Goal: Task Accomplishment & Management: Complete application form

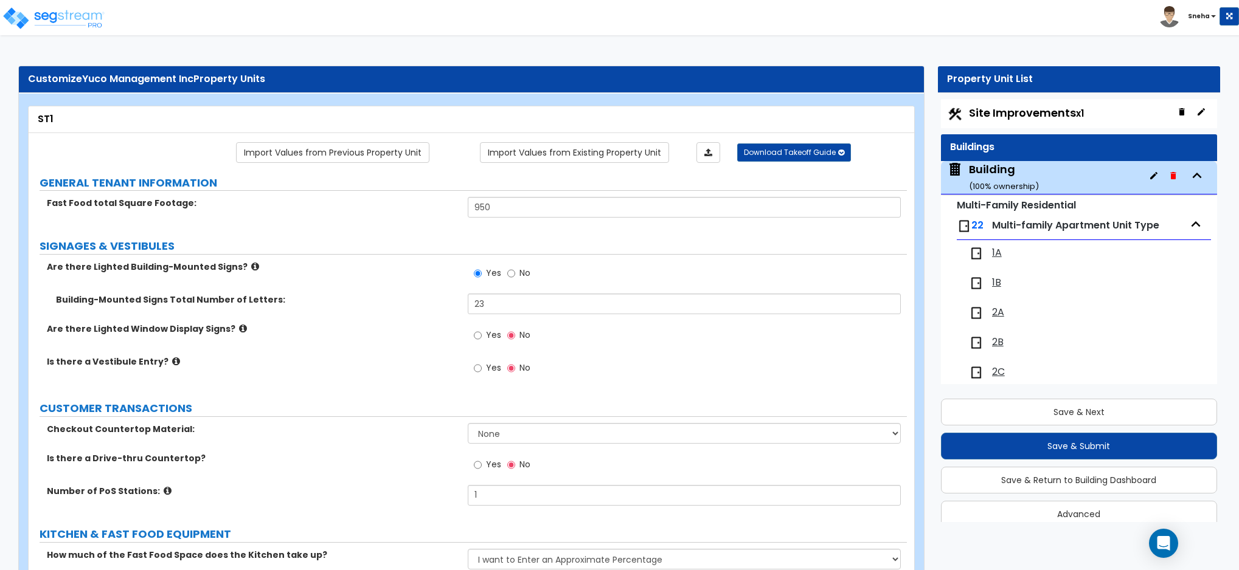
select select "1"
select select "3"
select select "1"
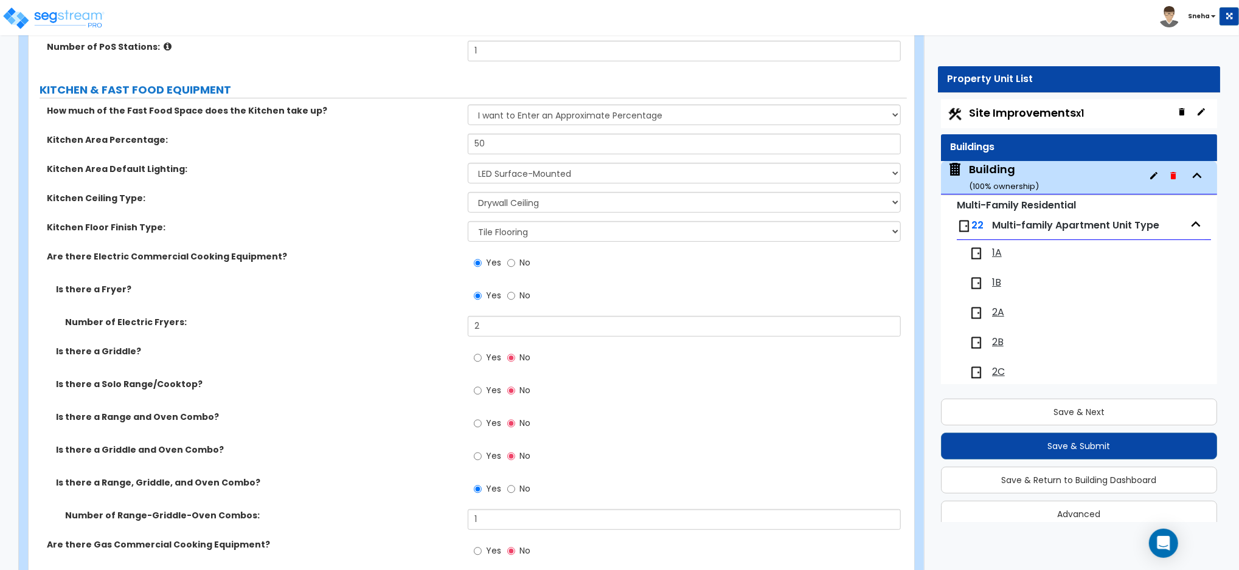
scroll to position [673, 0]
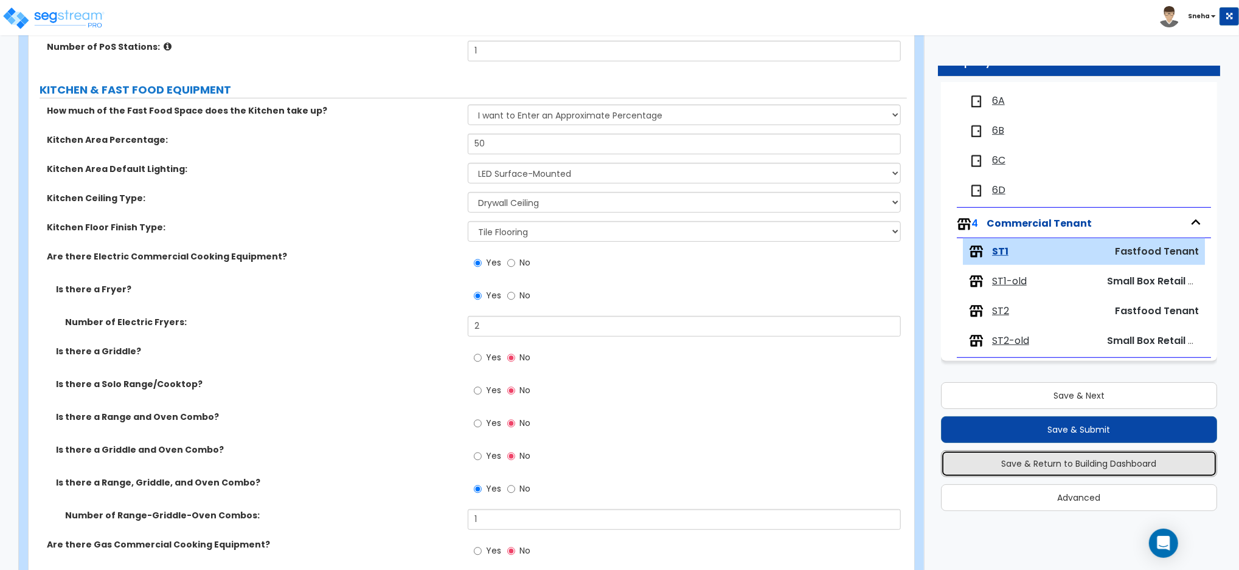
click at [1108, 465] on button "Save & Return to Building Dashboard" at bounding box center [1079, 464] width 276 height 27
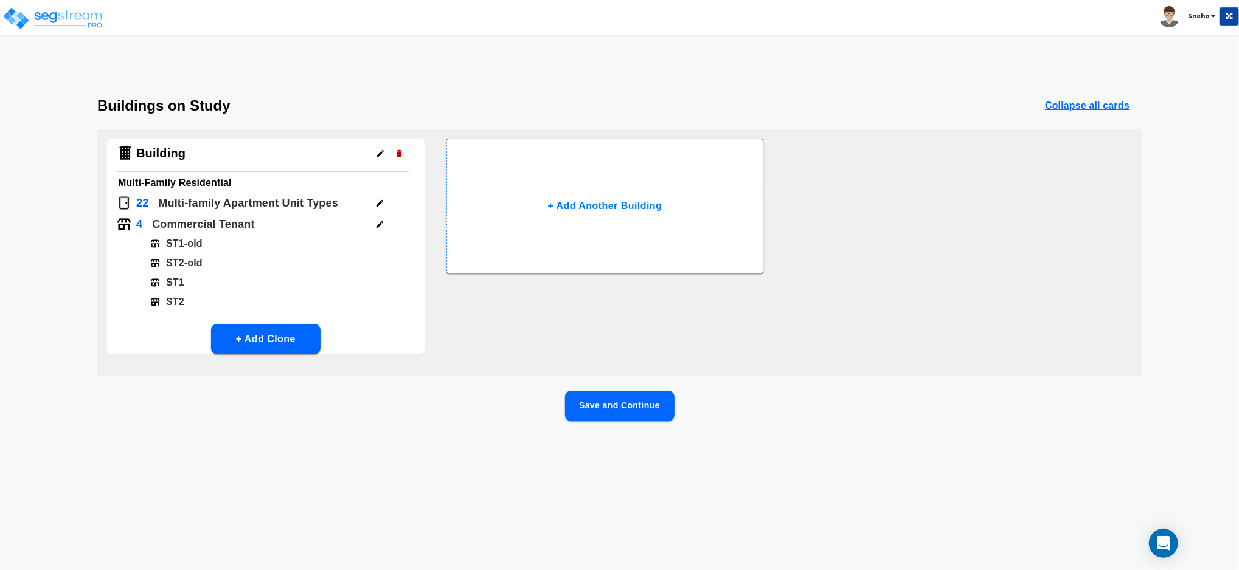
scroll to position [0, 0]
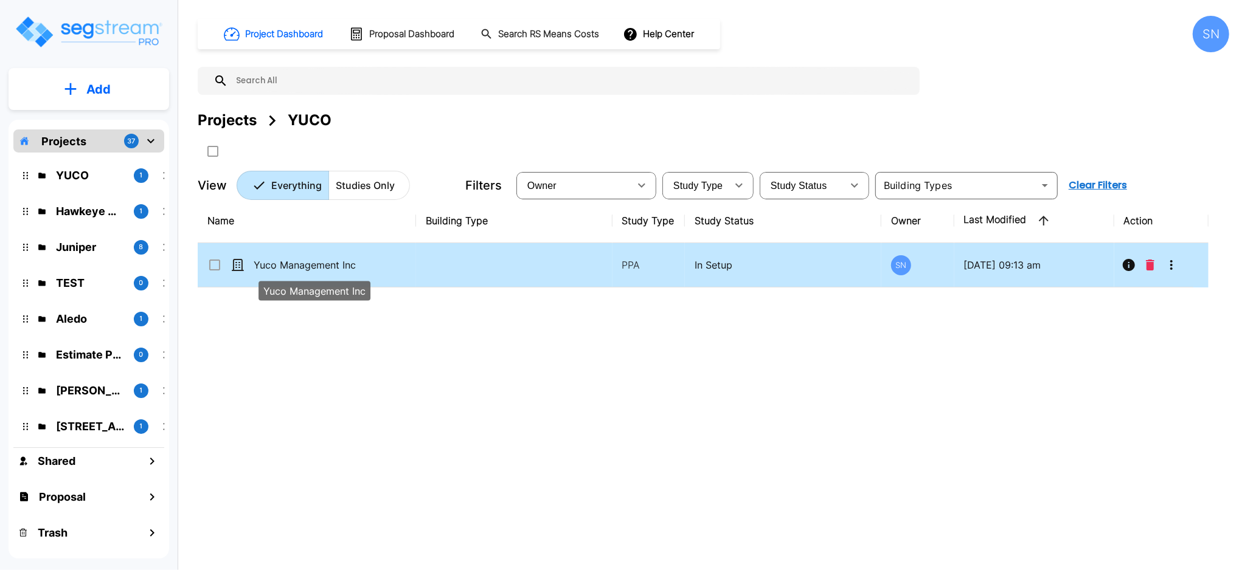
click at [293, 265] on p "Yuco Management Inc" at bounding box center [315, 265] width 122 height 15
checkbox input "true"
click at [293, 265] on p "Yuco Management Inc" at bounding box center [315, 265] width 122 height 15
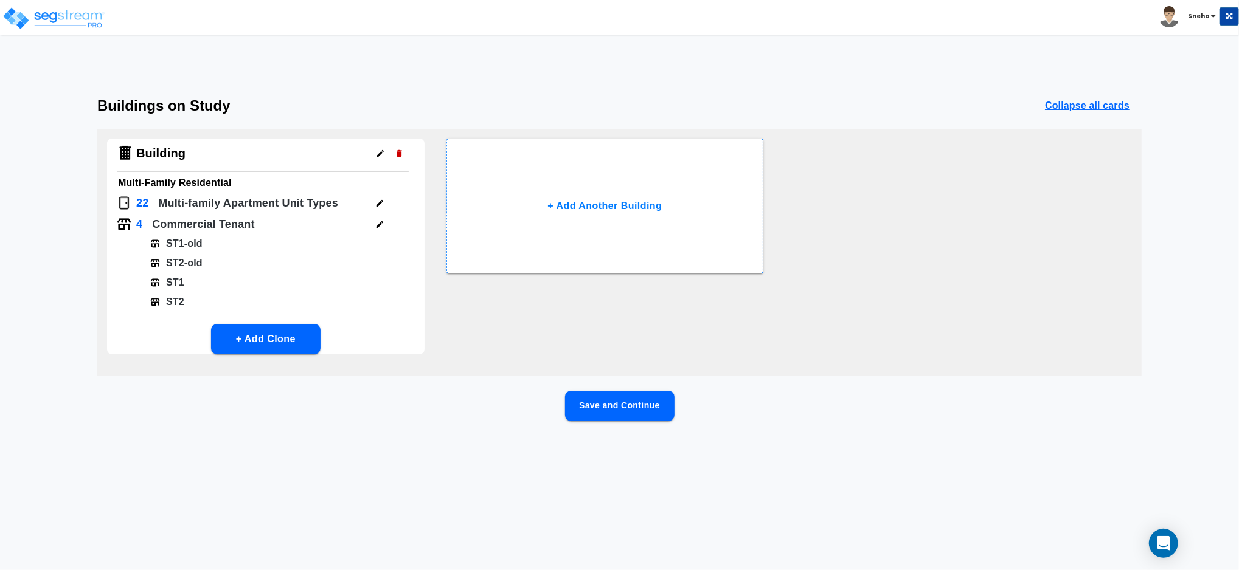
click at [619, 320] on div "Building Multi-Family Residential 22 Multi-family Apartment Unit Type s 4 Comme…" at bounding box center [619, 253] width 1044 height 248
click at [378, 227] on icon "button" at bounding box center [379, 224] width 9 height 9
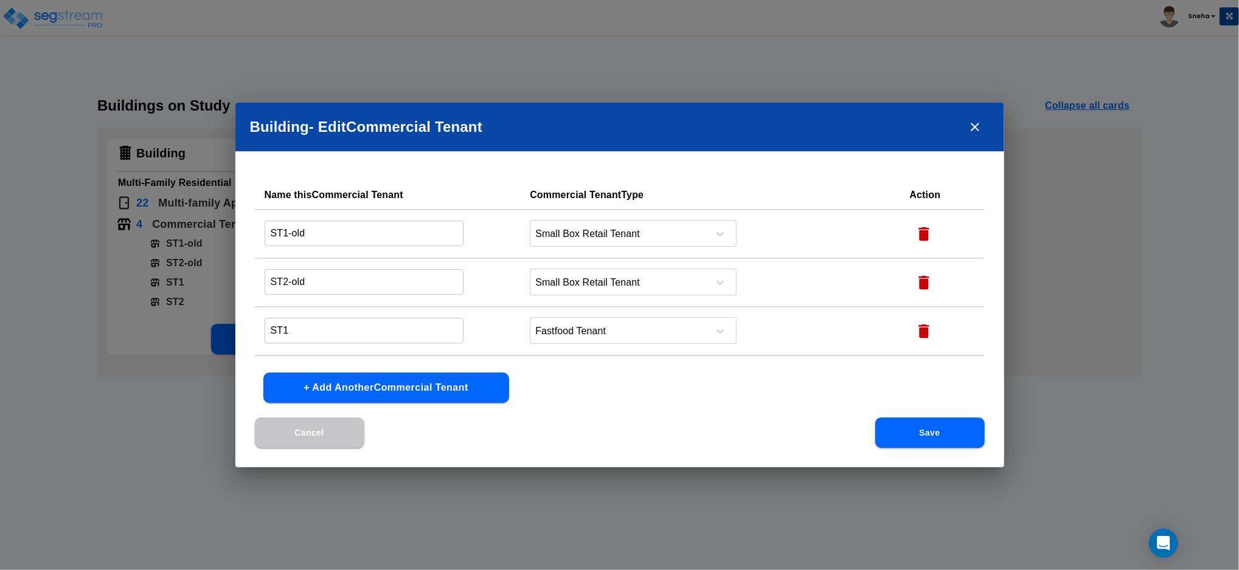
click at [920, 235] on icon "button" at bounding box center [923, 234] width 11 height 14
type input "ST2-old"
type input "ST1"
type input "ST2"
click at [920, 235] on icon "button" at bounding box center [923, 234] width 11 height 14
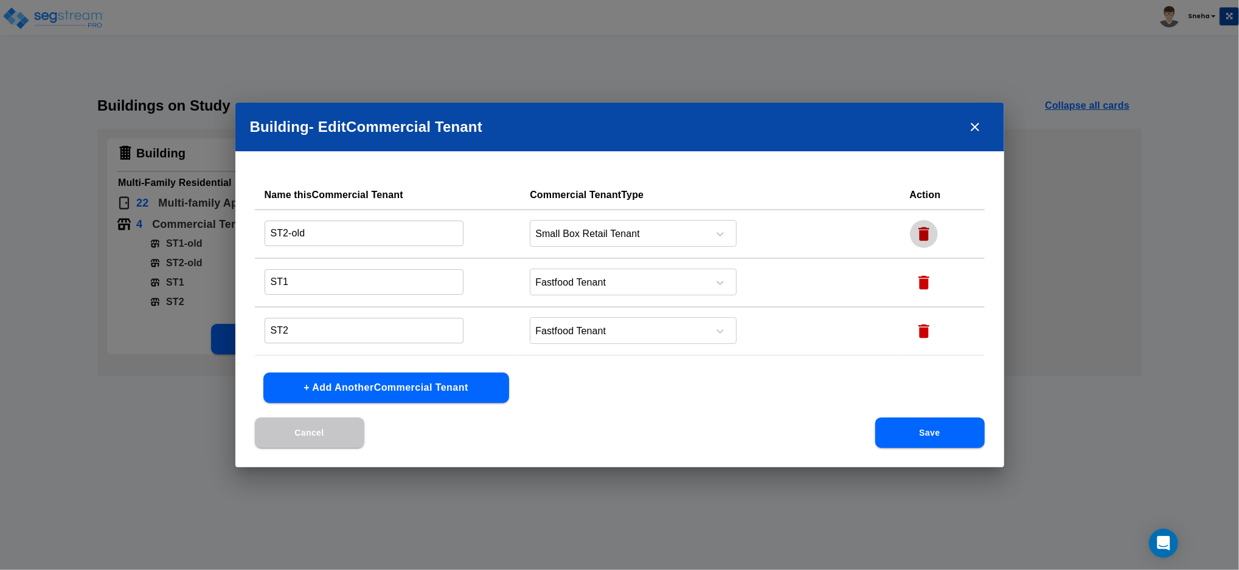
type input "ST1"
type input "ST2"
click at [946, 439] on button "Save" at bounding box center [929, 433] width 109 height 30
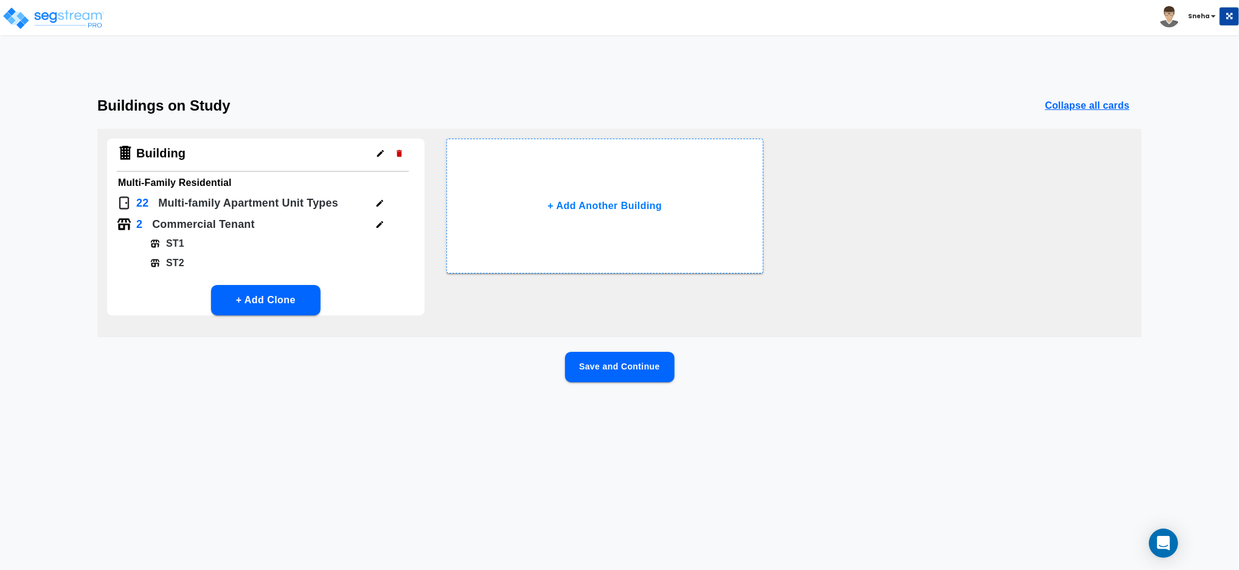
click at [643, 362] on button "Save and Continue" at bounding box center [619, 367] width 109 height 30
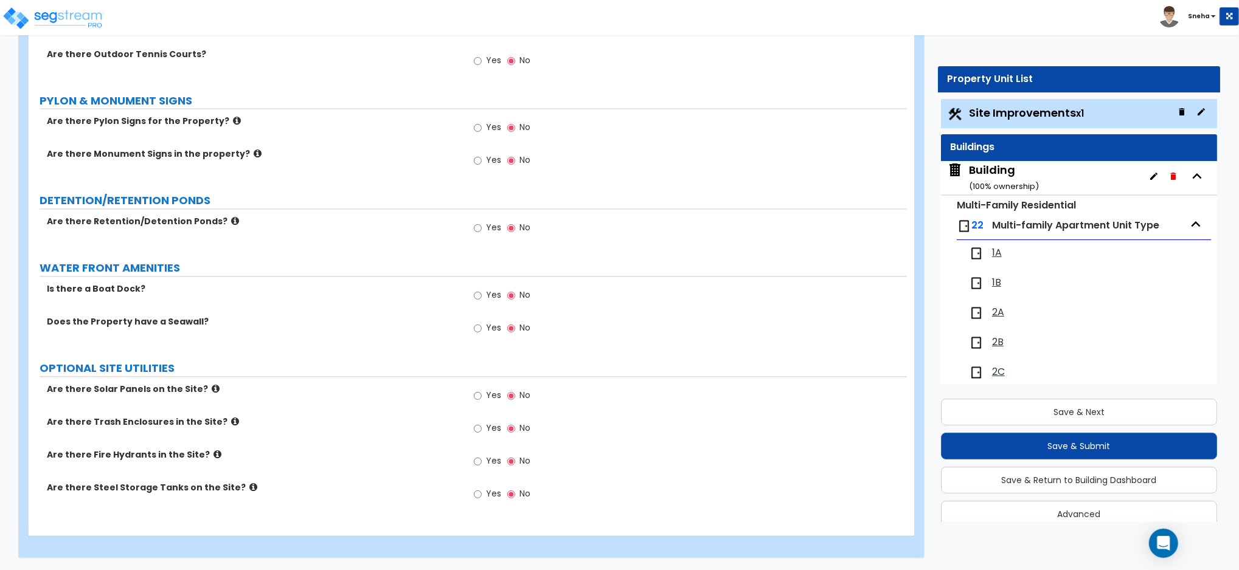
scroll to position [1682, 0]
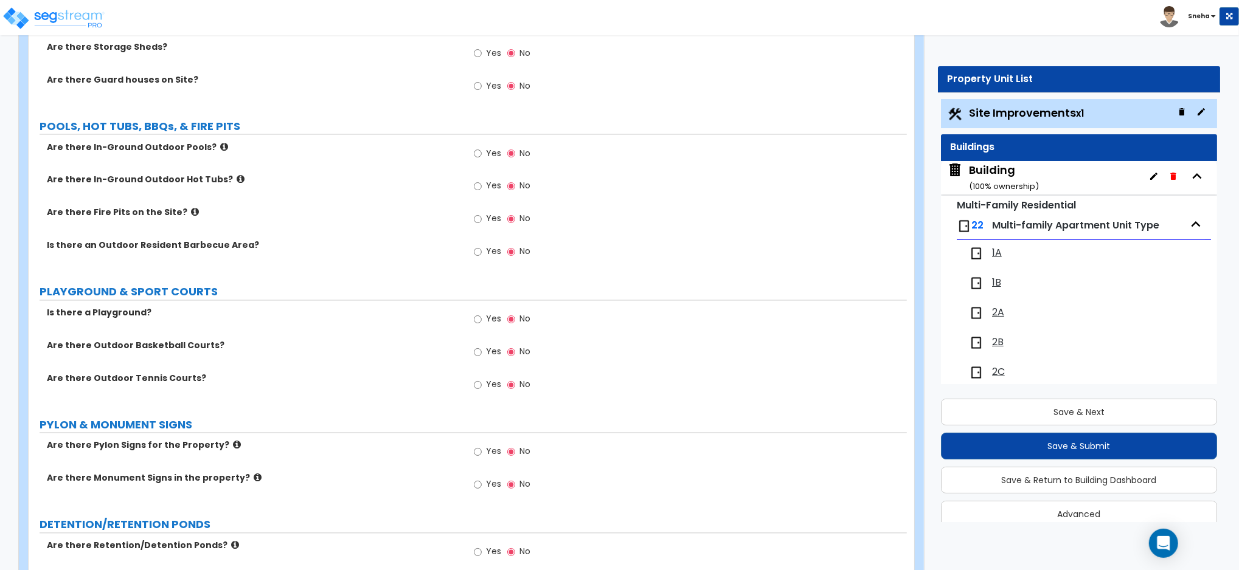
click at [1004, 173] on div "Building ( 100 % ownership)" at bounding box center [1004, 177] width 70 height 31
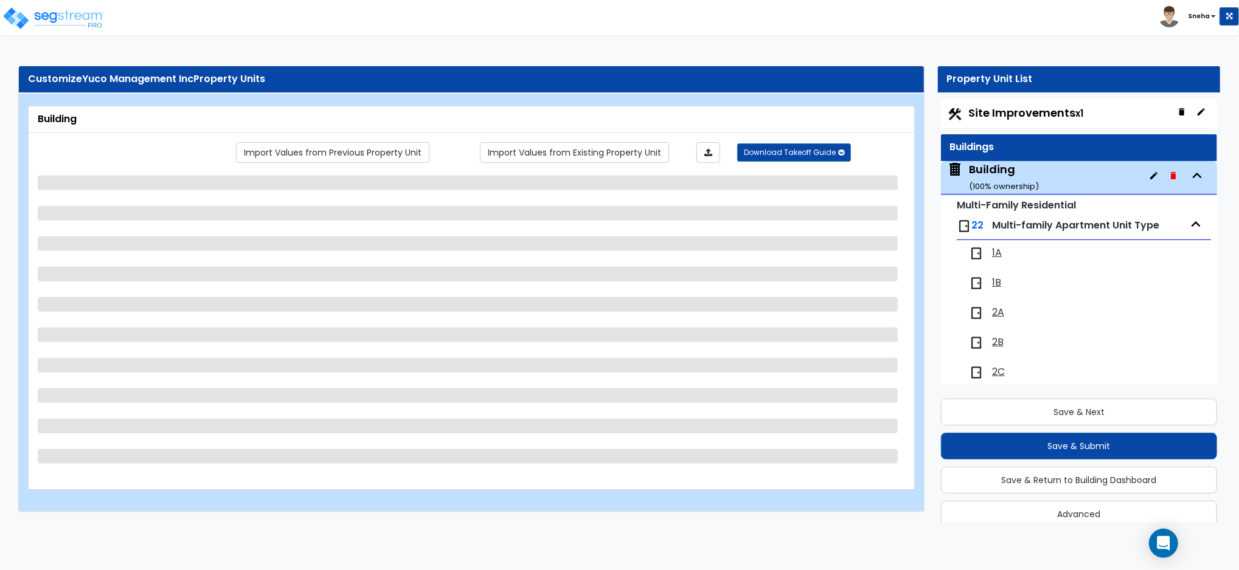
scroll to position [62, 0]
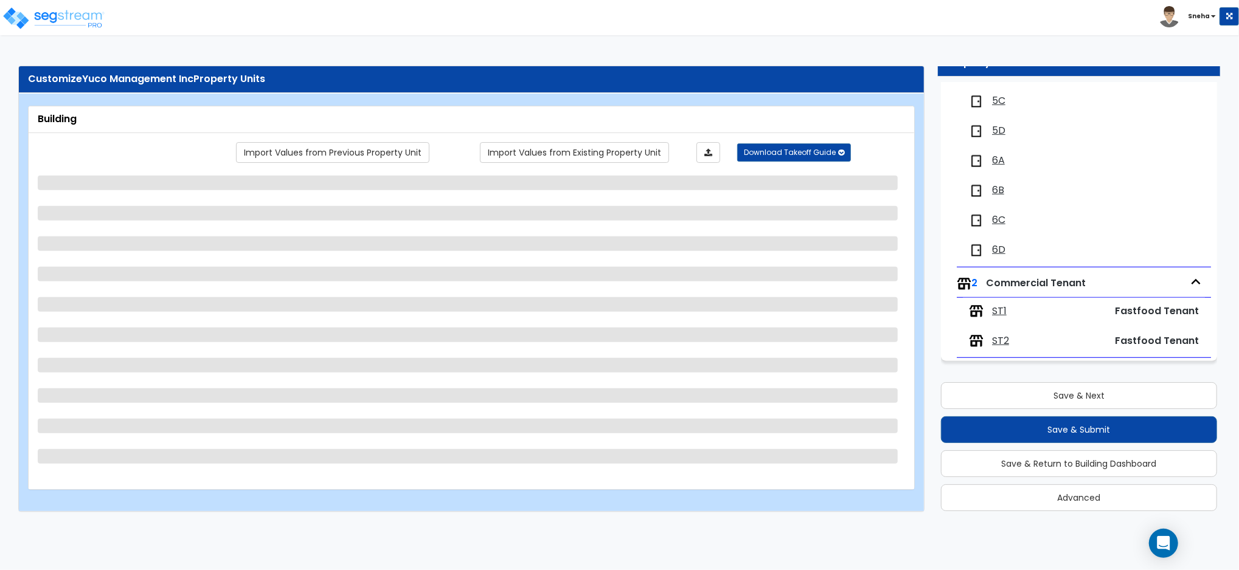
select select "7"
select select "1"
select select "2"
select select "3"
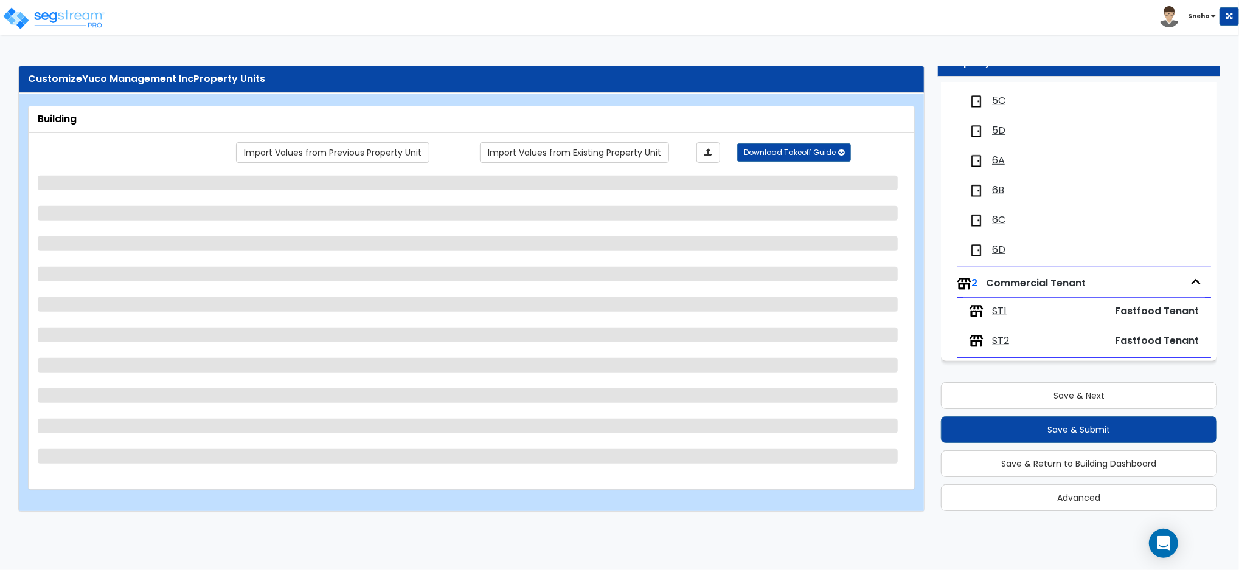
select select "6"
select select "4"
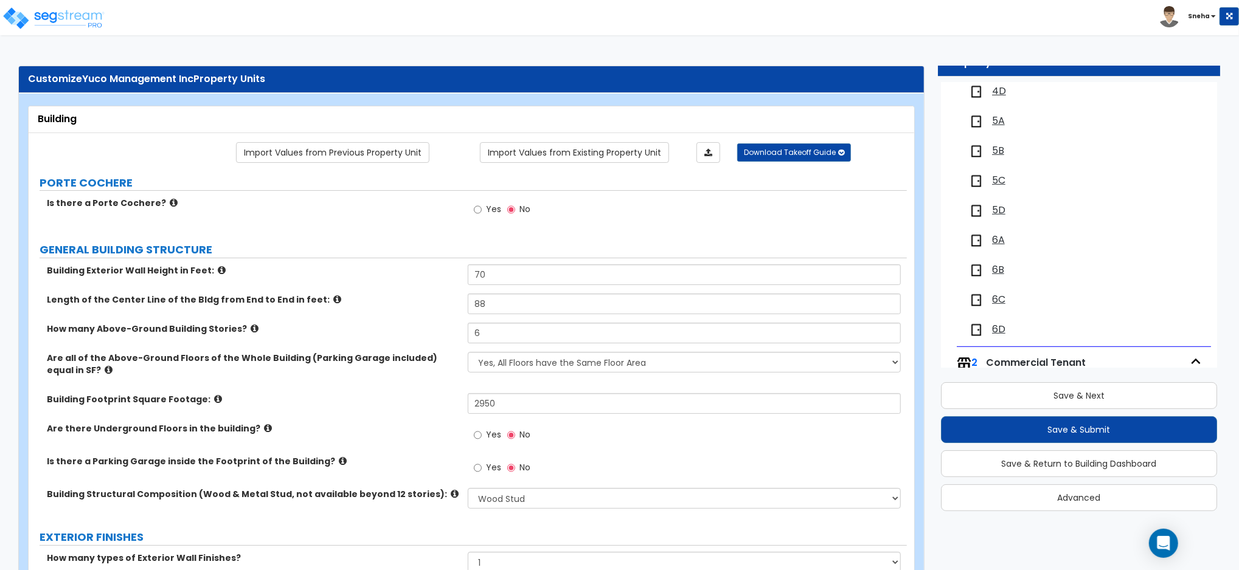
scroll to position [614, 0]
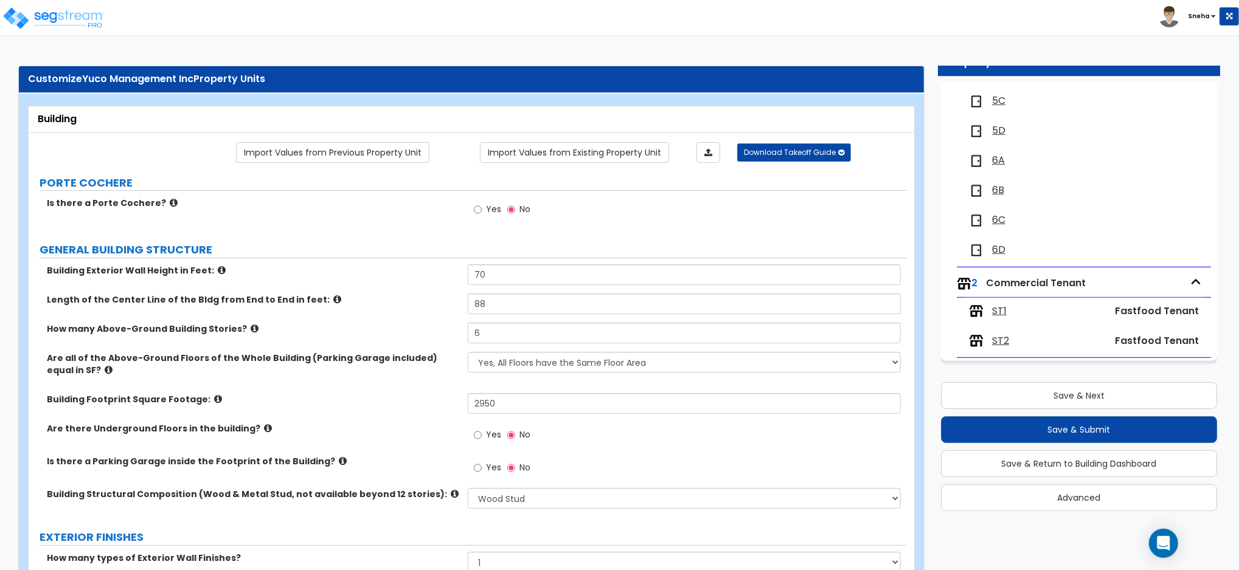
click at [1002, 314] on span "ST1" at bounding box center [999, 312] width 15 height 14
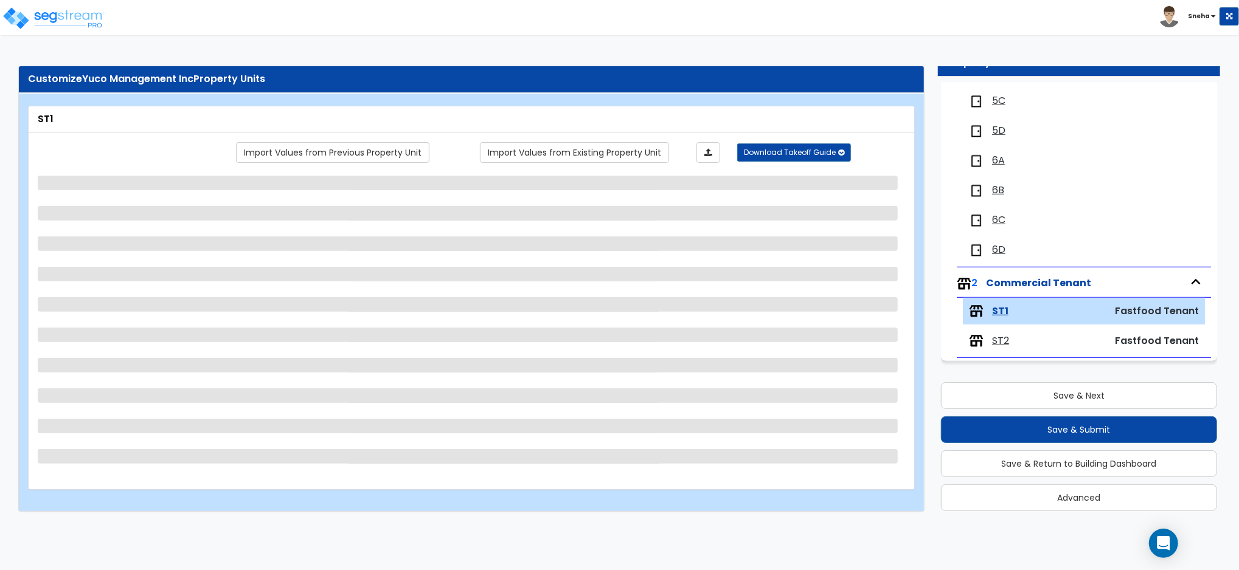
select select "1"
select select "3"
select select "1"
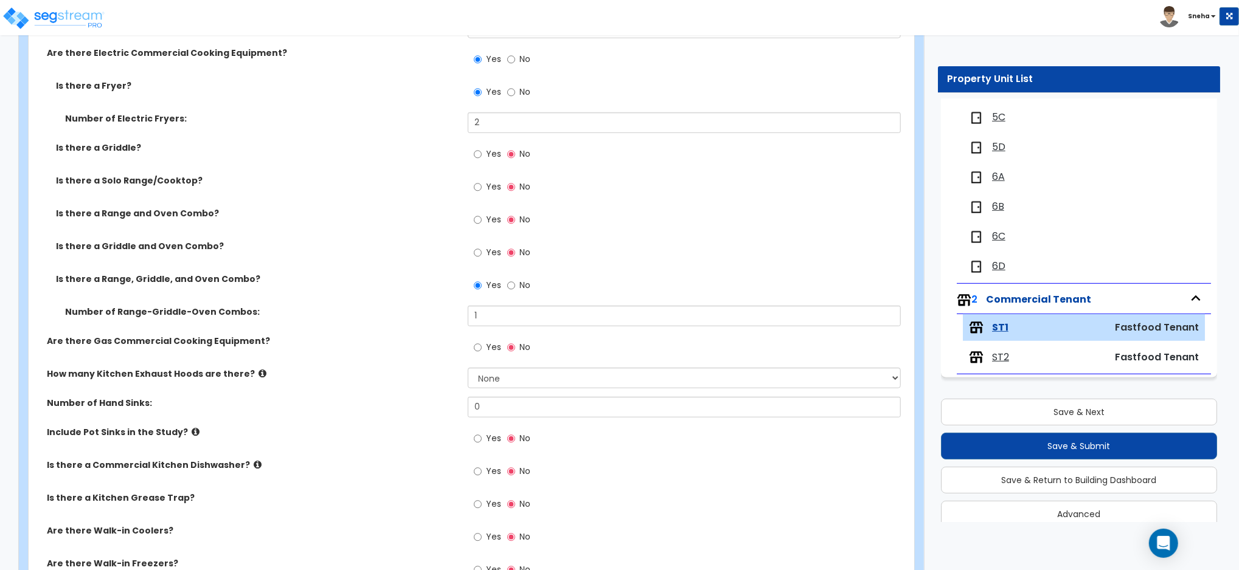
scroll to position [730, 0]
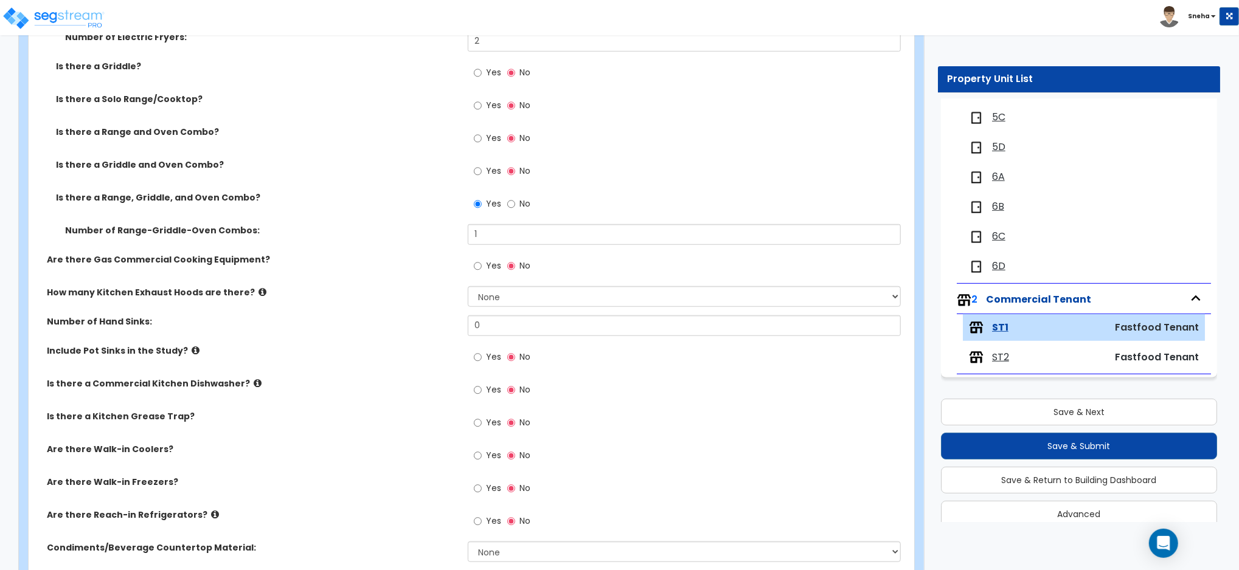
click at [352, 343] on div "Number of Hand Sinks: 0" at bounding box center [468, 330] width 878 height 29
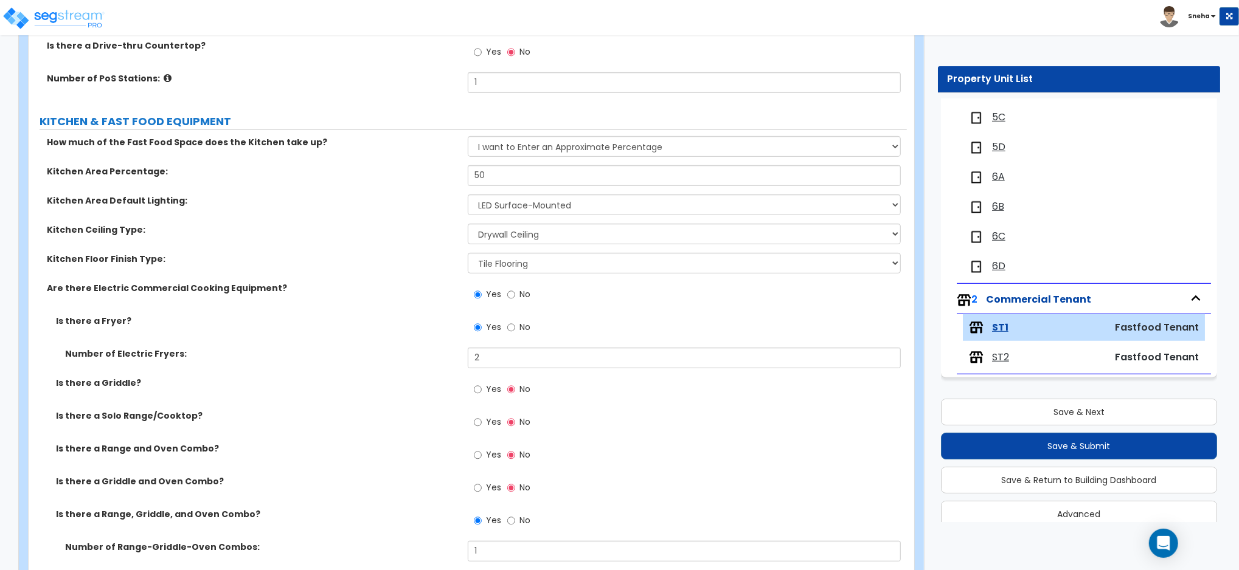
scroll to position [487, 0]
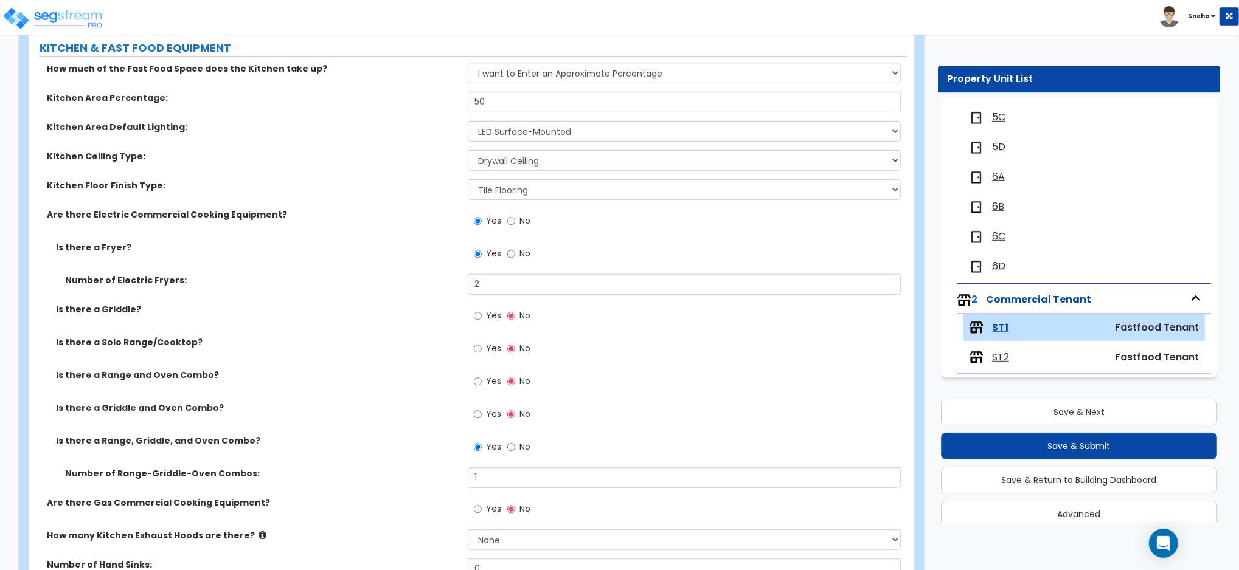
click at [482, 344] on label "Yes" at bounding box center [487, 350] width 27 height 21
click at [482, 344] on input "Yes" at bounding box center [478, 348] width 8 height 13
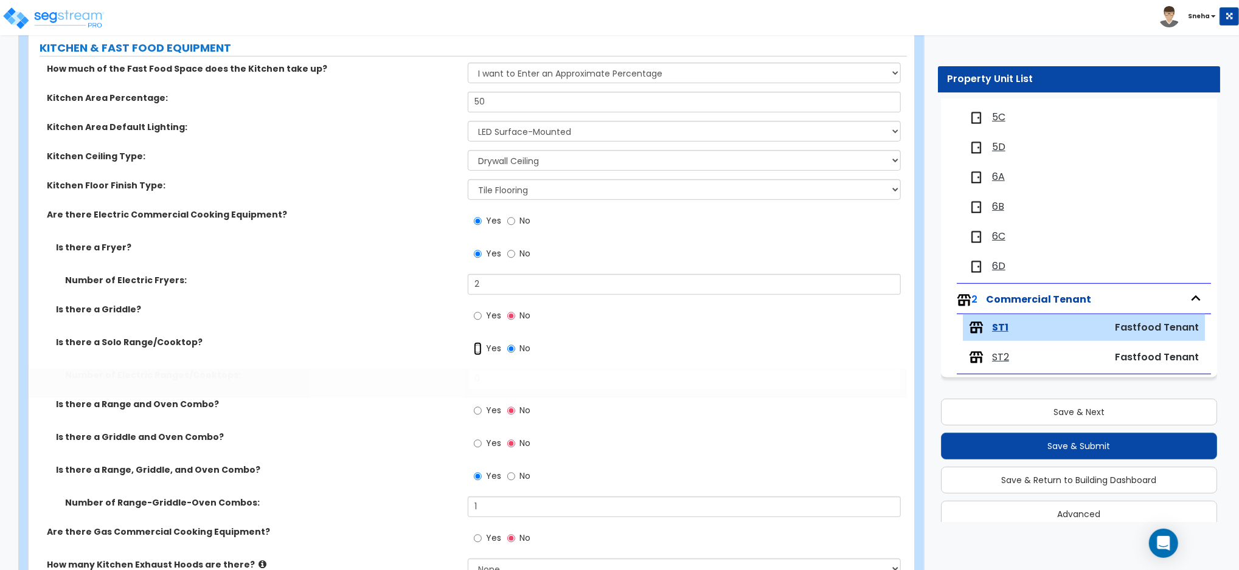
radio input "true"
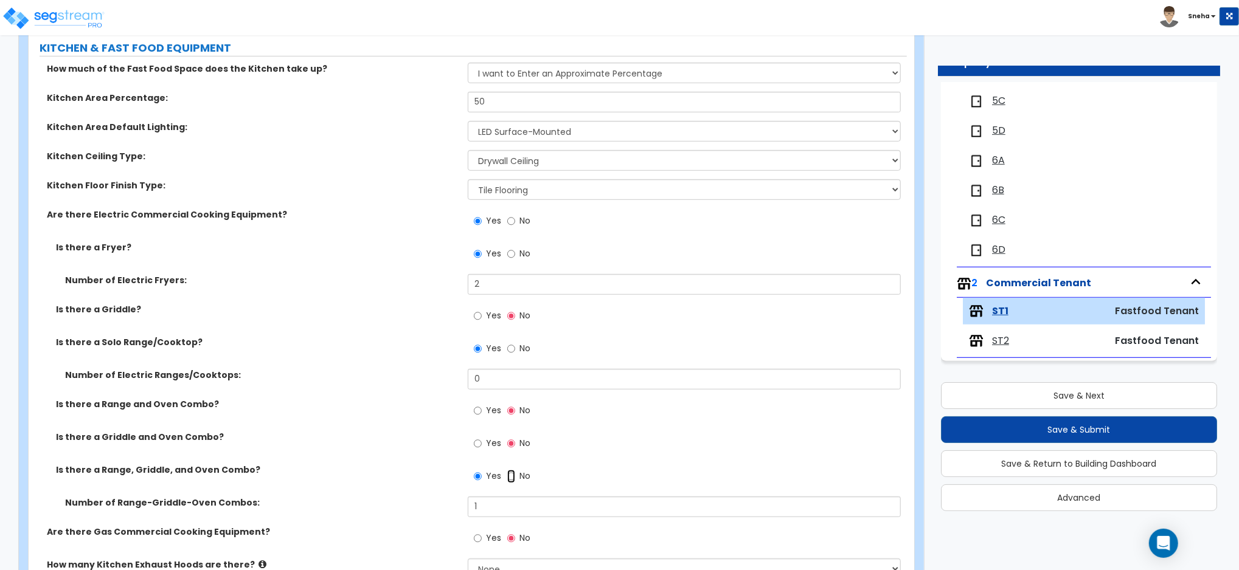
click at [508, 473] on input "No" at bounding box center [511, 476] width 8 height 13
radio input "false"
radio input "true"
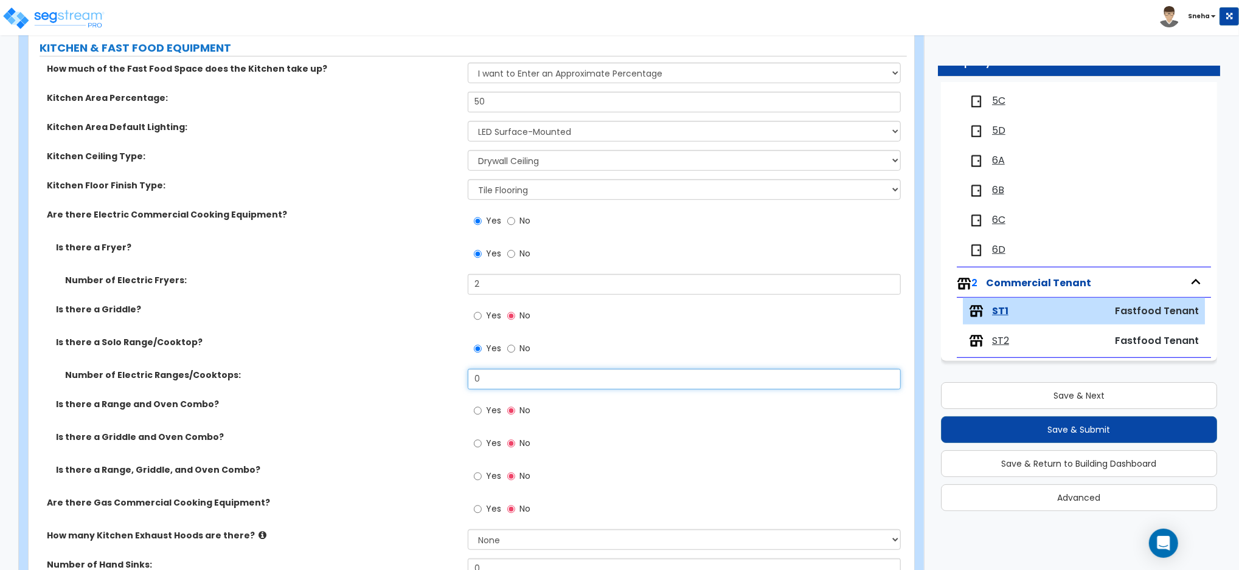
drag, startPoint x: 502, startPoint y: 373, endPoint x: 441, endPoint y: 383, distance: 61.6
click at [441, 383] on div "Number of Electric Ranges/Cooktops: 0" at bounding box center [468, 383] width 878 height 29
type input "1"
click at [392, 392] on div "Number of Electric Ranges/Cooktops: 1" at bounding box center [468, 383] width 878 height 29
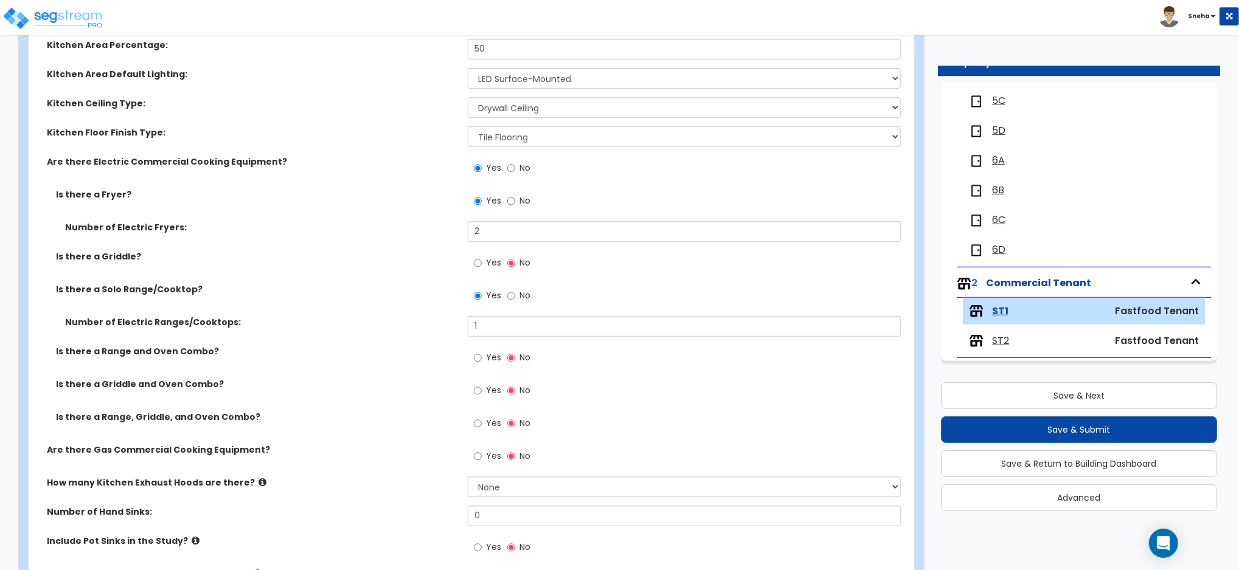
scroll to position [567, 0]
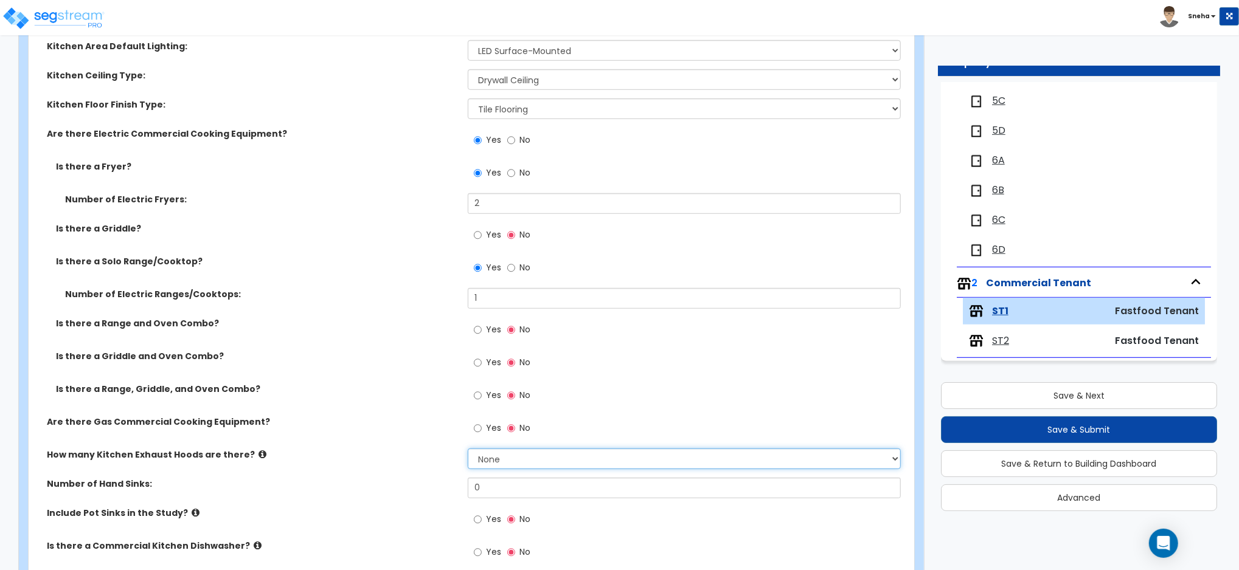
click at [513, 460] on select "None 1 2 3" at bounding box center [684, 459] width 433 height 21
select select "1"
click at [468, 449] on select "None 1 2 3" at bounding box center [684, 459] width 433 height 21
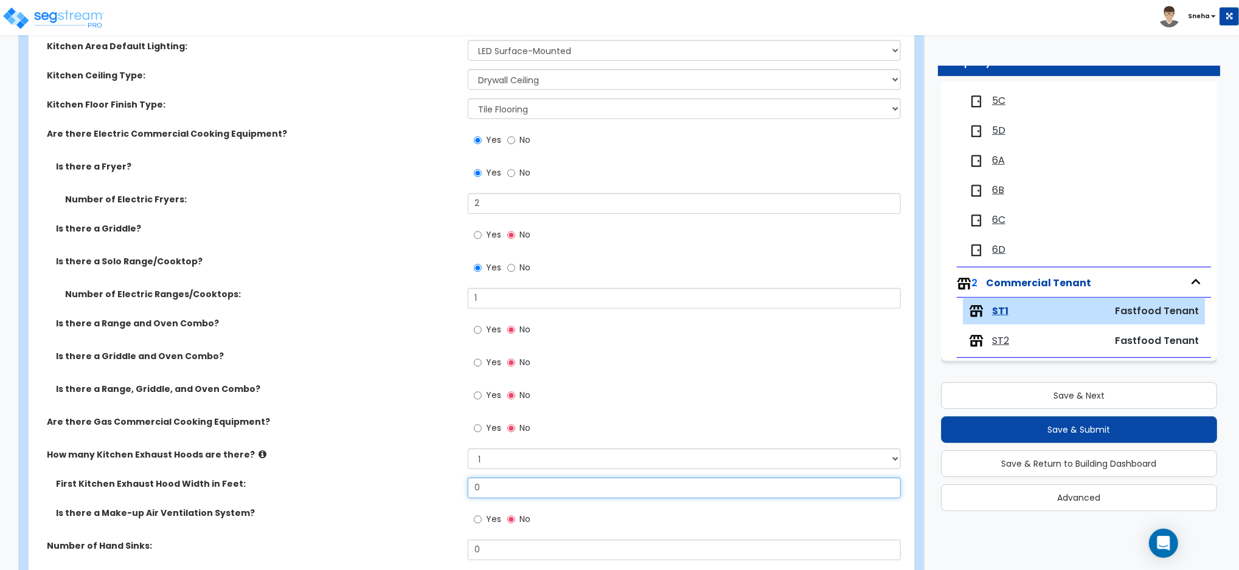
drag, startPoint x: 497, startPoint y: 485, endPoint x: 432, endPoint y: 488, distance: 65.1
click at [432, 488] on div "First Kitchen Exhaust Hood Width in Feet: 0" at bounding box center [468, 492] width 878 height 29
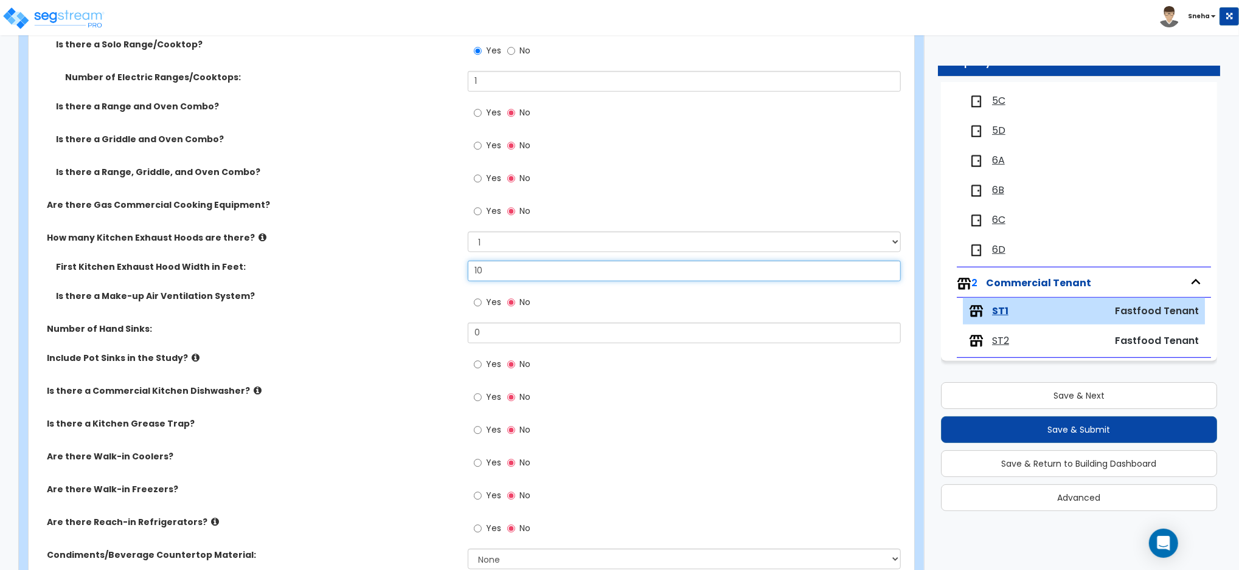
scroll to position [811, 0]
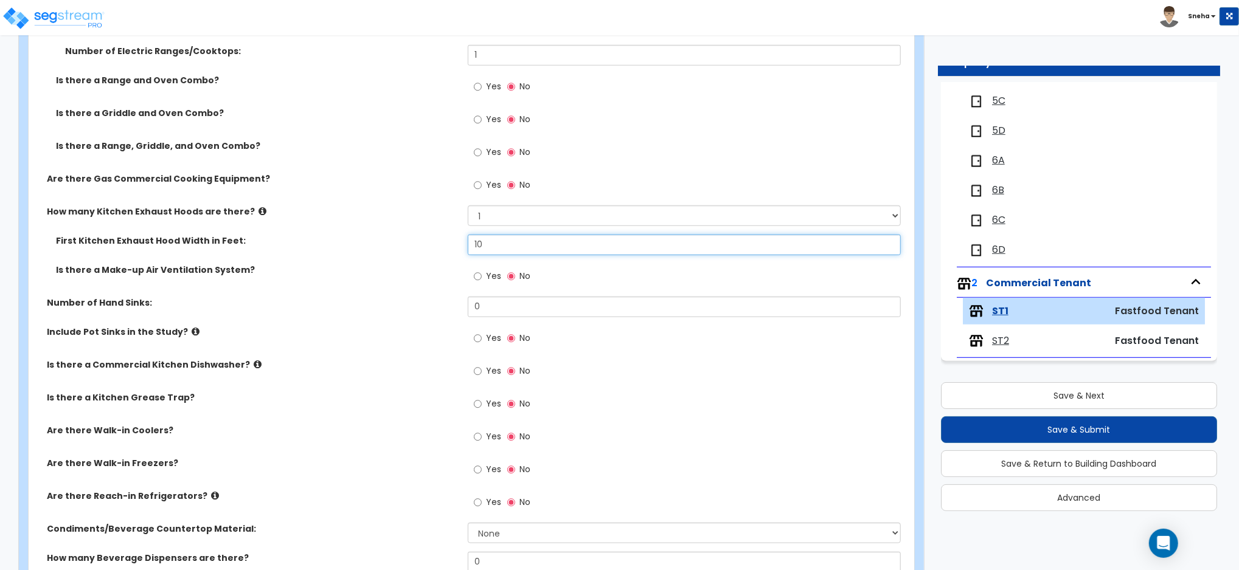
type input "10"
click at [482, 335] on label "Yes" at bounding box center [487, 340] width 27 height 21
click at [482, 335] on input "Yes" at bounding box center [478, 338] width 8 height 13
radio input "true"
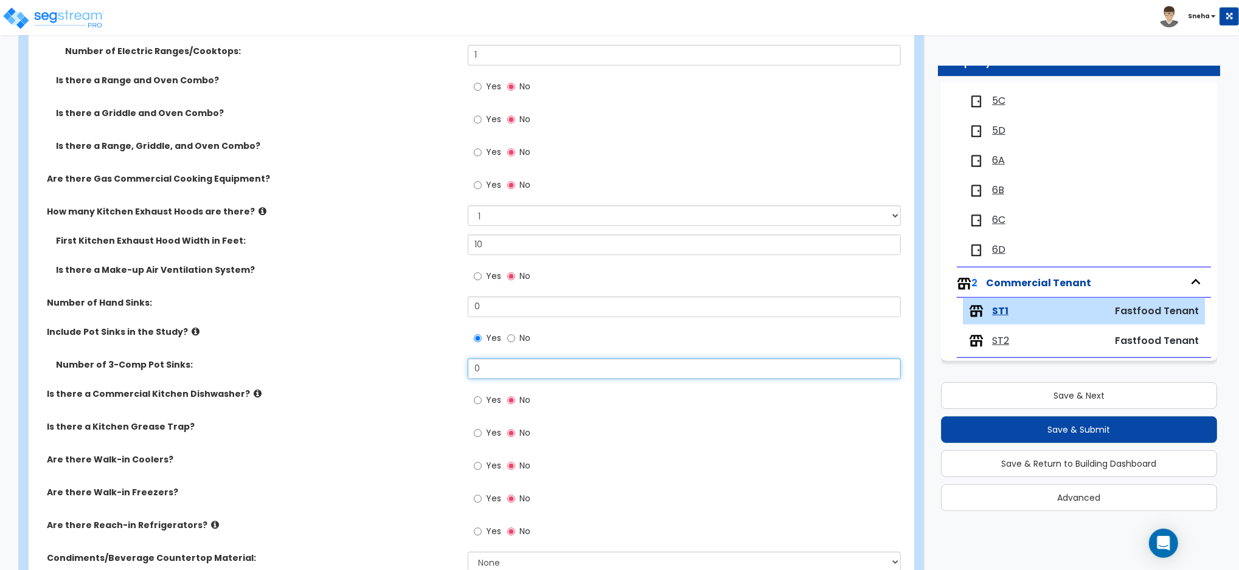
drag, startPoint x: 498, startPoint y: 370, endPoint x: 468, endPoint y: 373, distance: 30.5
click at [468, 373] on input "0" at bounding box center [684, 369] width 433 height 21
type input "1"
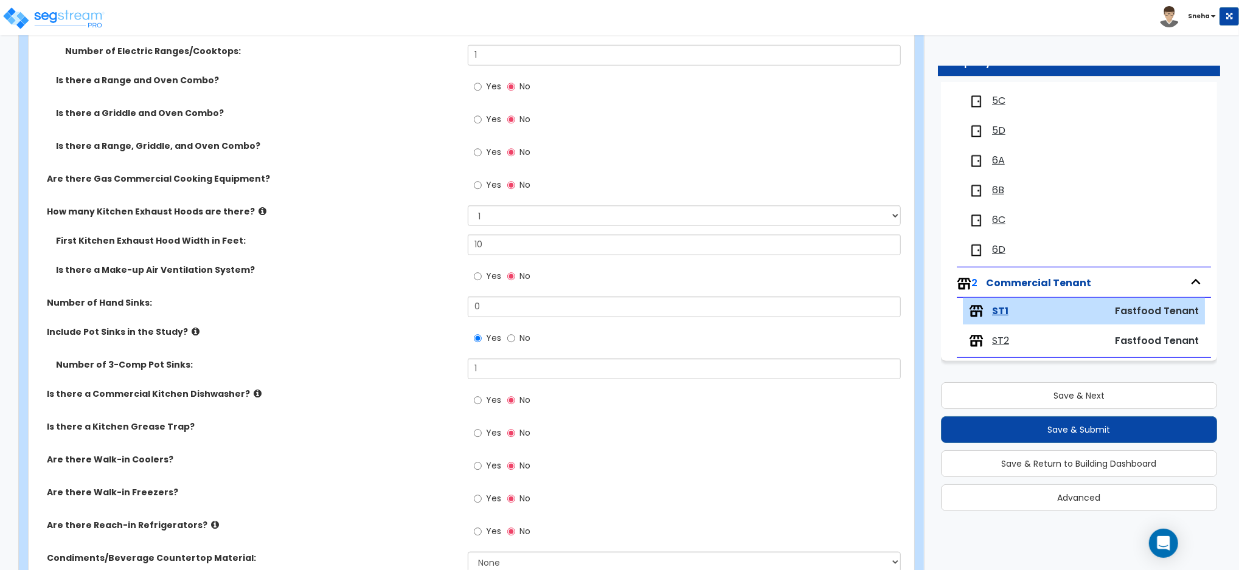
click at [385, 381] on div "Number of 3-Comp Pot Sinks: 1" at bounding box center [468, 373] width 878 height 29
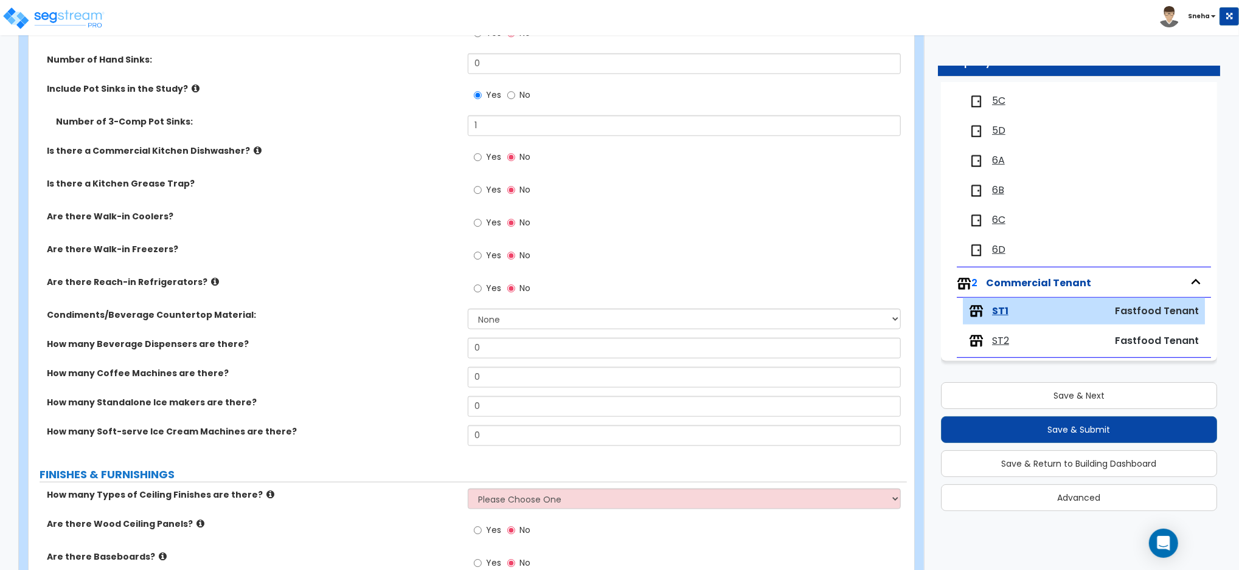
click at [493, 224] on span "Yes" at bounding box center [493, 223] width 15 height 12
click at [482, 224] on input "Yes" at bounding box center [478, 223] width 8 height 13
radio input "true"
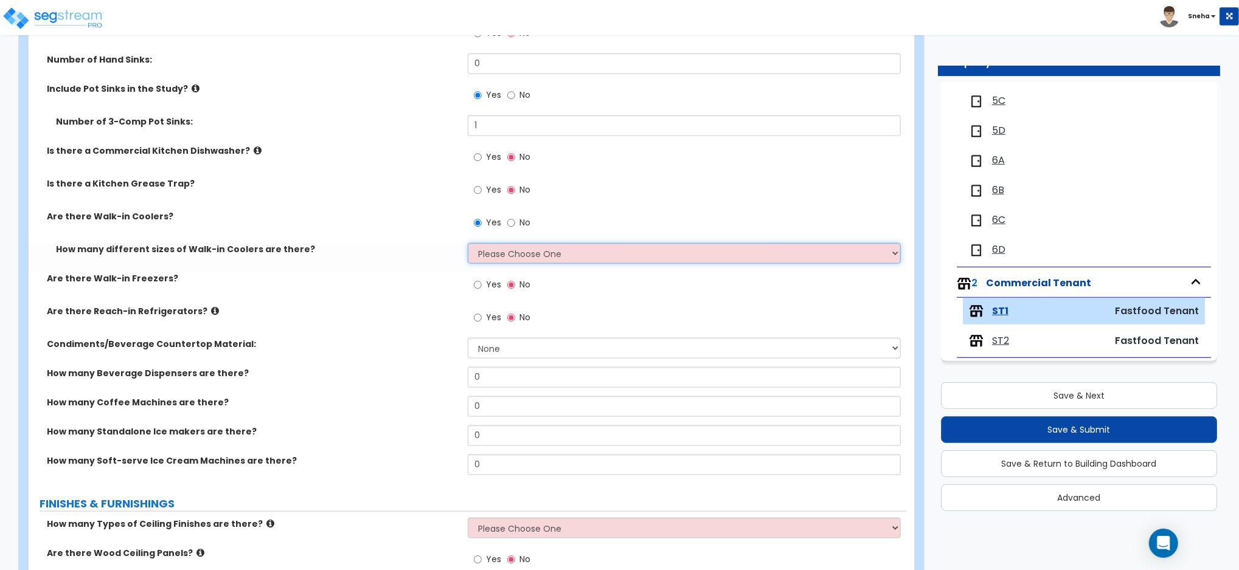
click at [488, 259] on select "Please Choose One 1 2 3 4" at bounding box center [684, 253] width 433 height 21
select select "1"
click at [468, 243] on select "Please Choose One 1 2 3 4" at bounding box center [684, 253] width 433 height 21
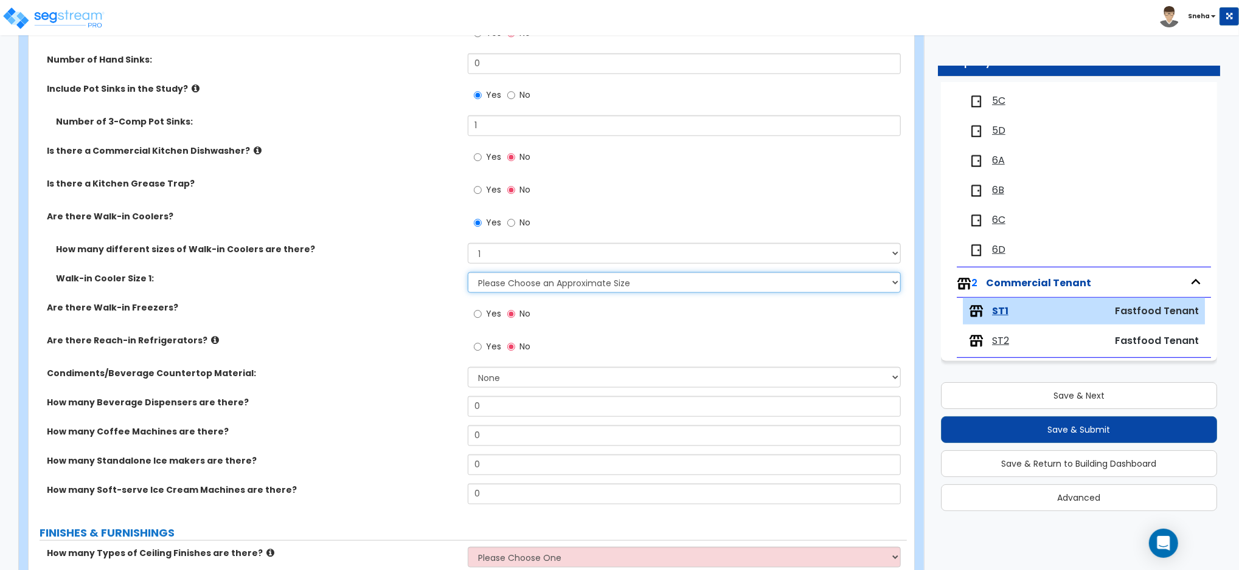
click at [490, 283] on select "Please Choose an Approximate Size 6' x 6' 10' x 6' 12' x 14' 12' x 20' I want t…" at bounding box center [684, 282] width 433 height 21
select select "2"
click at [468, 272] on select "Please Choose an Approximate Size 6' x 6' 10' x 6' 12' x 14' 12' x 20' I want t…" at bounding box center [684, 282] width 433 height 21
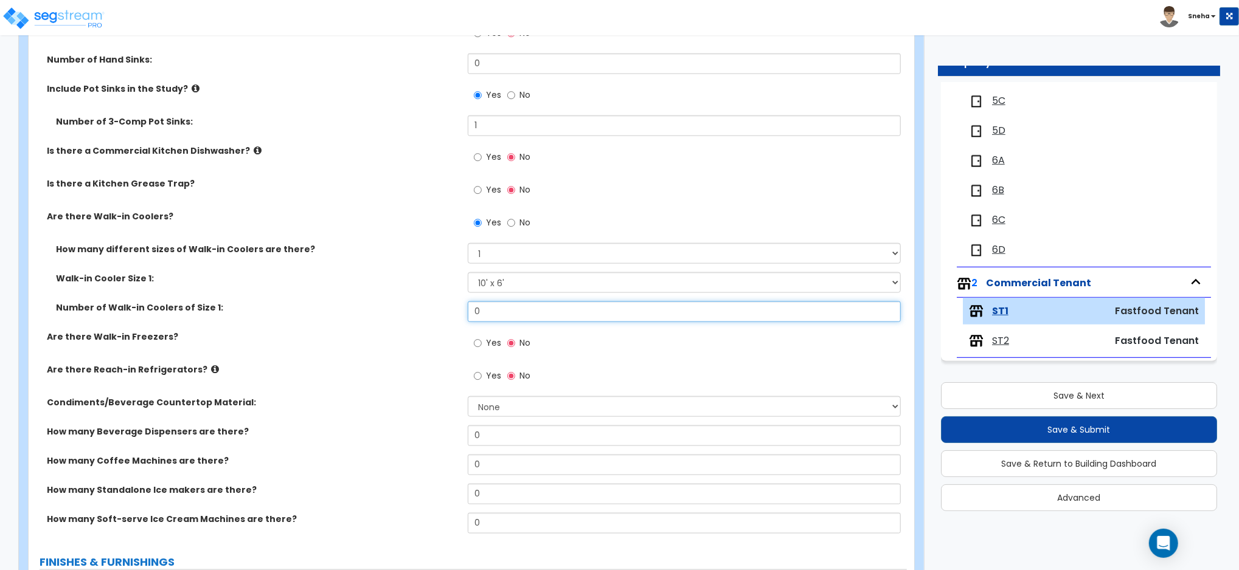
drag, startPoint x: 508, startPoint y: 303, endPoint x: 448, endPoint y: 324, distance: 64.2
click at [448, 324] on div "Number of Walk-in Coolers of Size 1: 0" at bounding box center [468, 316] width 878 height 29
type input "1"
click at [392, 324] on div "Number of Walk-in Coolers of Size 1: 1" at bounding box center [468, 316] width 878 height 29
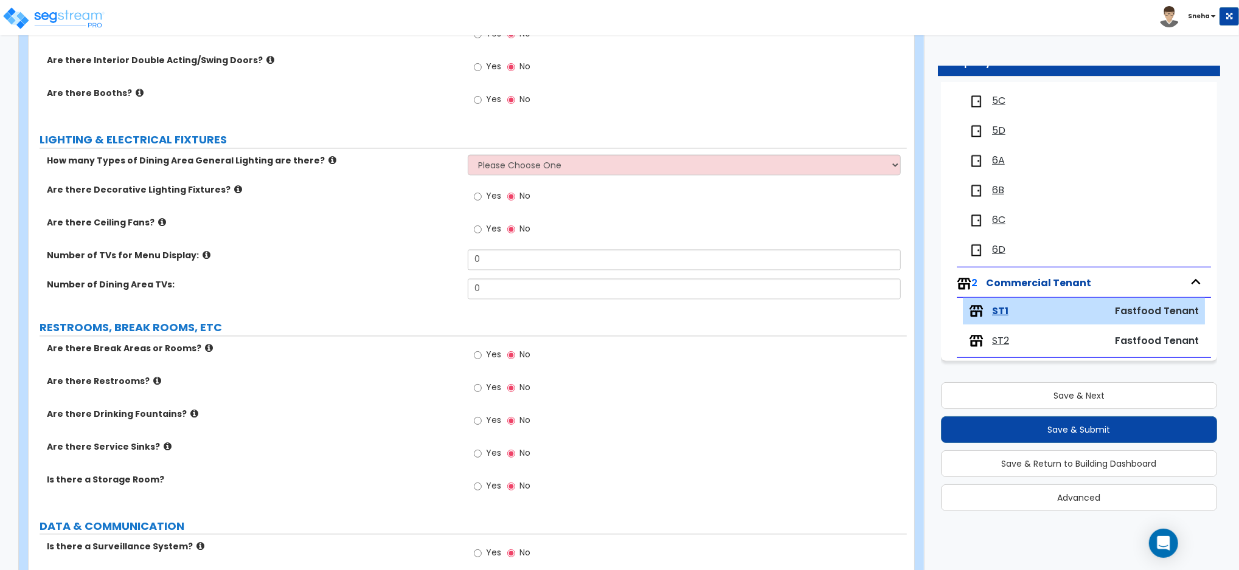
scroll to position [2115, 0]
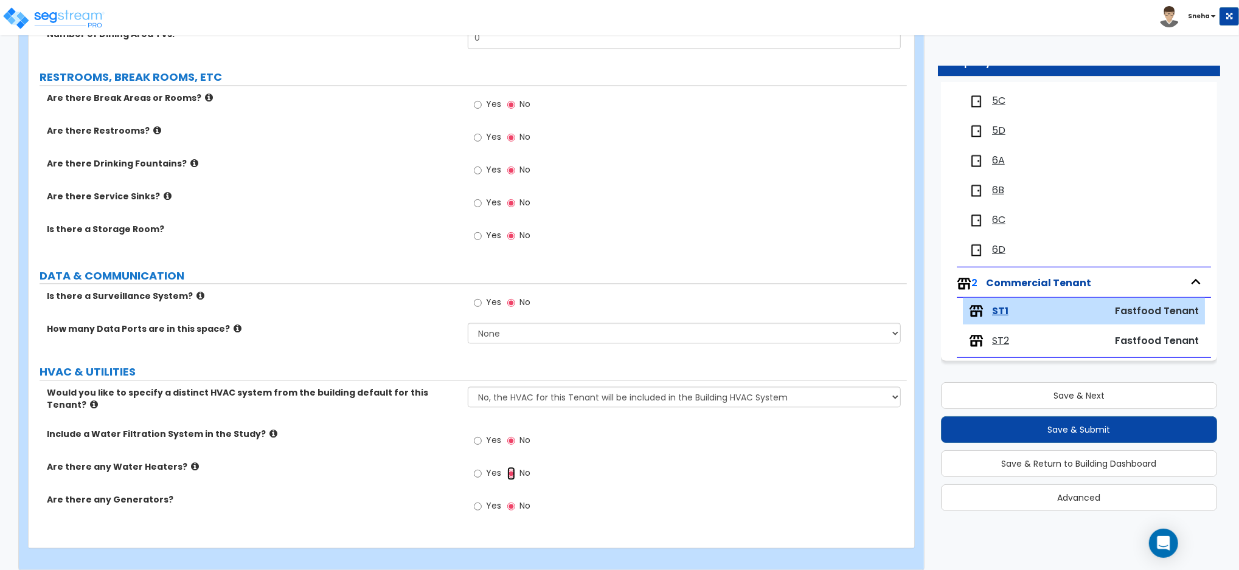
click at [507, 467] on input "No" at bounding box center [511, 473] width 8 height 13
click at [499, 467] on span "Yes" at bounding box center [493, 473] width 15 height 12
click at [482, 467] on input "Yes" at bounding box center [478, 473] width 8 height 13
radio input "true"
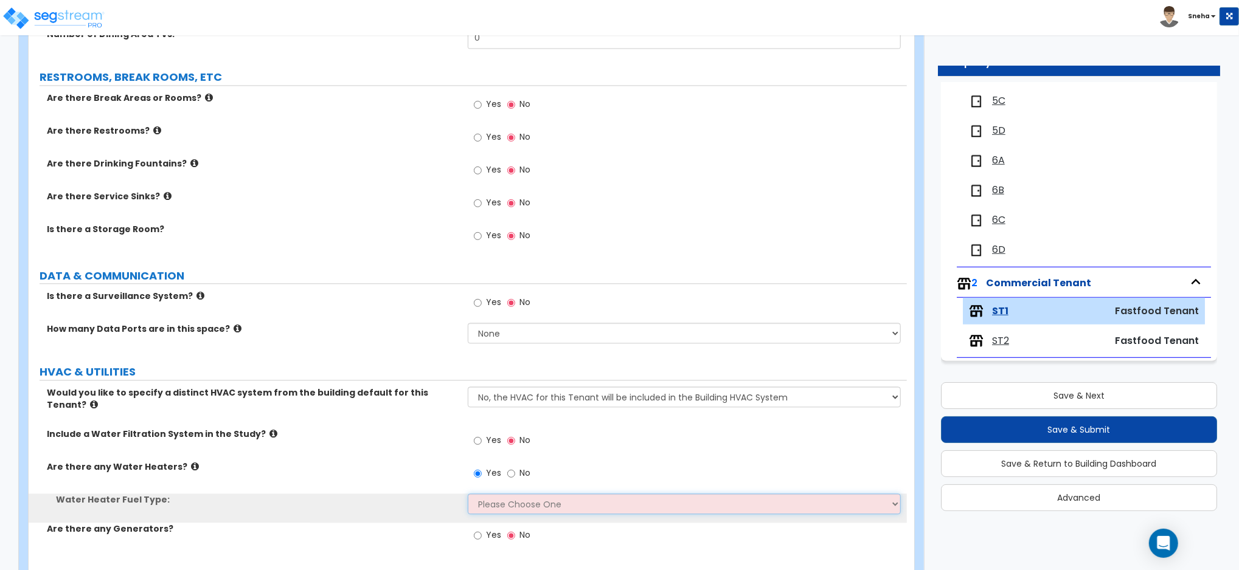
click at [493, 494] on select "Please Choose One Gas Electric" at bounding box center [684, 504] width 433 height 21
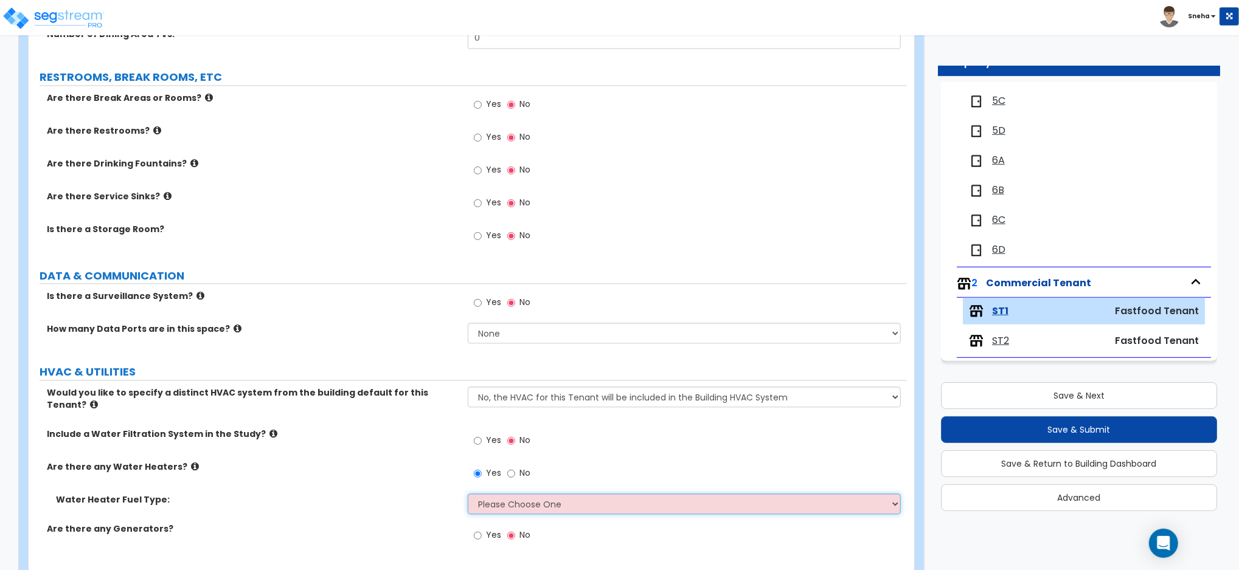
select select "2"
click at [468, 494] on select "Please Choose One Gas Electric" at bounding box center [684, 504] width 433 height 21
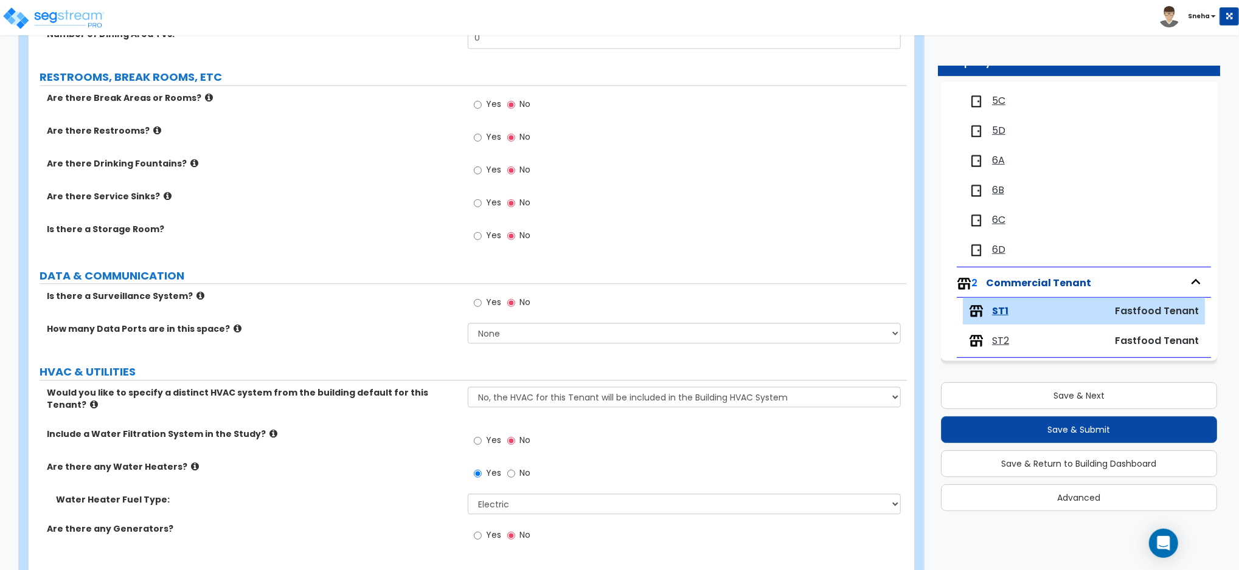
click at [437, 495] on div "Water Heater Fuel Type: Please Choose One Gas Electric" at bounding box center [468, 508] width 878 height 29
click at [346, 341] on div "How many Data Ports are in this space? None Please Estimate for Me I will speci…" at bounding box center [468, 337] width 878 height 29
click at [491, 302] on span "Yes" at bounding box center [493, 302] width 15 height 12
click at [482, 302] on input "Yes" at bounding box center [478, 302] width 8 height 13
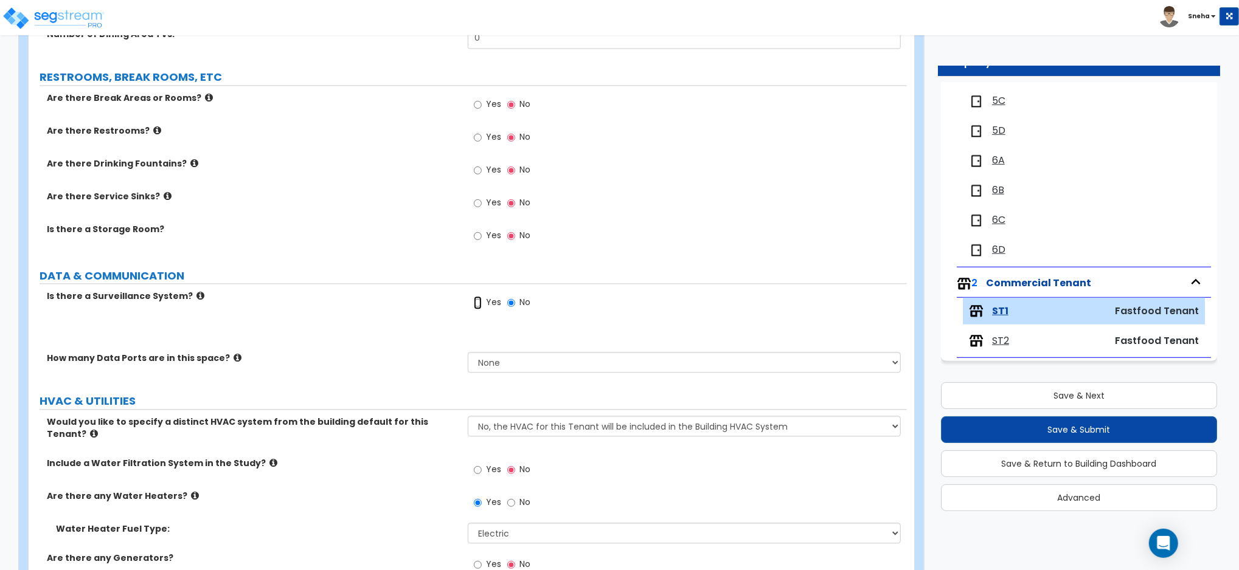
radio input "true"
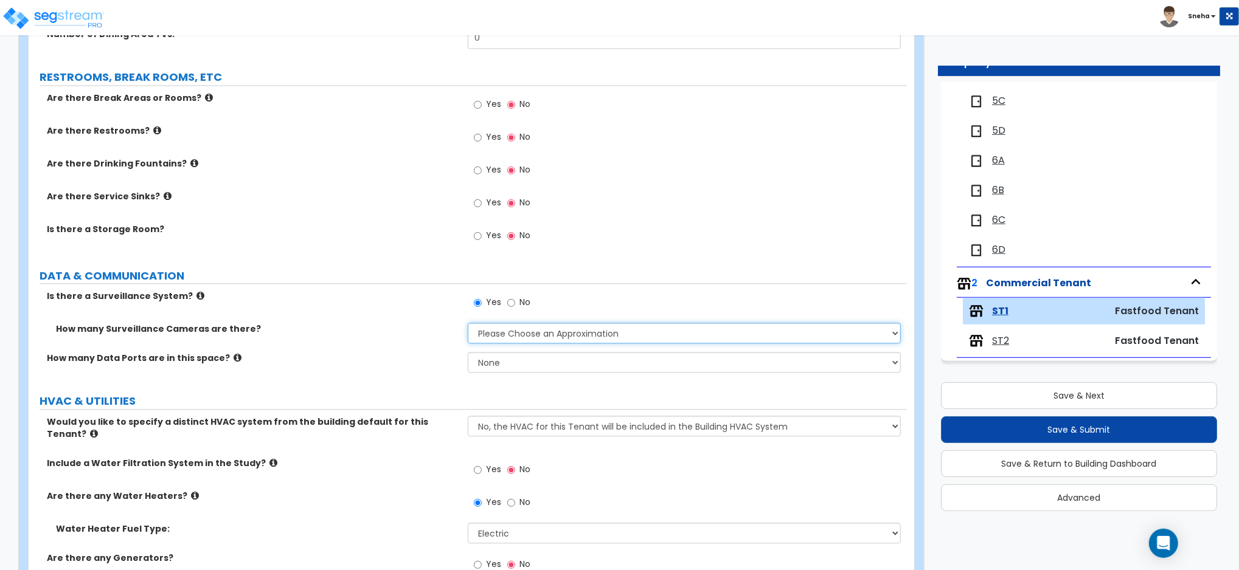
click at [504, 334] on select "Please Choose an Approximation Barely Noticed Any Noticed a Couple Frequently S…" at bounding box center [684, 333] width 433 height 21
select select "2"
click at [468, 323] on select "Please Choose an Approximation Barely Noticed Any Noticed a Couple Frequently S…" at bounding box center [684, 333] width 433 height 21
click at [522, 355] on select "None Please Estimate for Me I will specify the Quantity Exactly" at bounding box center [684, 362] width 433 height 21
click at [371, 357] on label "How many Data Ports are in this space?" at bounding box center [253, 358] width 412 height 12
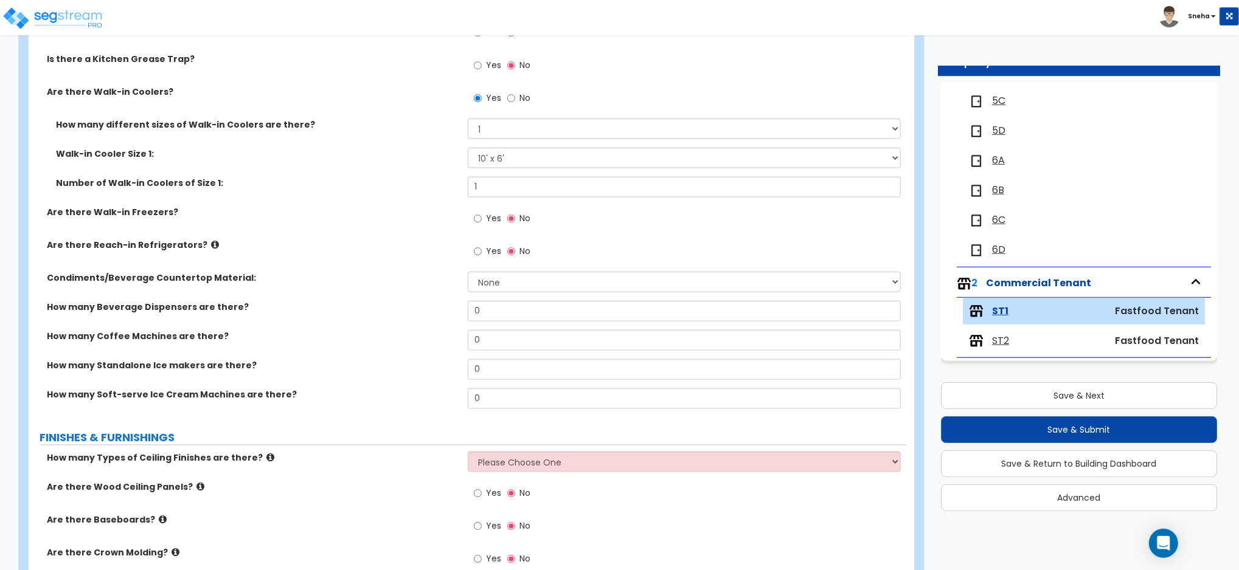
scroll to position [1216, 0]
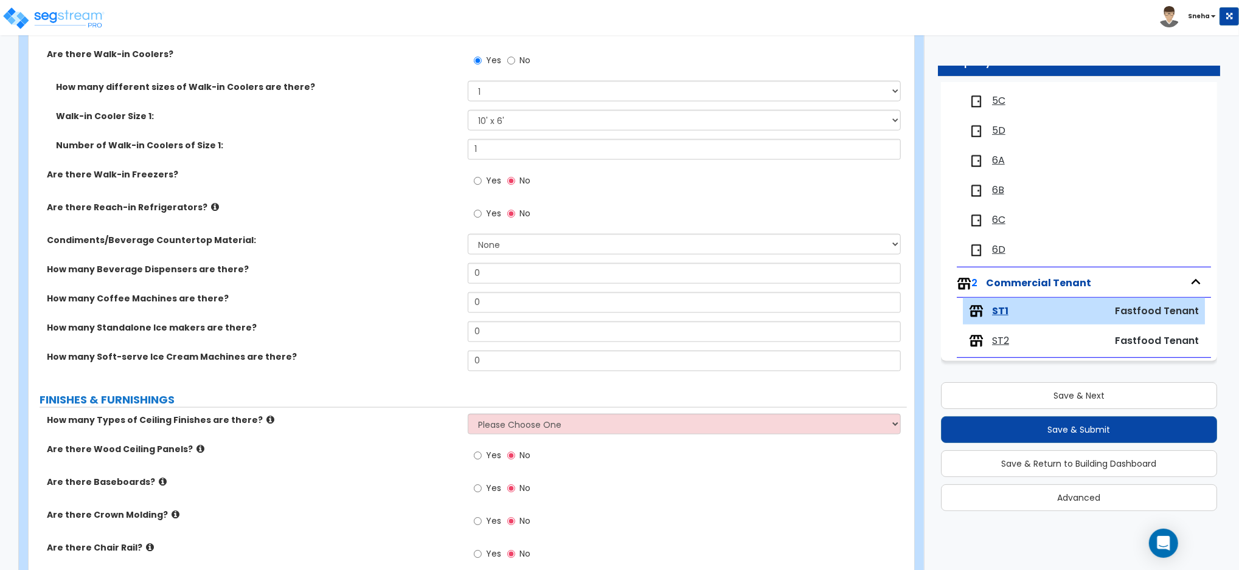
click at [869, 4] on div "Toggle navigation Sneha" at bounding box center [619, 17] width 1239 height 35
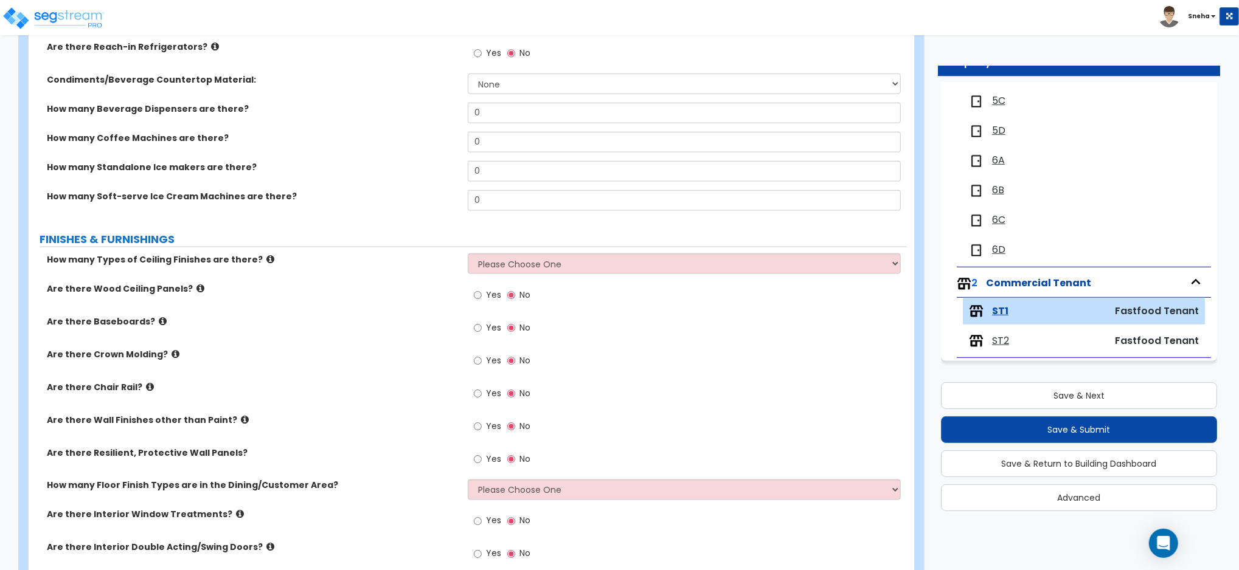
scroll to position [1378, 0]
click at [482, 265] on select "Please Choose One 1 2 3" at bounding box center [684, 262] width 433 height 21
select select "1"
click at [468, 252] on select "Please Choose One 1 2 3" at bounding box center [684, 262] width 433 height 21
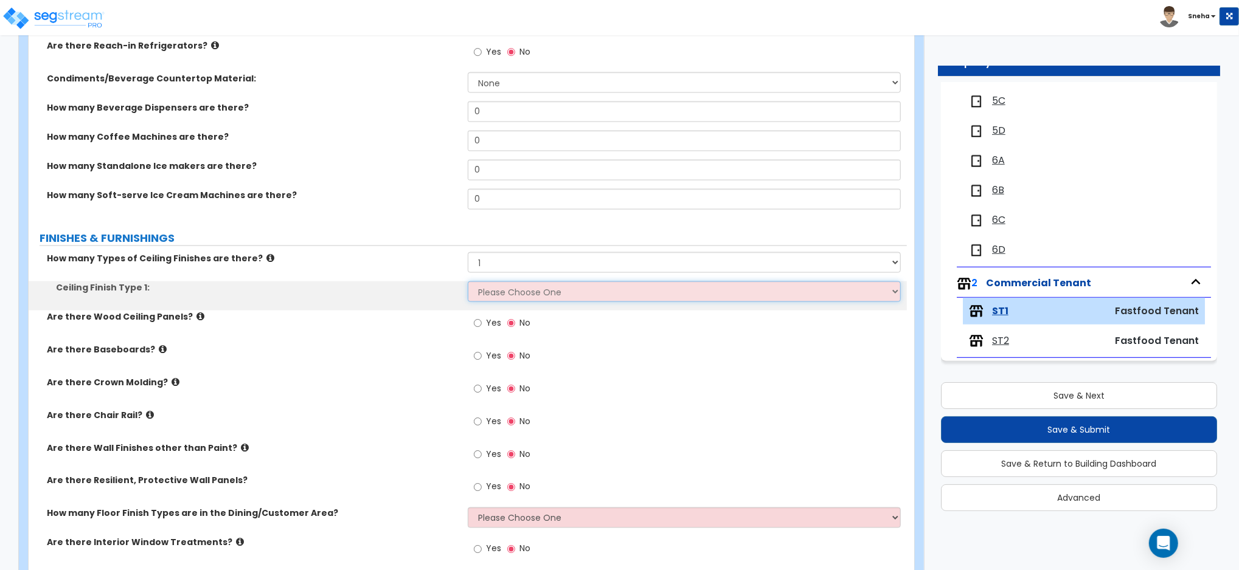
click at [494, 294] on select "Please Choose One Drywall Ceiling Open Ceiling Drop Ceiling" at bounding box center [684, 292] width 433 height 21
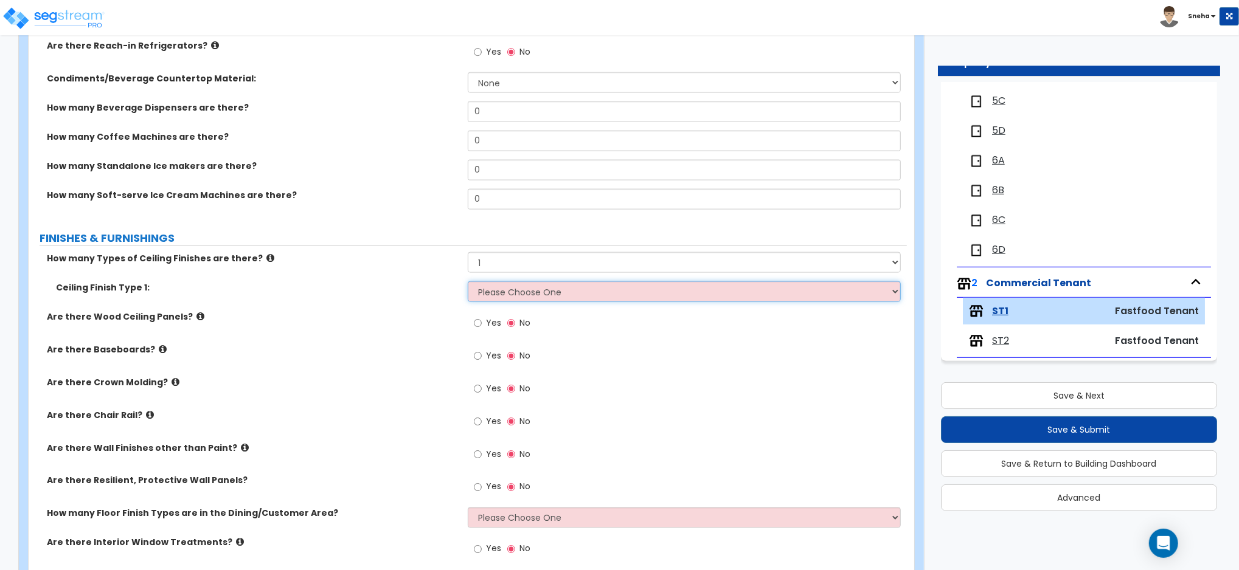
select select "1"
click at [468, 282] on select "Please Choose One Drywall Ceiling Open Ceiling Drop Ceiling" at bounding box center [684, 292] width 433 height 21
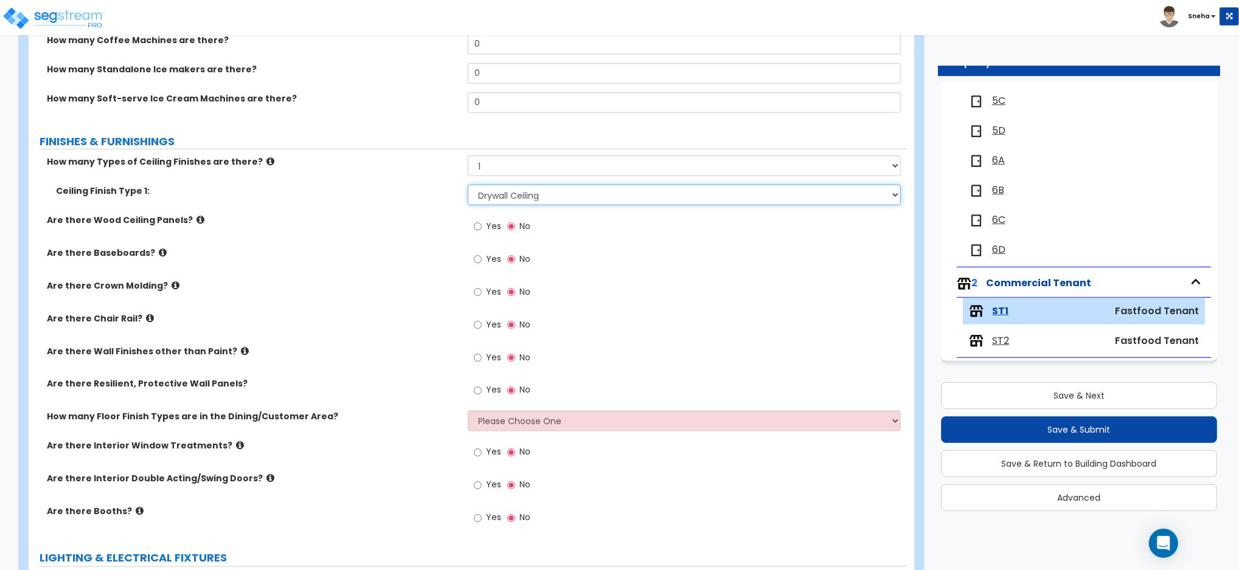
scroll to position [1541, 0]
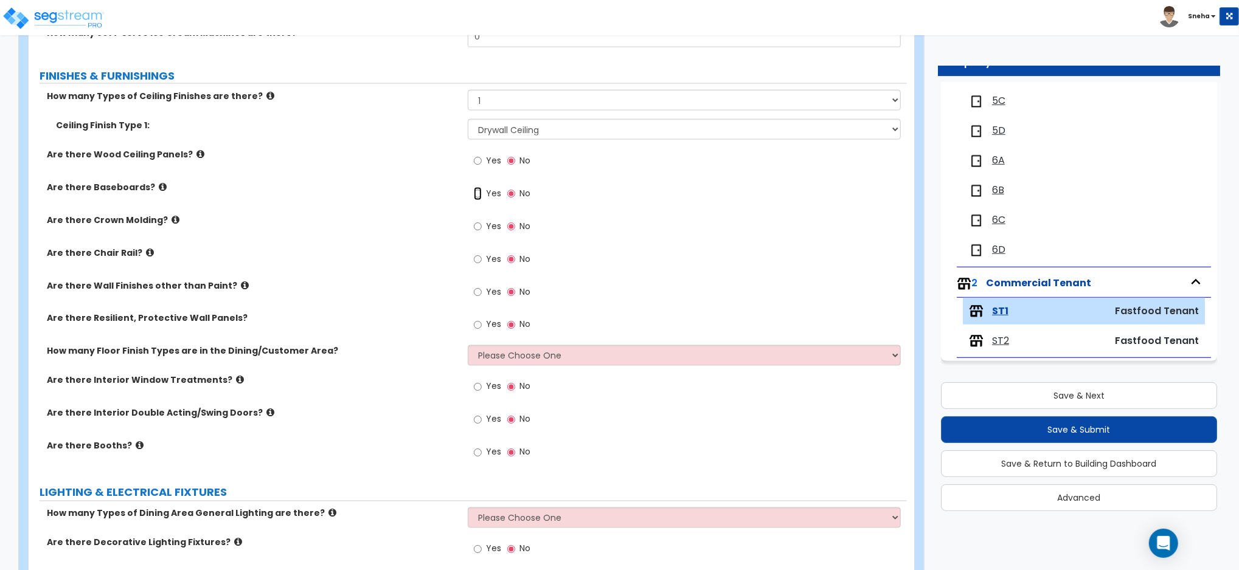
click at [481, 191] on input "Yes" at bounding box center [478, 193] width 8 height 13
radio input "true"
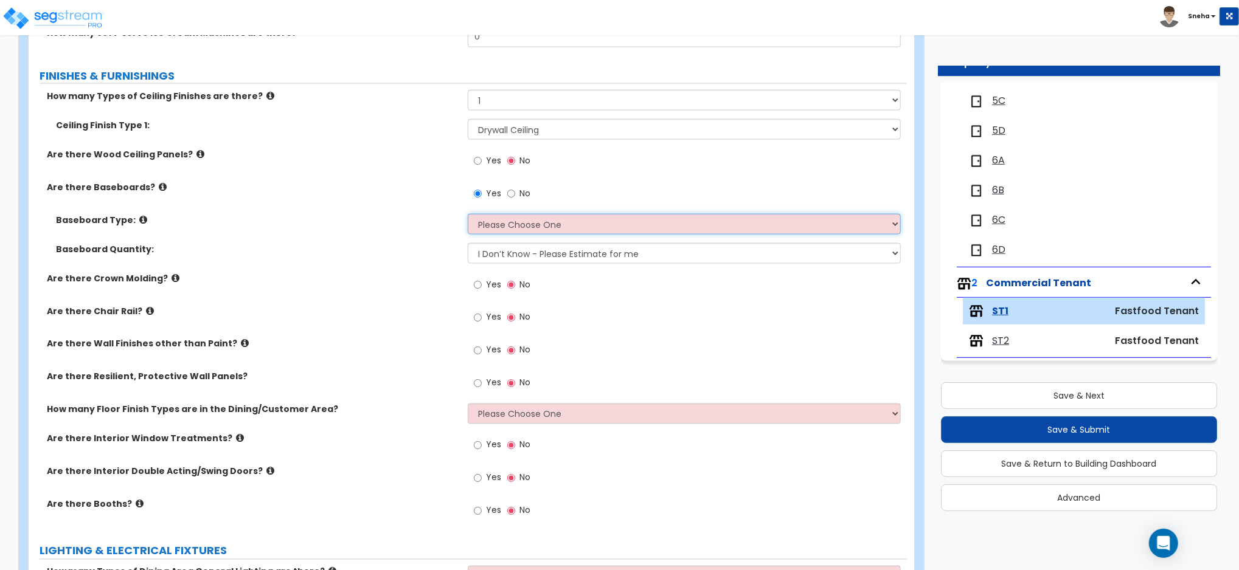
click at [498, 226] on select "Please Choose One Wood Vinyl Carpet Tile" at bounding box center [684, 224] width 433 height 21
select select "4"
click at [468, 214] on select "Please Choose One Wood Vinyl Carpet Tile" at bounding box center [684, 224] width 433 height 21
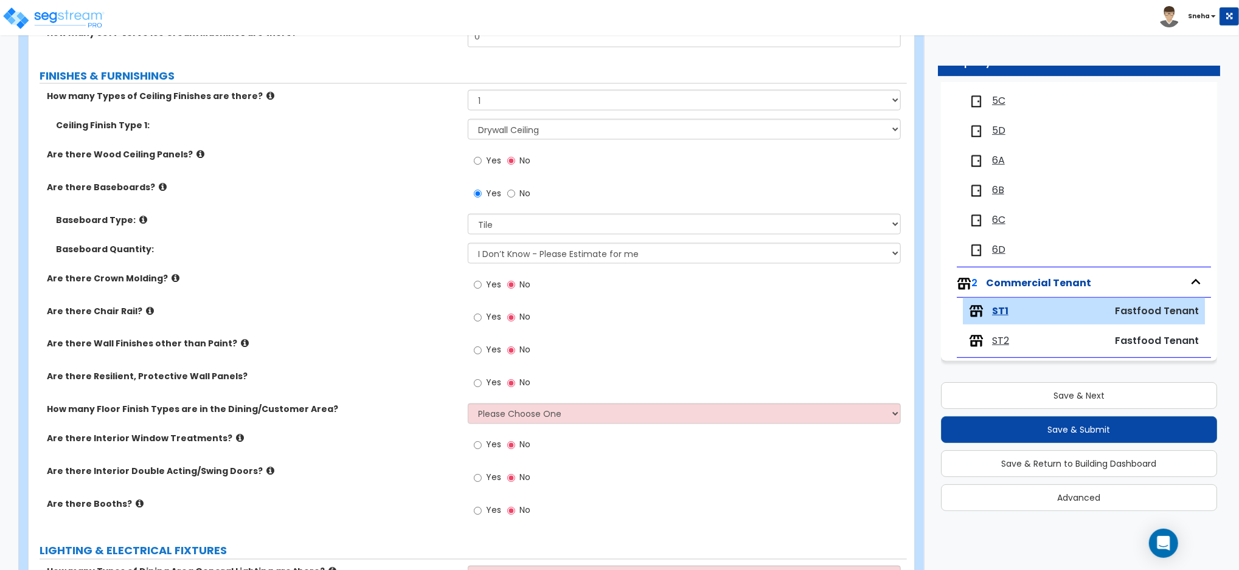
click at [364, 228] on div "Baseboard Type: Please Choose One Wood Vinyl Carpet Tile" at bounding box center [468, 228] width 878 height 29
click at [491, 351] on span "Yes" at bounding box center [493, 350] width 15 height 12
click at [482, 351] on input "Yes" at bounding box center [478, 350] width 8 height 13
radio input "true"
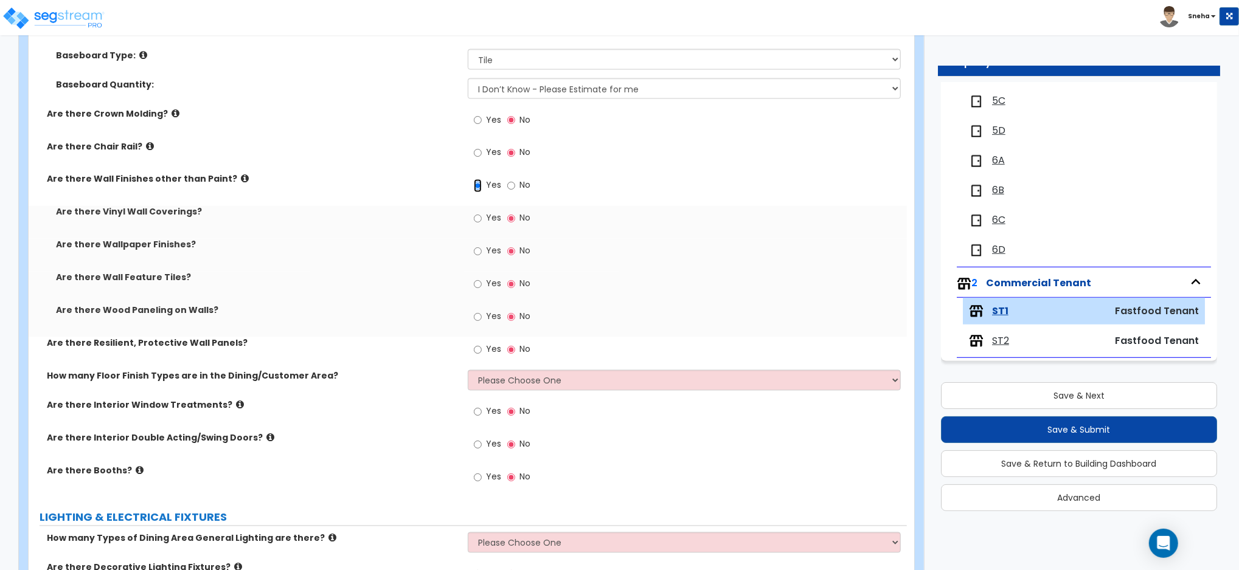
scroll to position [1784, 0]
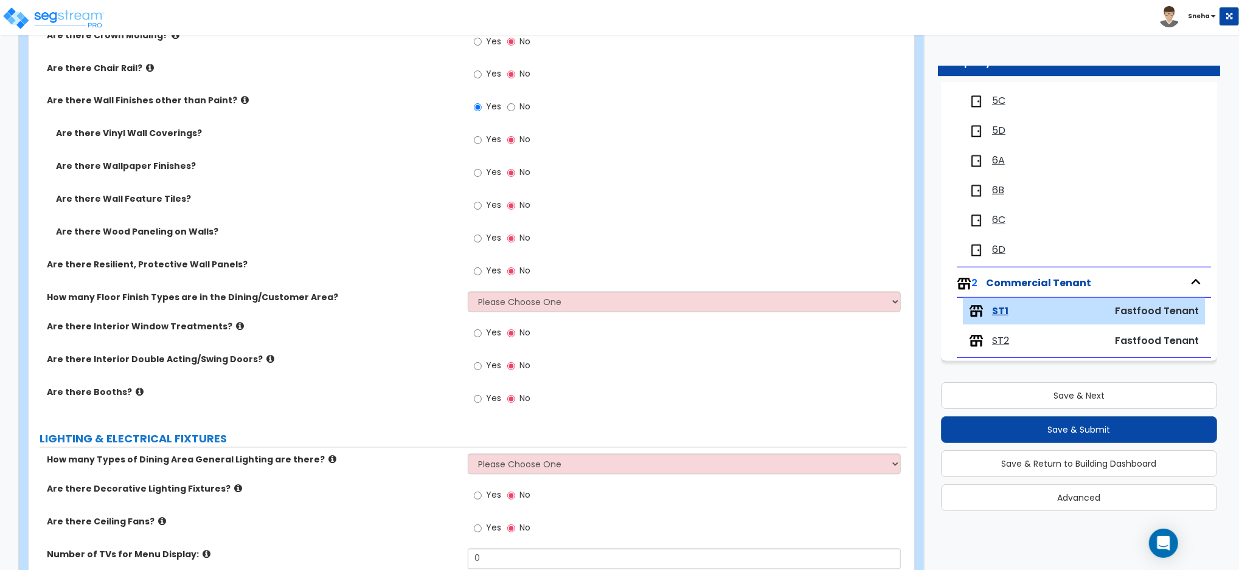
click at [485, 171] on label "Yes" at bounding box center [487, 174] width 27 height 21
click at [482, 171] on input "Yes" at bounding box center [478, 173] width 8 height 13
radio input "true"
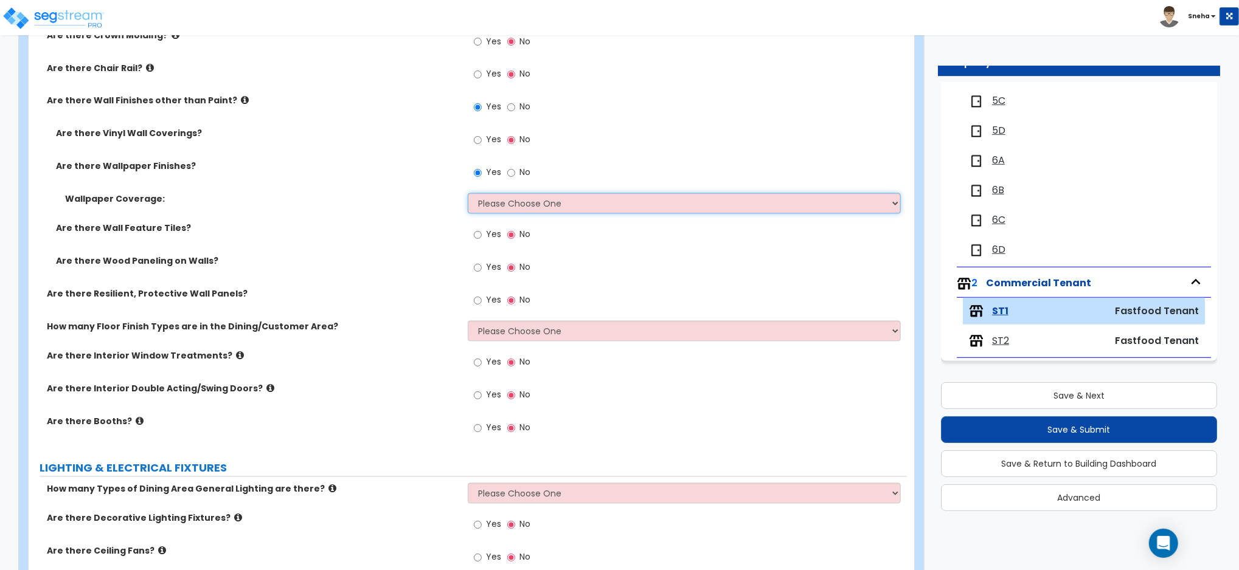
click at [491, 210] on select "Please Choose One Only a Small Portion of Walls are Covered Several Walls are C…" at bounding box center [684, 203] width 433 height 21
select select "1"
click at [468, 193] on select "Please Choose One Only a Small Portion of Walls are Covered Several Walls are C…" at bounding box center [684, 203] width 433 height 21
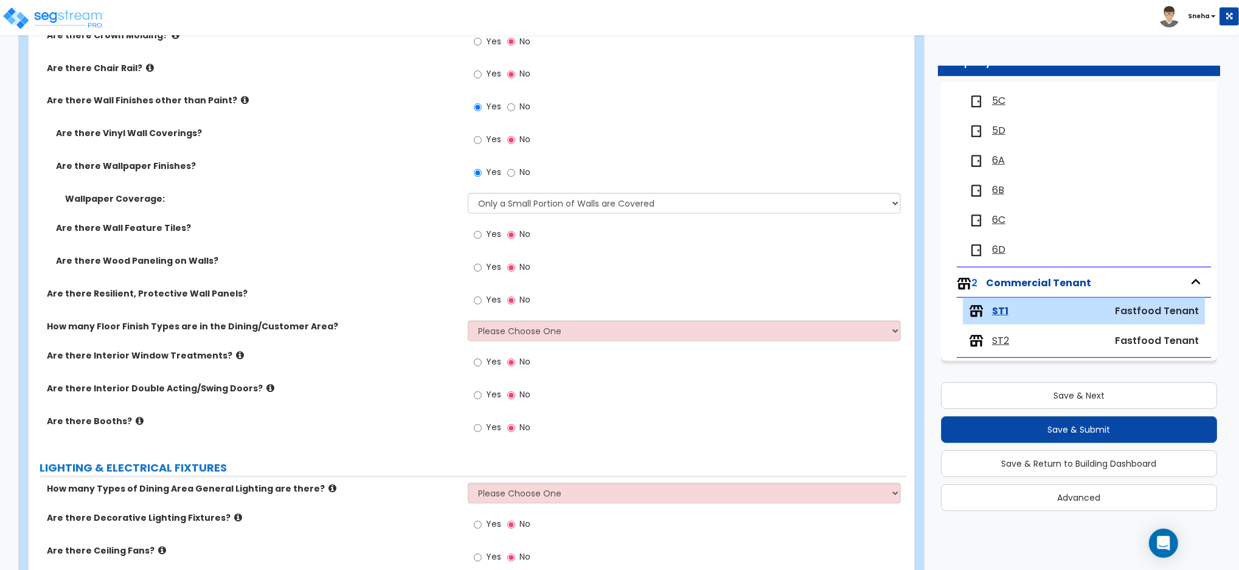
click at [488, 231] on span "Yes" at bounding box center [493, 235] width 15 height 12
click at [482, 231] on input "Yes" at bounding box center [478, 235] width 8 height 13
radio input "true"
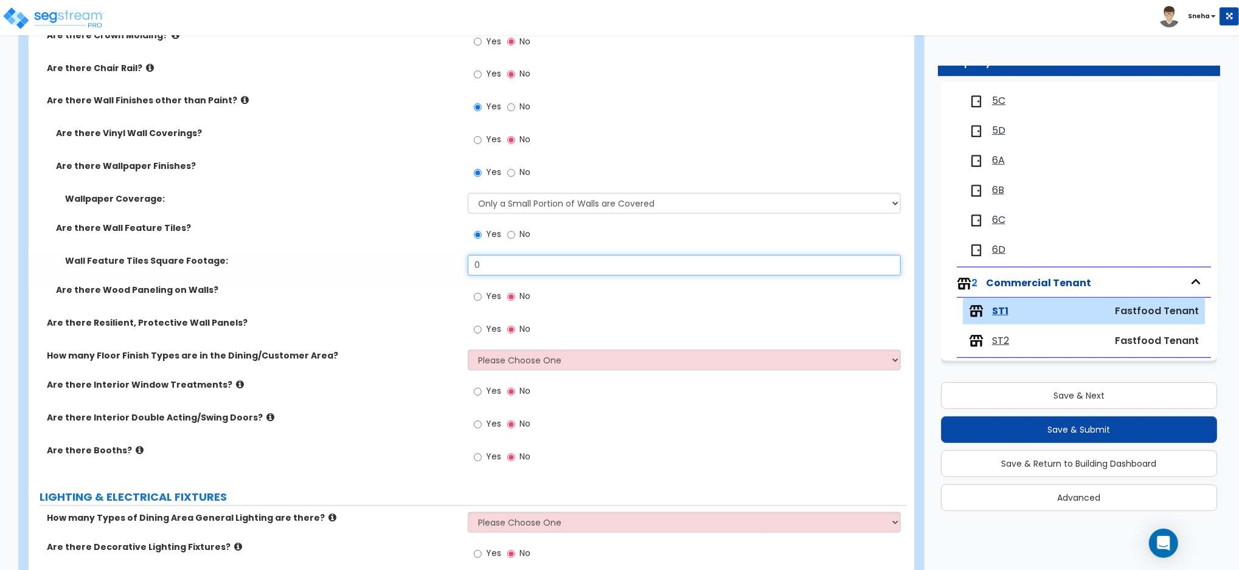
drag, startPoint x: 496, startPoint y: 266, endPoint x: 410, endPoint y: 267, distance: 86.4
click at [410, 267] on div "Wall Feature Tiles Square Footage: 0" at bounding box center [468, 269] width 878 height 29
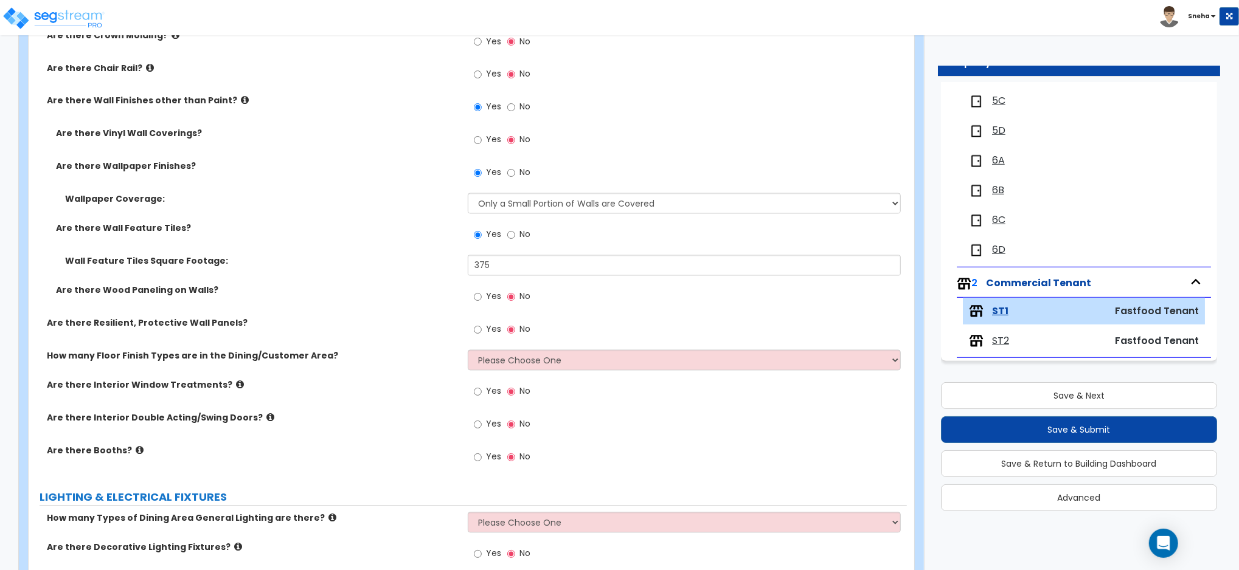
click at [410, 268] on label "Wall Feature Tiles Square Footage:" at bounding box center [262, 261] width 394 height 12
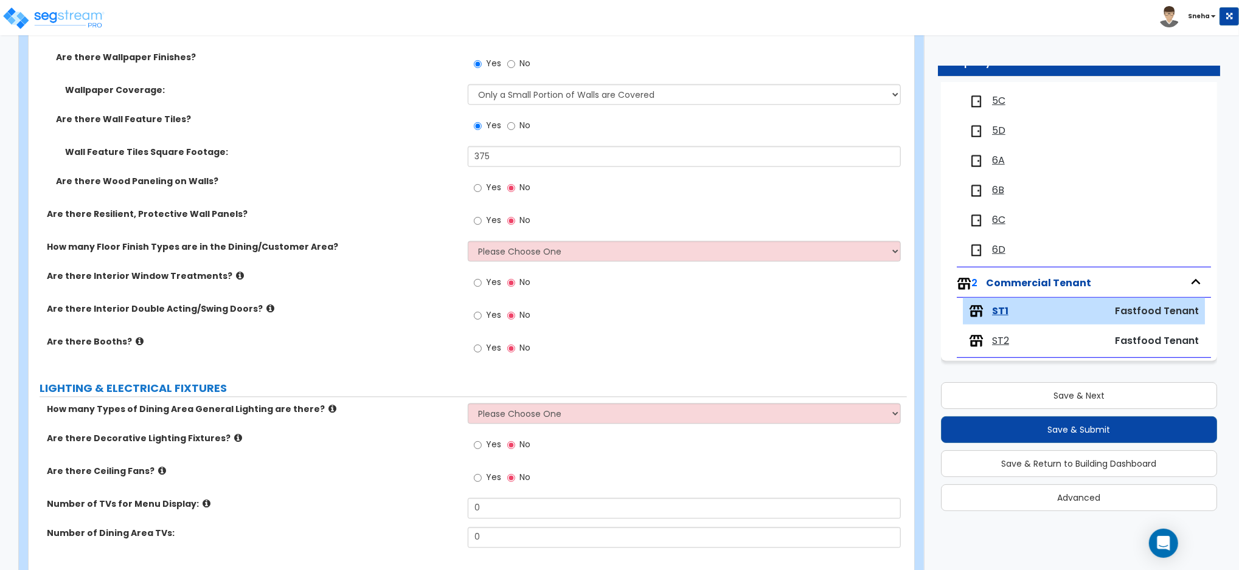
scroll to position [1865, 0]
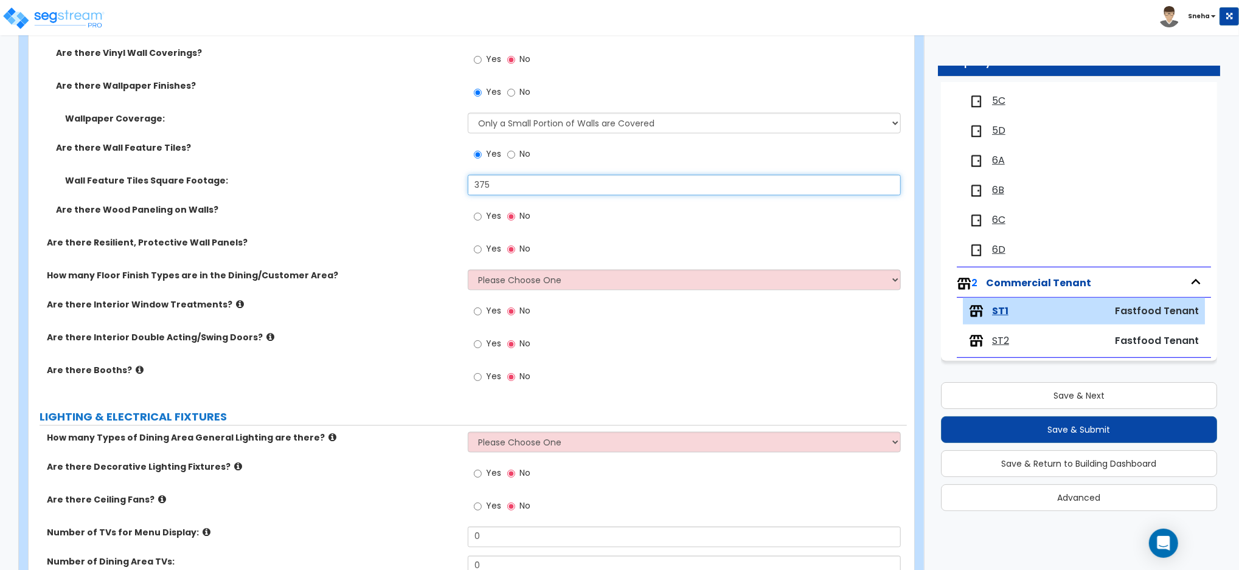
drag, startPoint x: 507, startPoint y: 182, endPoint x: 464, endPoint y: 182, distance: 43.2
click at [464, 182] on div "Wall Feature Tiles Square Footage: 375" at bounding box center [468, 189] width 878 height 29
type input "450"
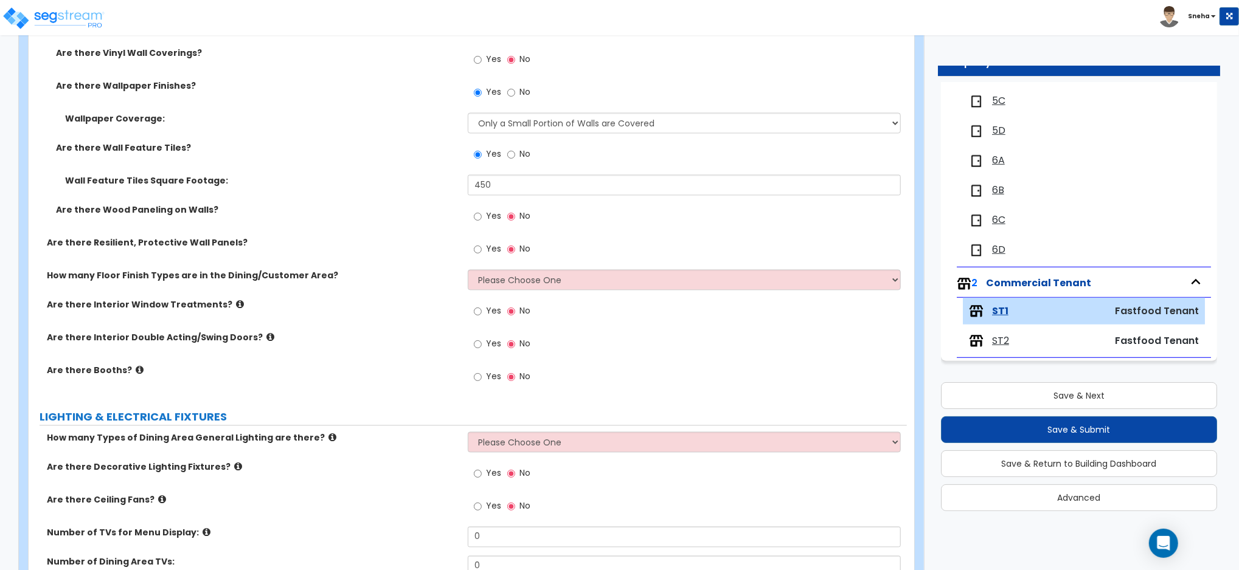
click at [464, 182] on div "Wall Feature Tiles Square Footage:" at bounding box center [248, 181] width 439 height 12
click at [509, 280] on select "Please Choose One 1 2 3 4" at bounding box center [684, 279] width 433 height 21
select select "1"
click at [468, 269] on select "Please Choose One 1 2 3 4" at bounding box center [684, 279] width 433 height 21
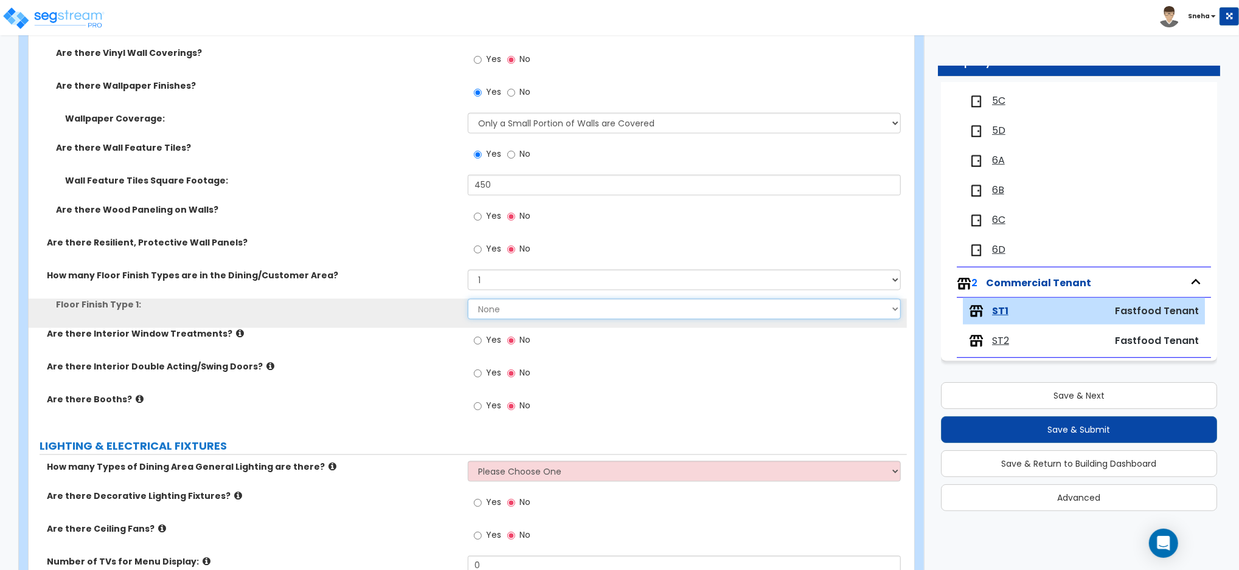
click at [502, 306] on select "None Tile Flooring Marble Flooring Hardwood Flooring Resilient Laminate Floorin…" at bounding box center [684, 309] width 433 height 21
select select "1"
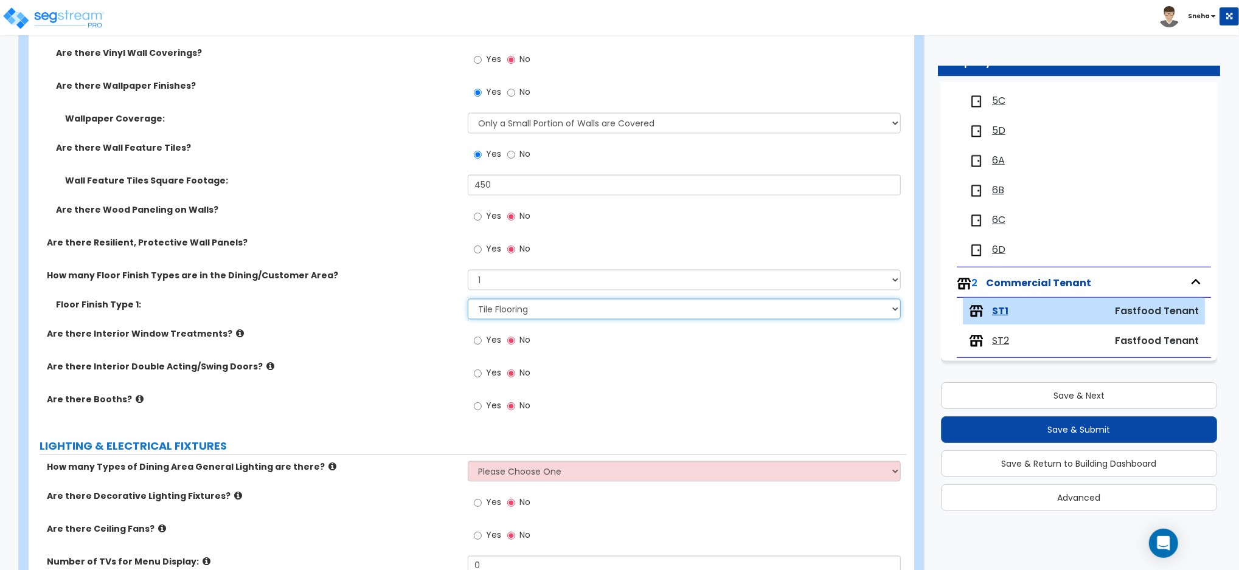
click at [468, 299] on select "None Tile Flooring Marble Flooring Hardwood Flooring Resilient Laminate Floorin…" at bounding box center [684, 309] width 433 height 21
click at [404, 299] on label "Floor Finish Type 1:" at bounding box center [257, 305] width 403 height 12
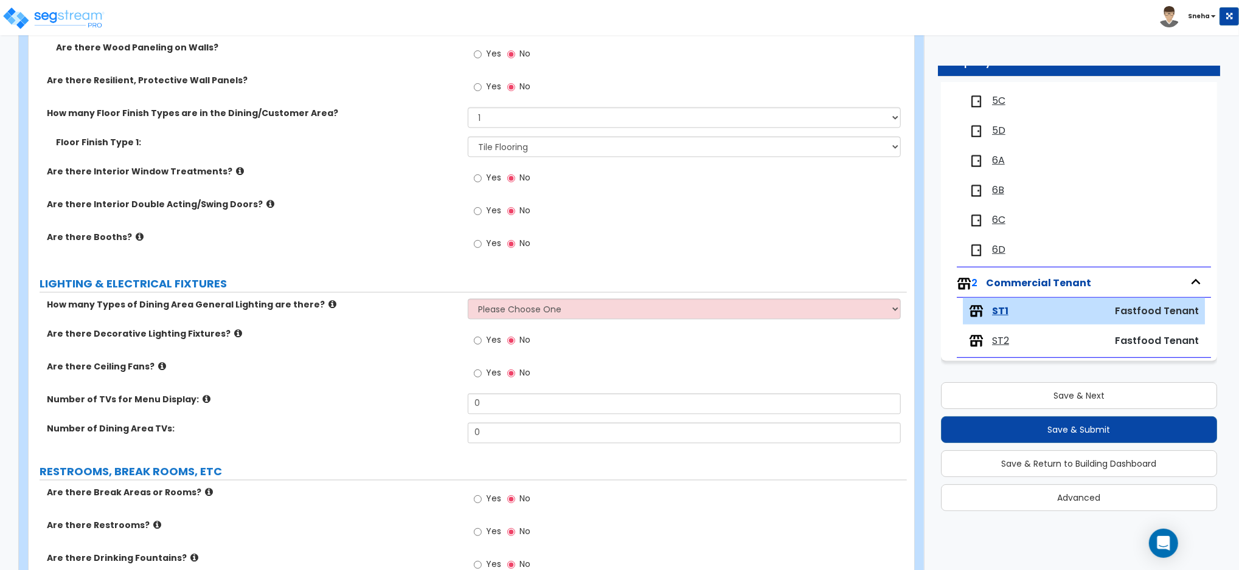
scroll to position [2270, 0]
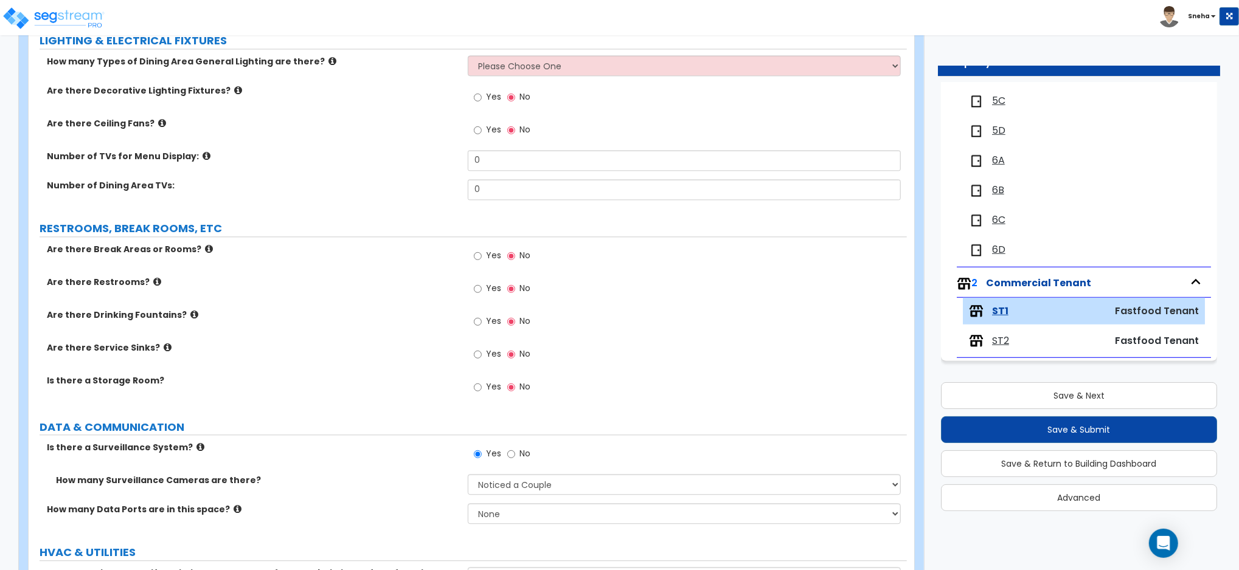
click at [498, 99] on span "Yes" at bounding box center [493, 97] width 15 height 12
click at [482, 99] on input "Yes" at bounding box center [478, 97] width 8 height 13
radio input "true"
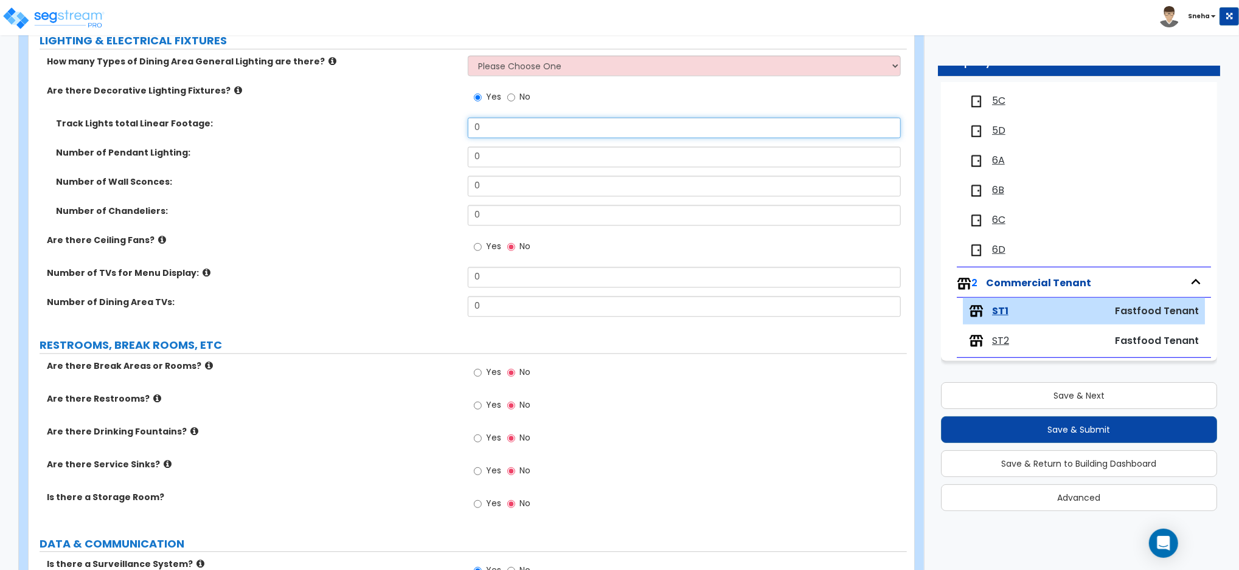
drag, startPoint x: 502, startPoint y: 128, endPoint x: 411, endPoint y: 144, distance: 92.1
click at [411, 144] on div "Track Lights total Linear Footage: 0" at bounding box center [468, 131] width 878 height 29
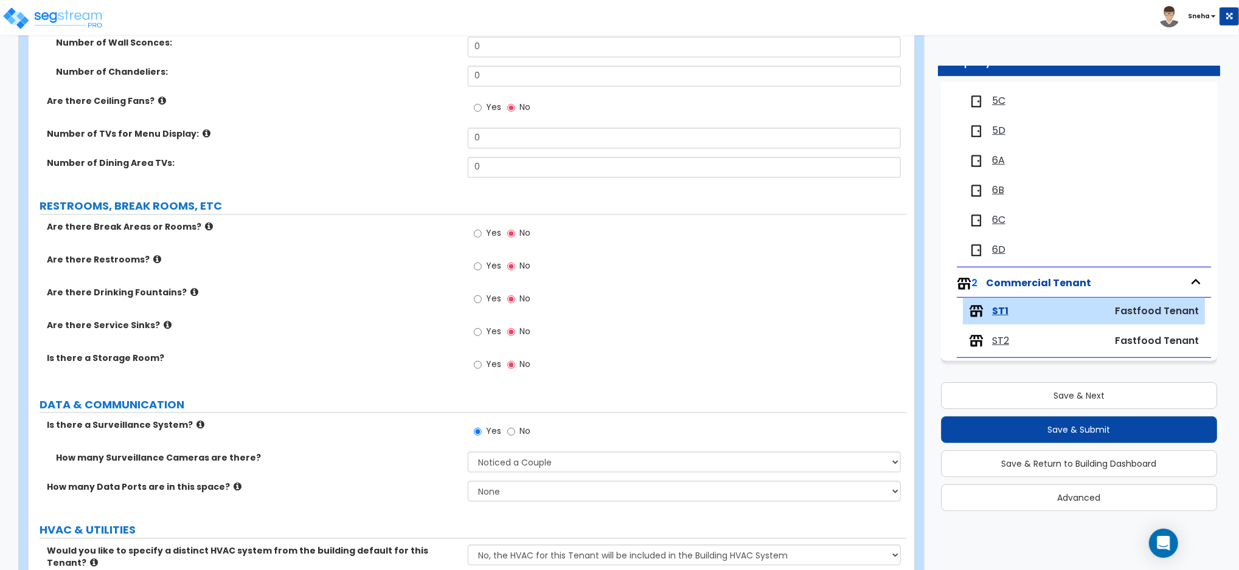
scroll to position [2433, 0]
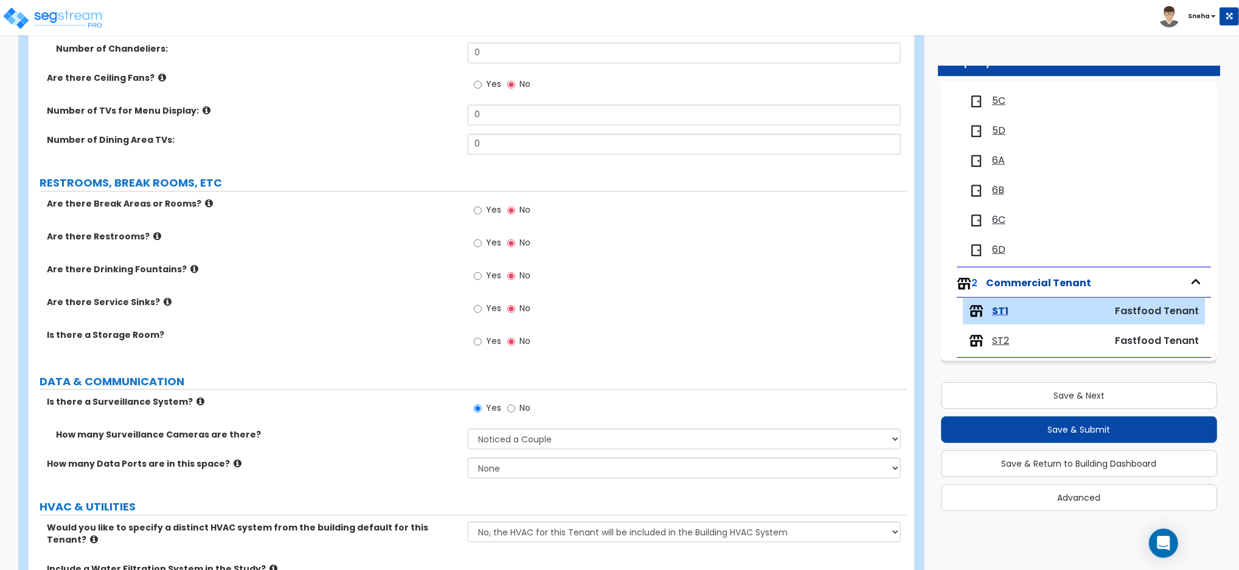
type input "32"
click at [491, 308] on span "Yes" at bounding box center [493, 308] width 15 height 12
click at [482, 308] on input "Yes" at bounding box center [478, 308] width 8 height 13
radio input "true"
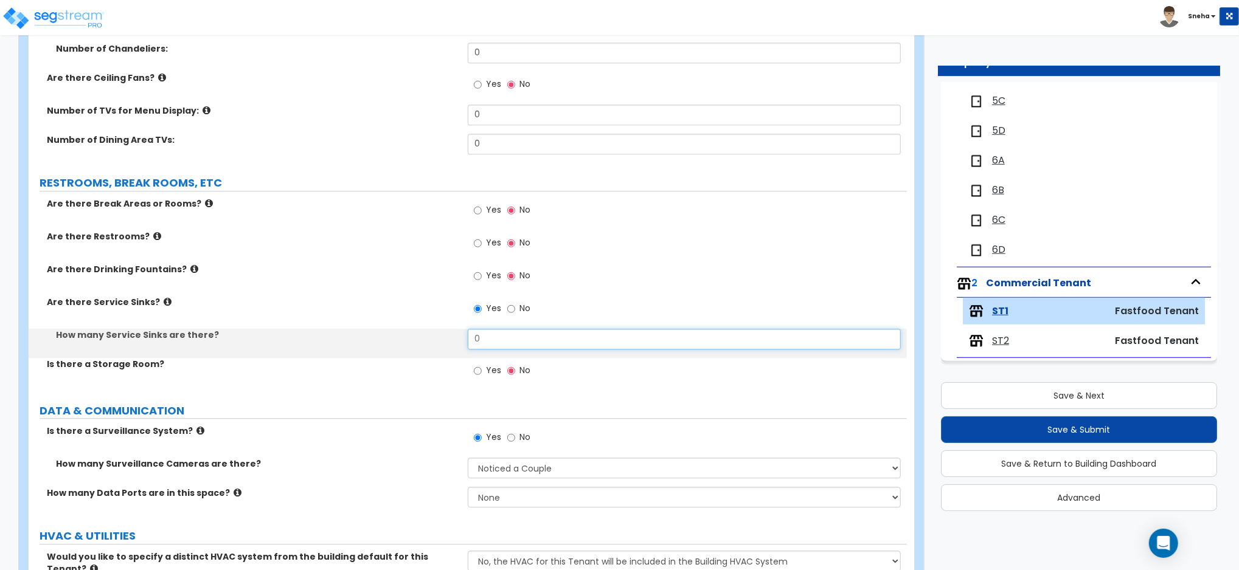
drag, startPoint x: 499, startPoint y: 338, endPoint x: 467, endPoint y: 343, distance: 32.6
click at [467, 343] on div "How many Service Sinks are there? 0" at bounding box center [468, 343] width 878 height 29
type input "1"
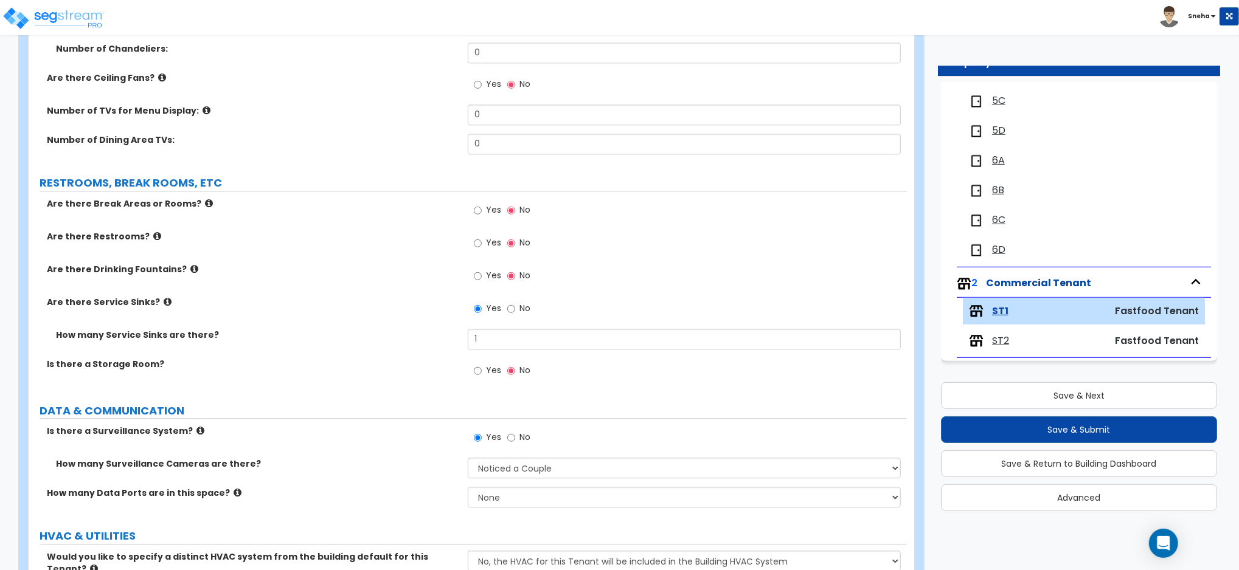
click at [391, 344] on div "How many Service Sinks are there? 1" at bounding box center [468, 343] width 878 height 29
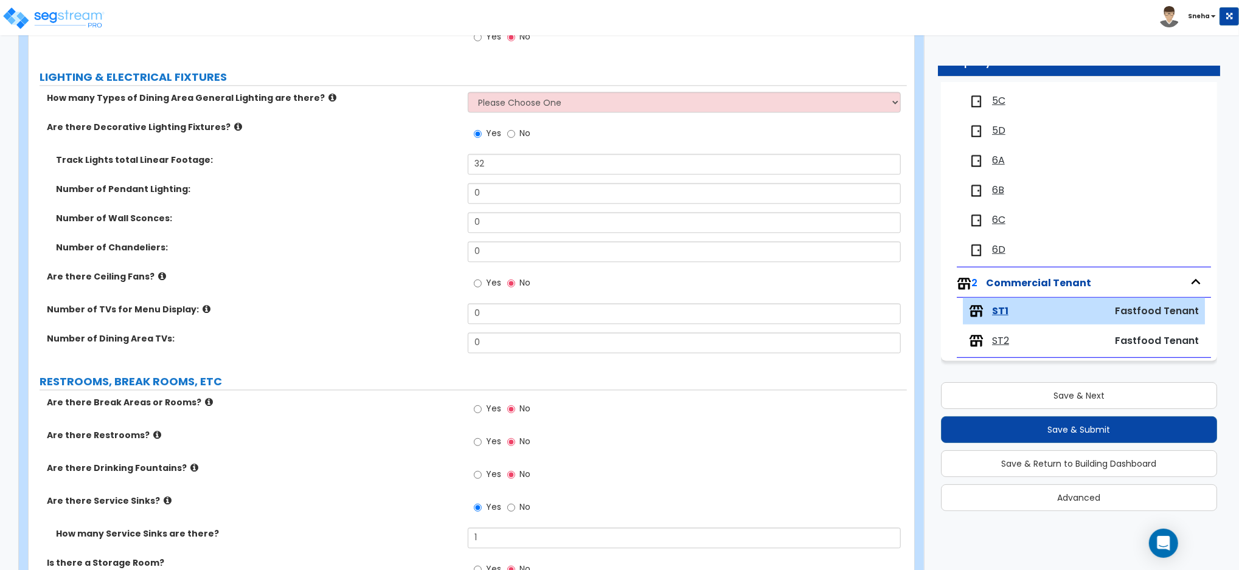
scroll to position [2140, 0]
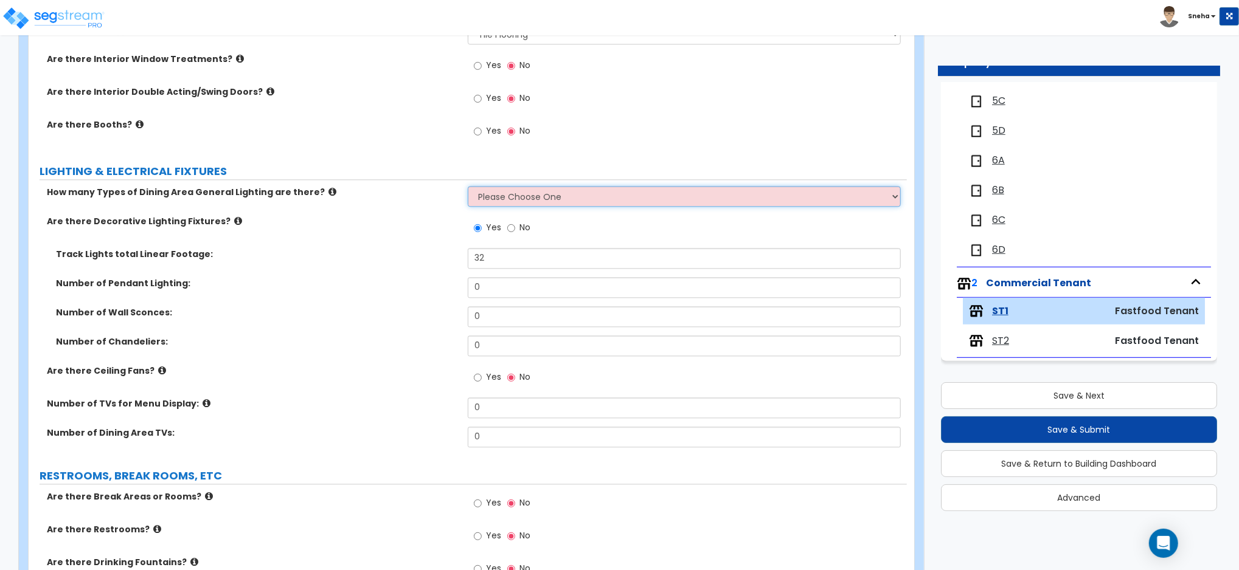
click at [496, 197] on select "Please Choose One 1 2 3" at bounding box center [684, 196] width 433 height 21
select select "2"
click at [468, 186] on select "Please Choose One 1 2 3" at bounding box center [684, 196] width 433 height 21
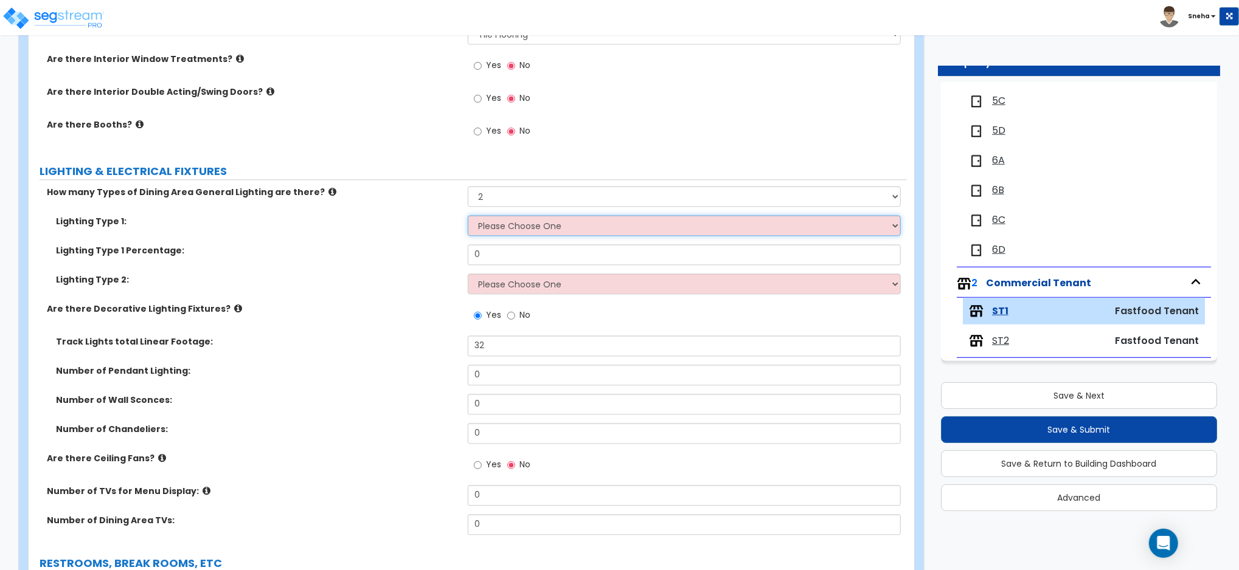
click at [484, 227] on select "Please Choose One LED Surface-Mounted LED Recessed Fluorescent Surface-Mounted …" at bounding box center [684, 225] width 433 height 21
select select "1"
click at [468, 215] on select "Please Choose One LED Surface-Mounted LED Recessed Fluorescent Surface-Mounted …" at bounding box center [684, 225] width 433 height 21
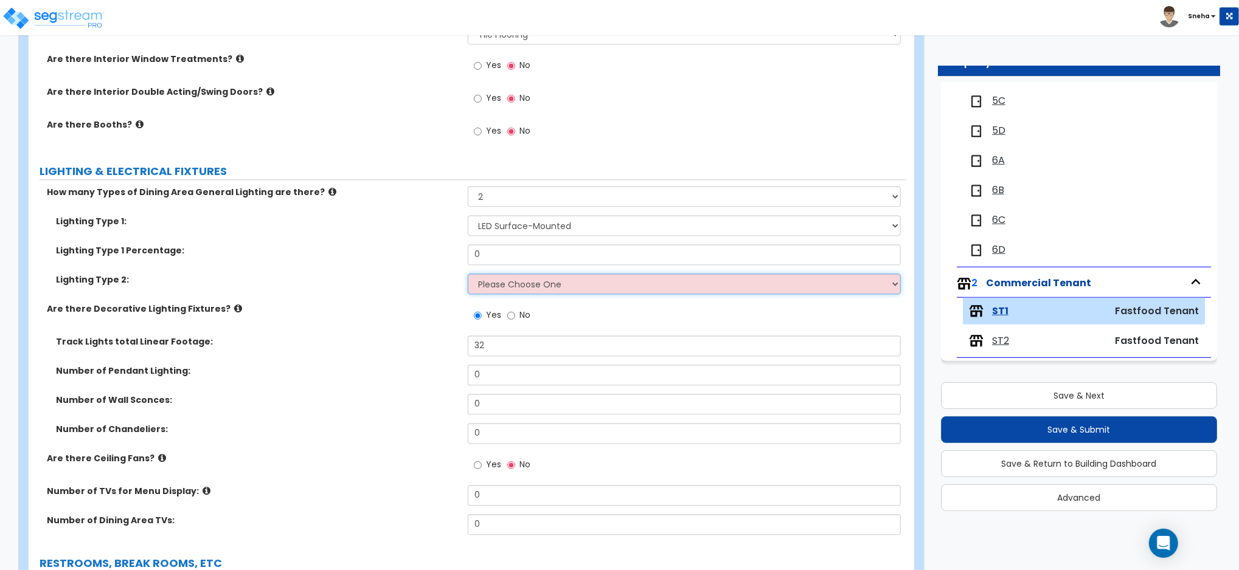
click at [494, 283] on select "Please Choose One LED Surface-Mounted LED Recessed Fluorescent Surface-Mounted …" at bounding box center [684, 284] width 433 height 21
select select "2"
click at [468, 274] on select "Please Choose One LED Surface-Mounted LED Recessed Fluorescent Surface-Mounted …" at bounding box center [684, 284] width 433 height 21
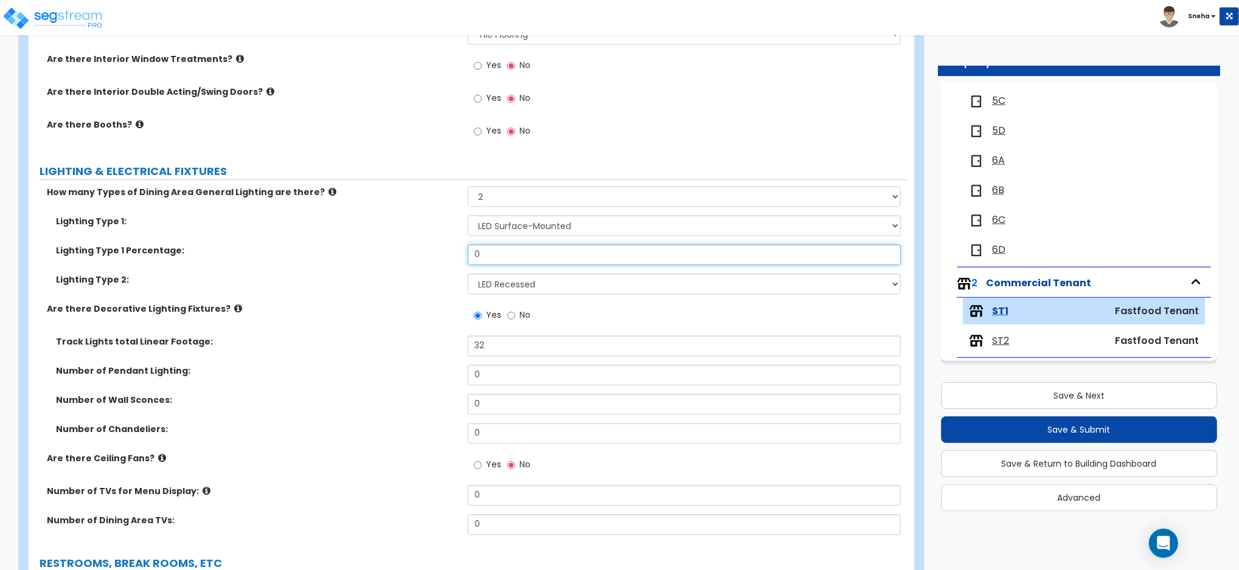
drag, startPoint x: 504, startPoint y: 257, endPoint x: 383, endPoint y: 263, distance: 120.6
click at [383, 263] on div "Lighting Type 1 Percentage: 0" at bounding box center [468, 258] width 878 height 29
type input "50"
click at [383, 263] on div "Lighting Type 1 Percentage: 50" at bounding box center [468, 258] width 878 height 29
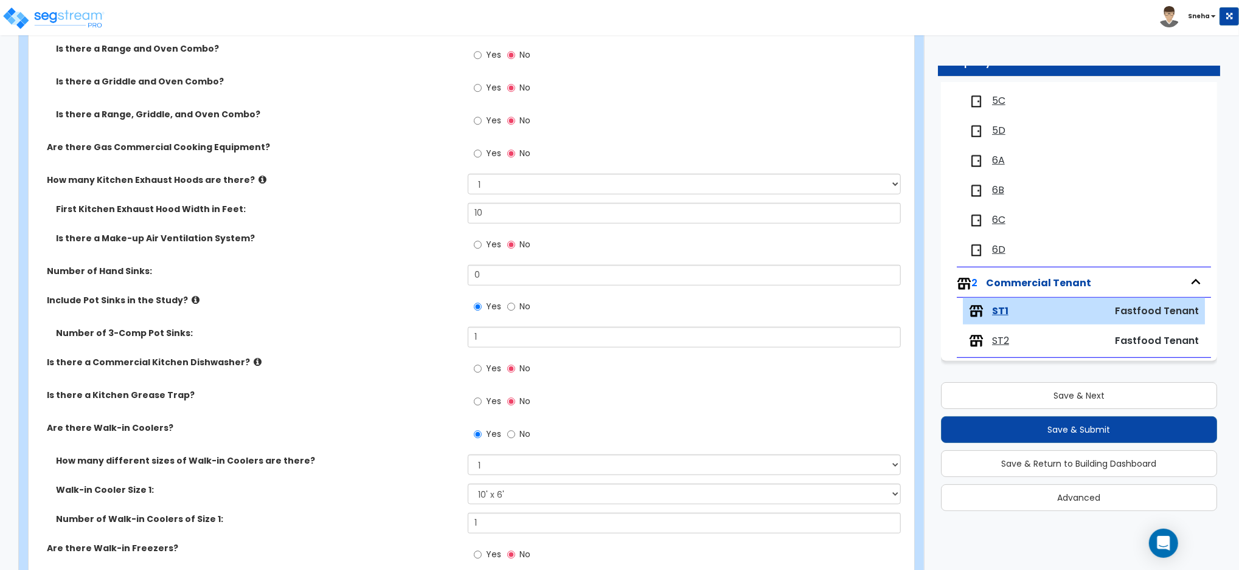
scroll to position [614, 0]
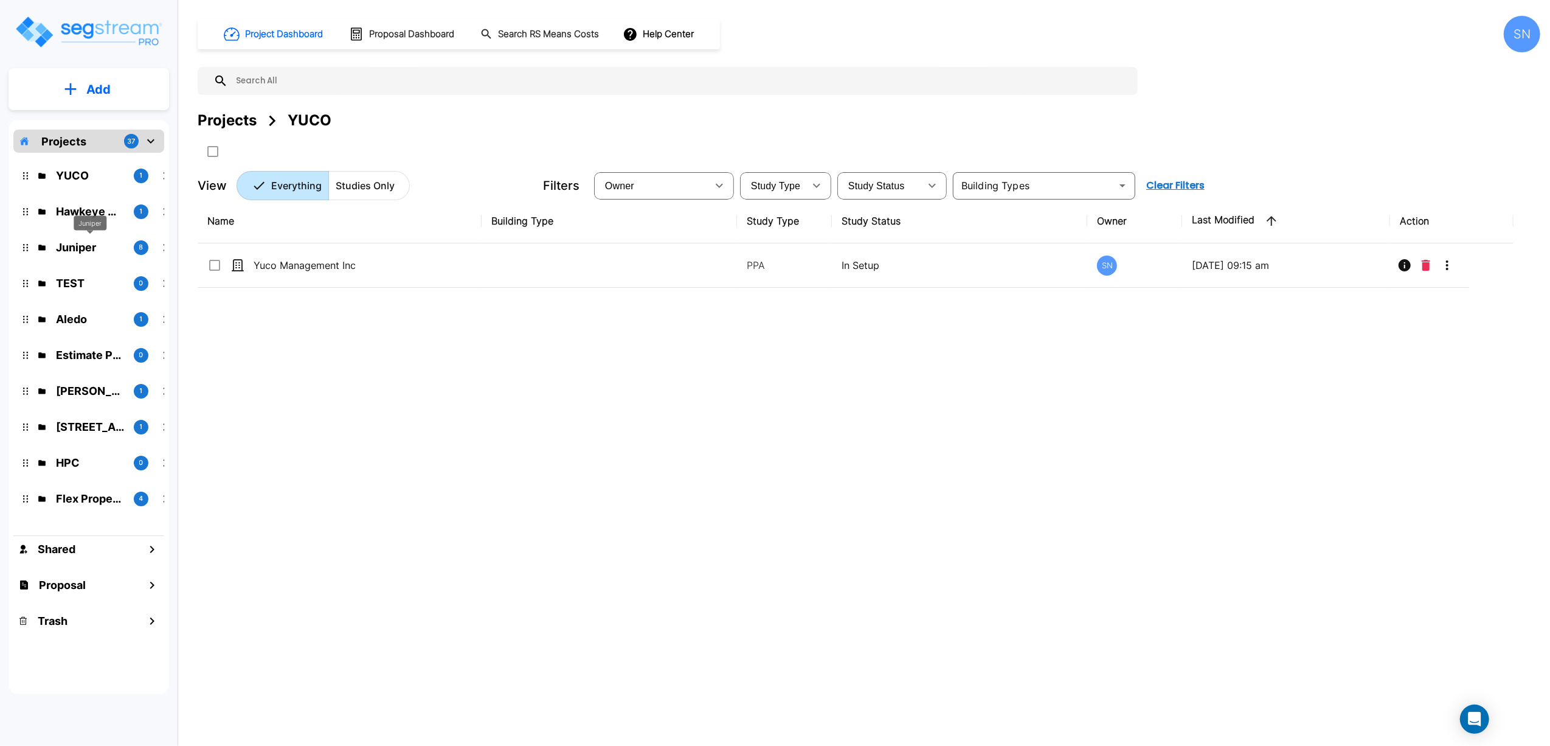
click at [76, 241] on p "Juniper" at bounding box center [90, 247] width 68 height 16
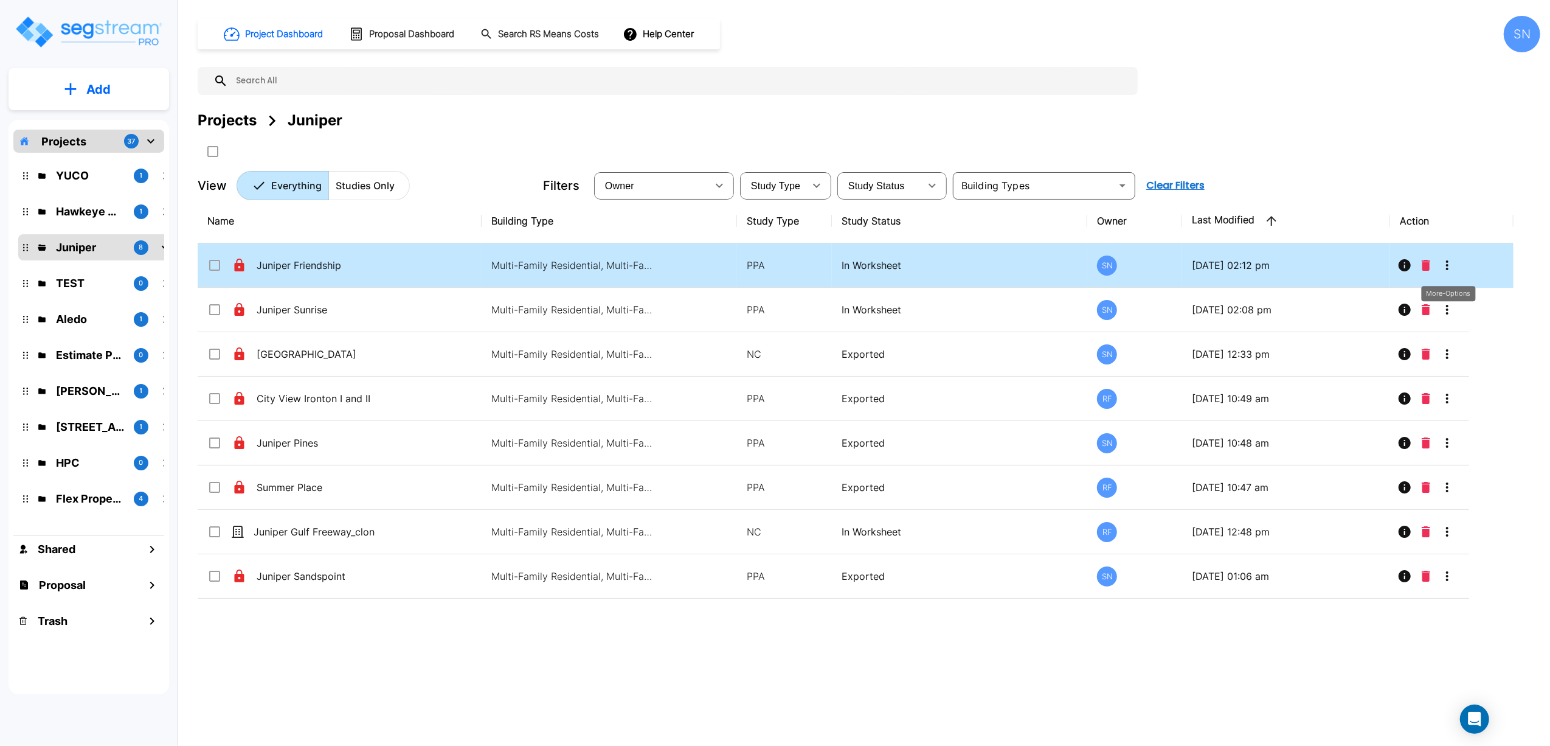
click at [1449, 271] on icon "More-Options" at bounding box center [1447, 265] width 15 height 15
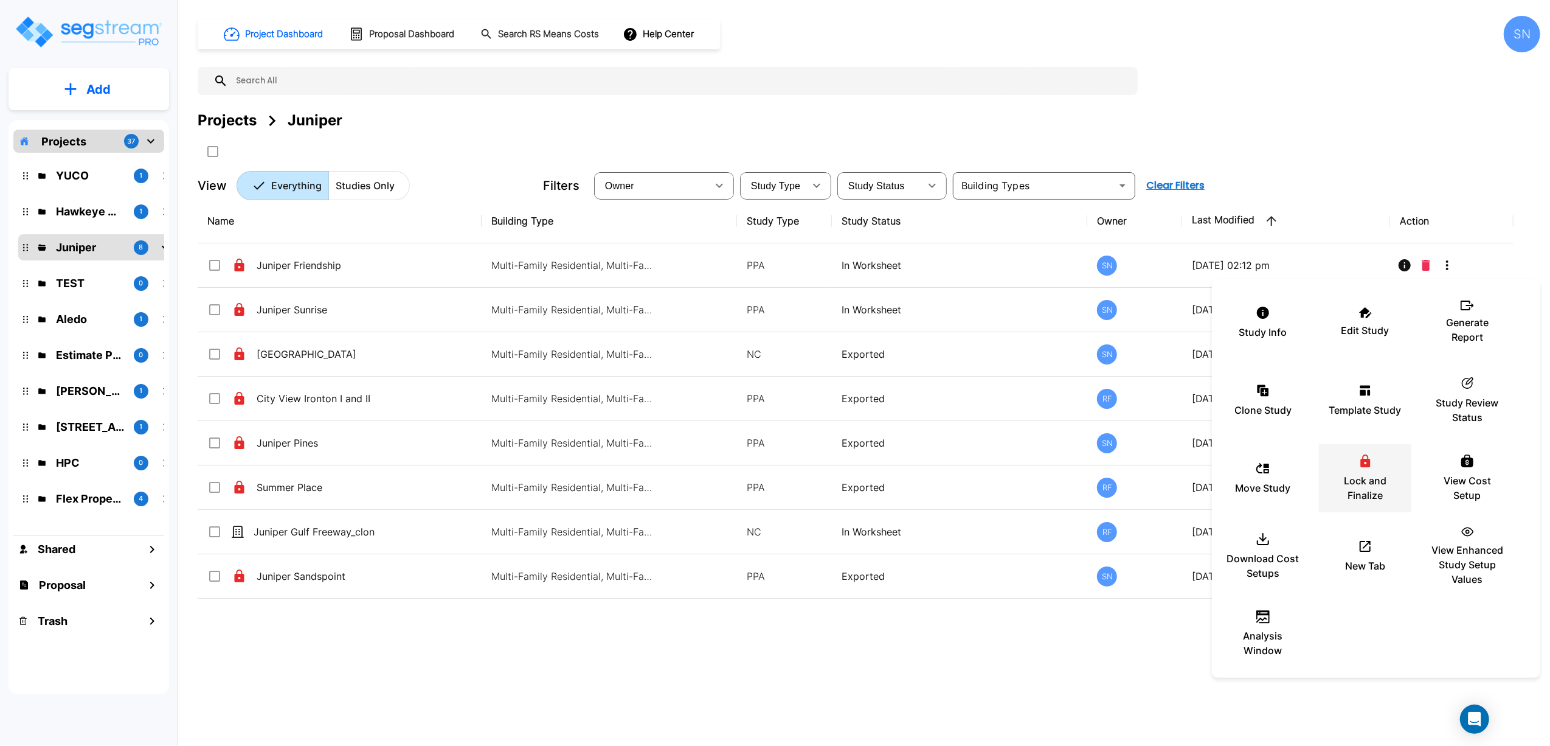
click at [1356, 463] on div "Lock and Finalize" at bounding box center [1365, 478] width 73 height 61
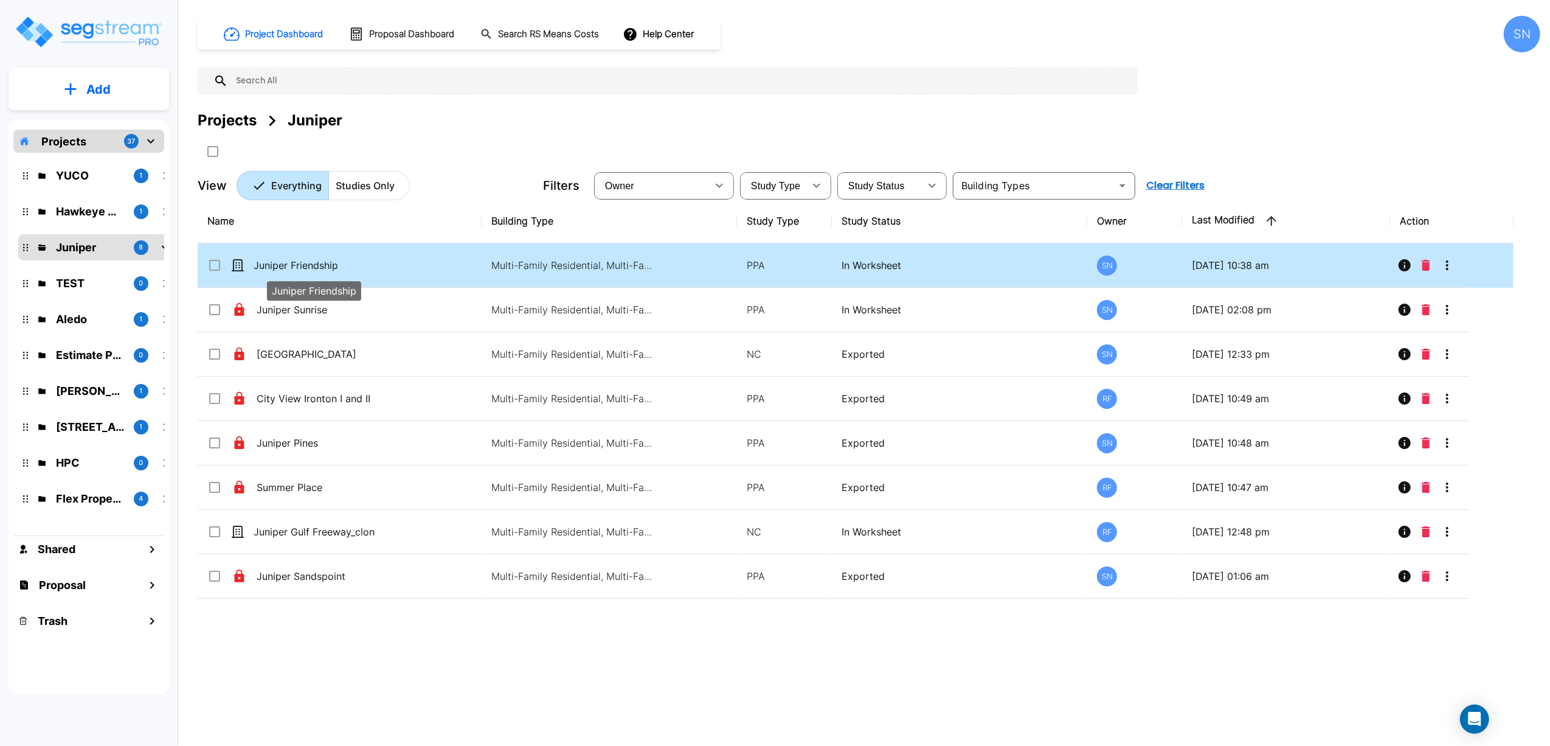
click at [355, 271] on p "Juniper Friendship" at bounding box center [315, 265] width 122 height 15
checkbox input "true"
click at [355, 271] on p "Juniper Friendship" at bounding box center [315, 265] width 122 height 15
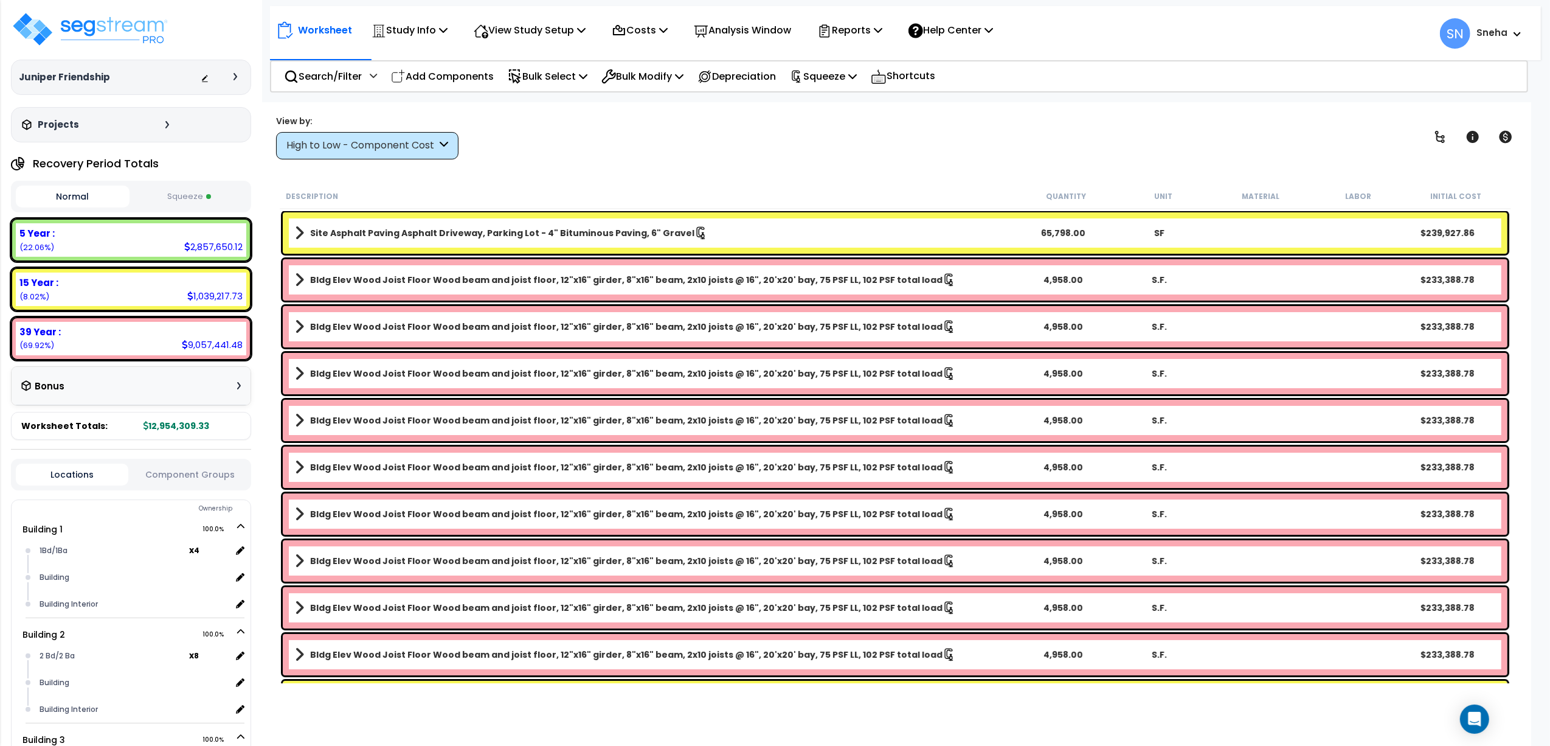
click at [164, 193] on button "Squeeze" at bounding box center [190, 196] width 114 height 21
click at [91, 198] on button "Normal" at bounding box center [73, 196] width 114 height 21
click at [188, 197] on button "Squeeze" at bounding box center [190, 196] width 114 height 21
click at [302, 708] on div "Worksheet Study Info Study Setup Add Property Unit Template study Clone study SN" at bounding box center [895, 475] width 1271 height 746
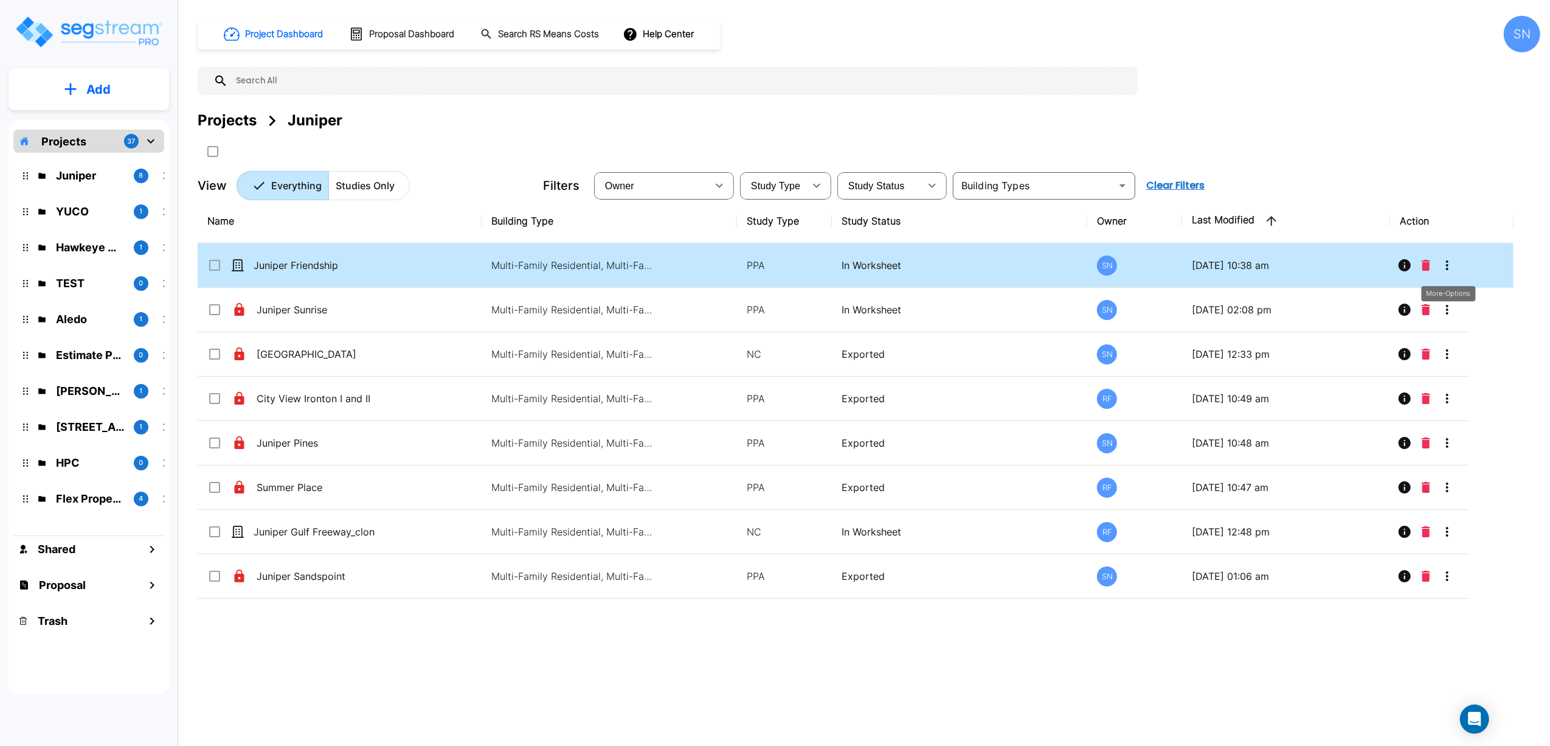
click at [1444, 268] on icon "More-Options" at bounding box center [1447, 265] width 15 height 15
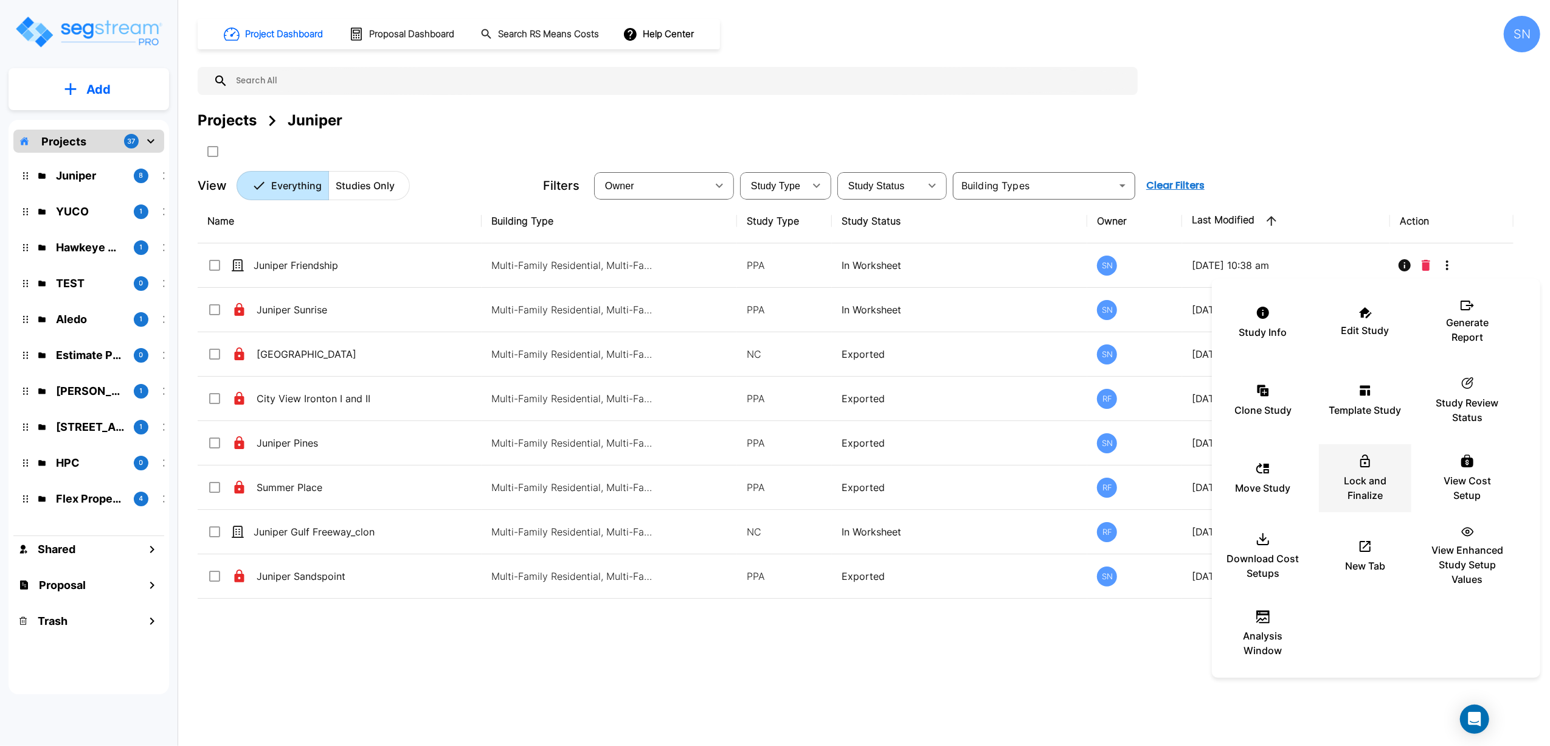
click at [1366, 459] on icon at bounding box center [1366, 460] width 10 height 13
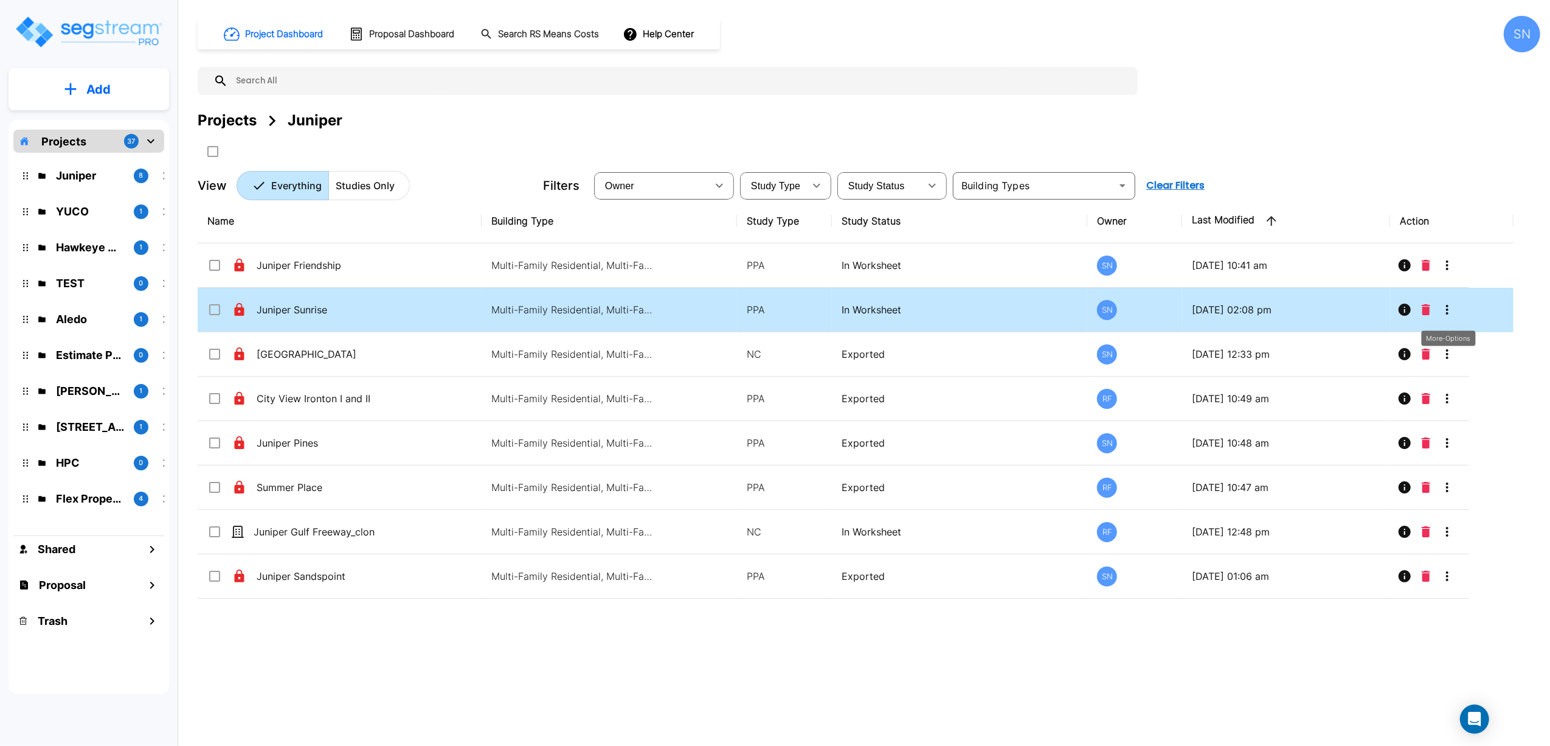
click at [1453, 311] on icon "More-Options" at bounding box center [1447, 309] width 15 height 15
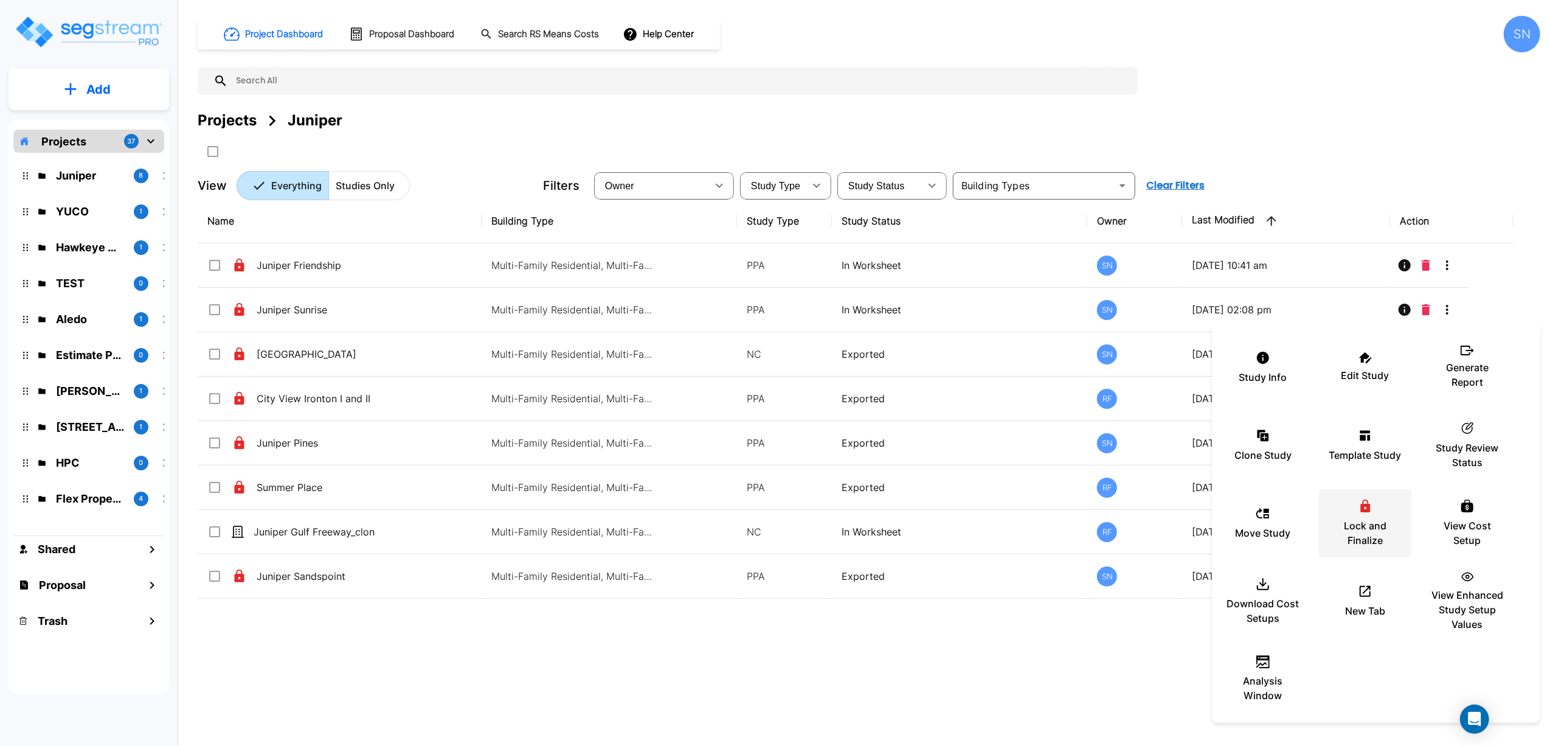
click at [1364, 507] on icon at bounding box center [1366, 505] width 10 height 13
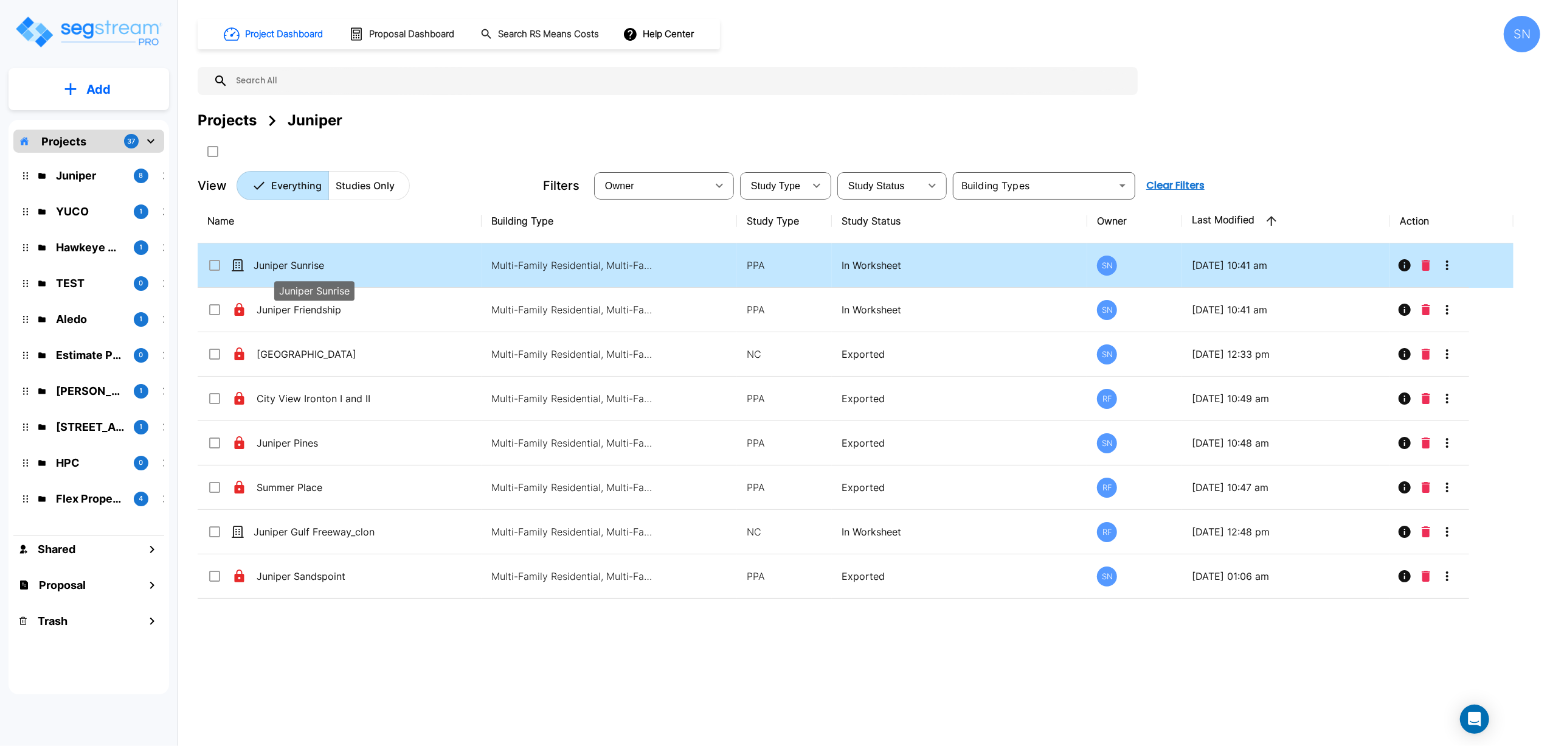
click at [307, 261] on p "Juniper Sunrise" at bounding box center [315, 265] width 122 height 15
checkbox input "true"
click at [307, 261] on p "Juniper Sunrise" at bounding box center [315, 265] width 122 height 15
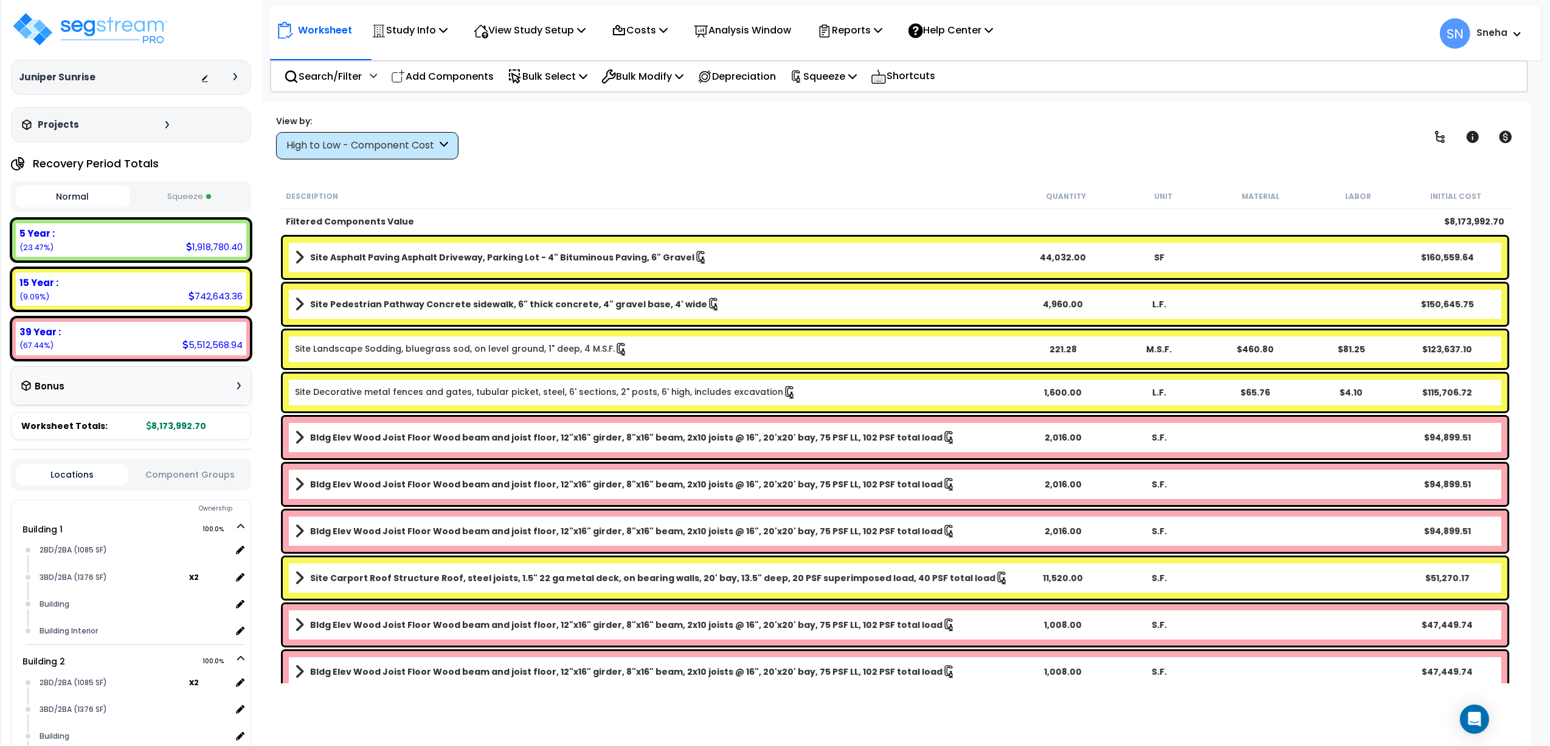
click at [188, 200] on button "Squeeze" at bounding box center [190, 196] width 114 height 21
click at [81, 210] on div "Normal Squeeze" at bounding box center [131, 197] width 240 height 32
click at [83, 203] on button "Normal" at bounding box center [73, 196] width 114 height 21
click at [187, 200] on button "Squeeze" at bounding box center [190, 196] width 114 height 21
